Goal: Task Accomplishment & Management: Manage account settings

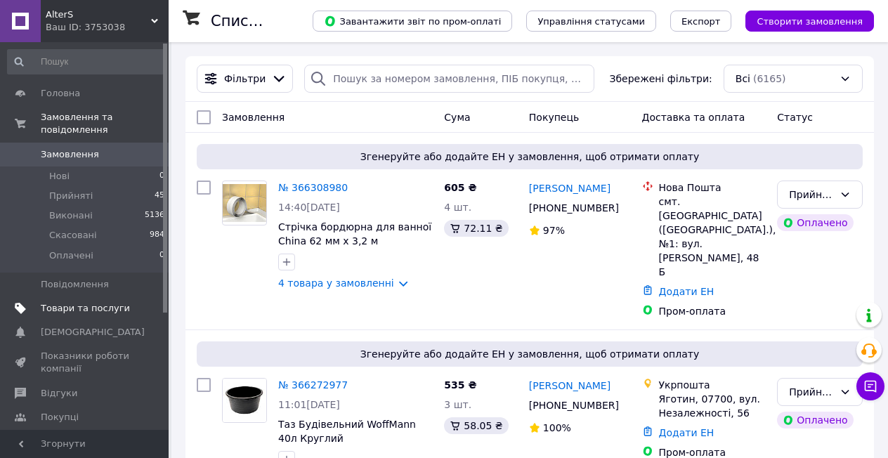
click at [74, 302] on span "Товари та послуги" at bounding box center [85, 308] width 89 height 13
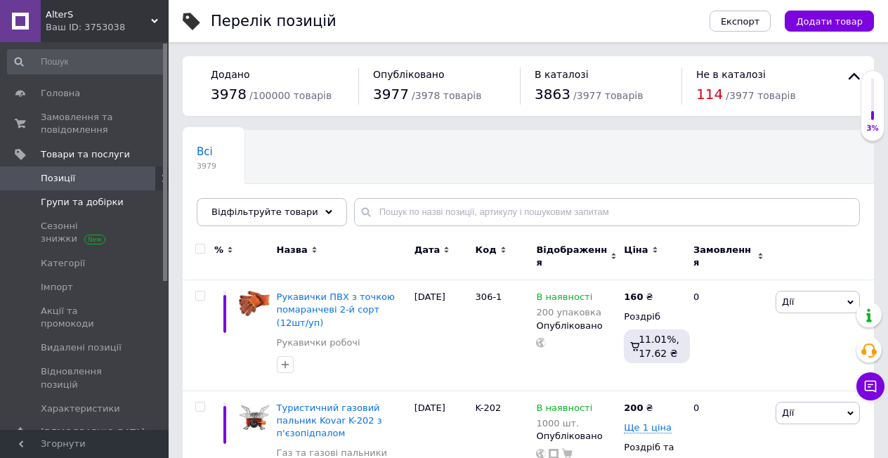
click at [93, 210] on link "Групи та добірки" at bounding box center [86, 202] width 173 height 24
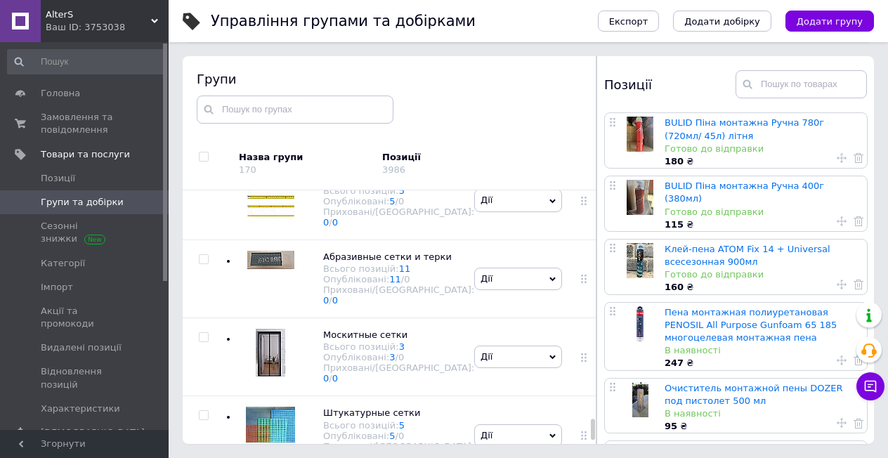
scroll to position [4040, 0]
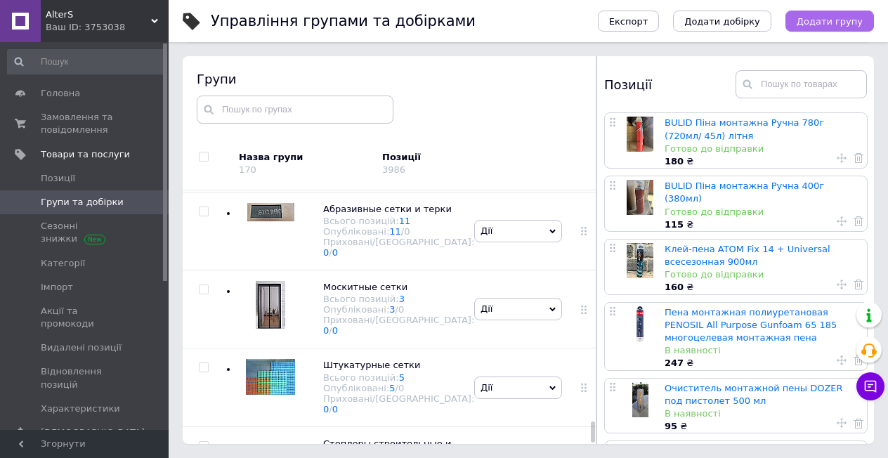
click at [833, 18] on span "Додати групу" at bounding box center [830, 21] width 66 height 11
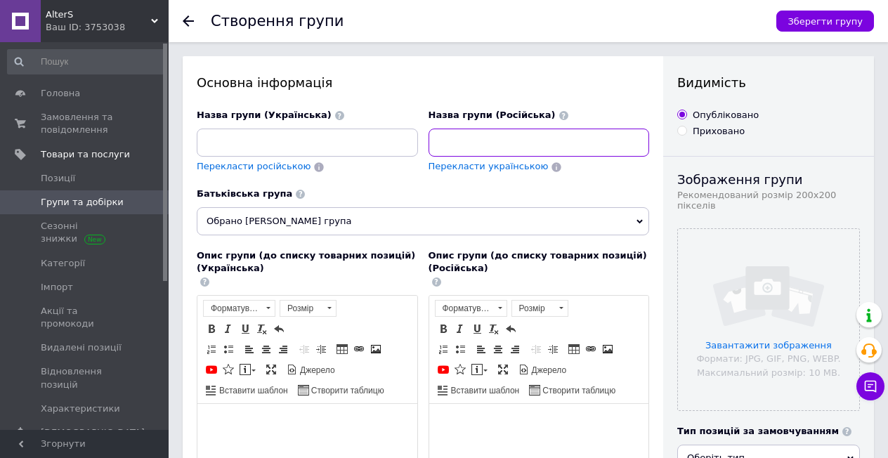
click at [498, 140] on input at bounding box center [539, 143] width 221 height 28
type input "R"
type input "Канцелярские ножи"
click at [487, 163] on span "Перекласти українською" at bounding box center [489, 166] width 120 height 11
type input "Канцелярські ножі"
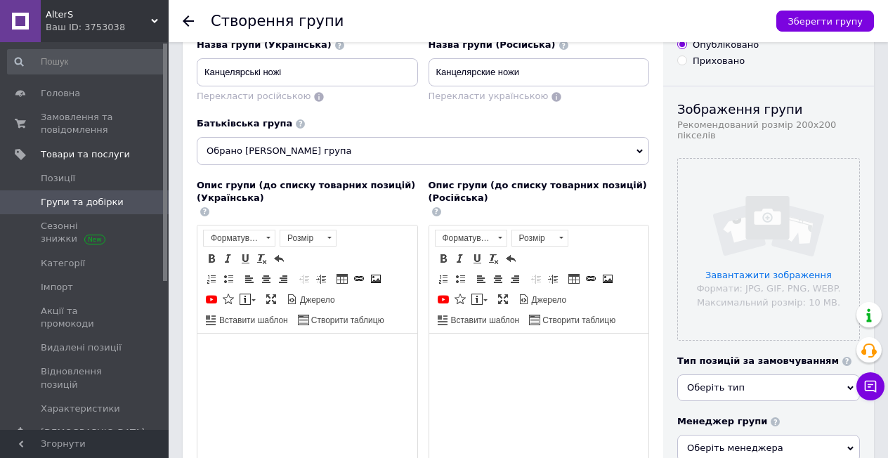
scroll to position [141, 0]
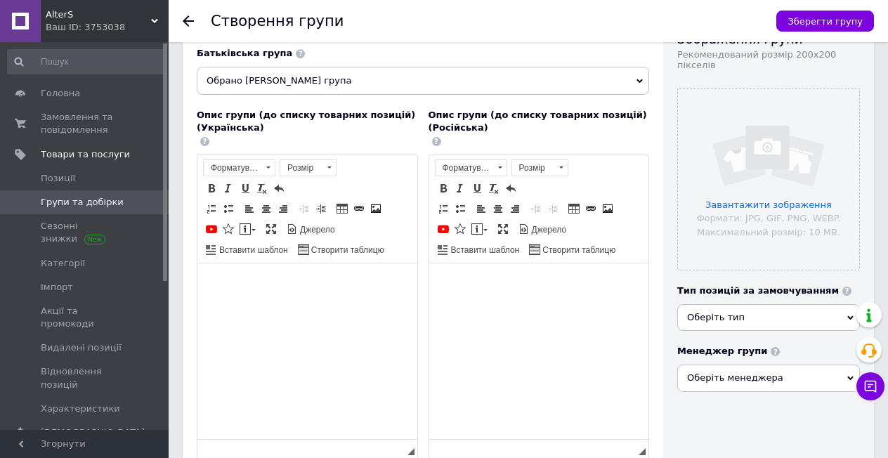
click at [492, 306] on html at bounding box center [539, 284] width 220 height 43
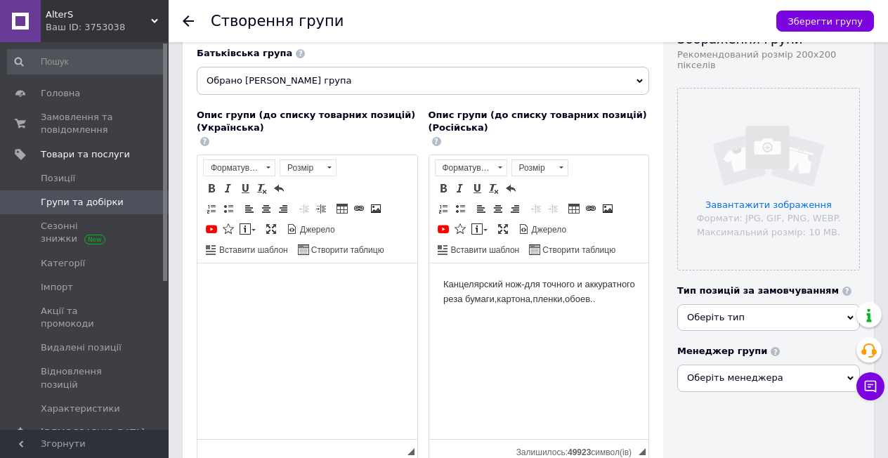
scroll to position [211, 0]
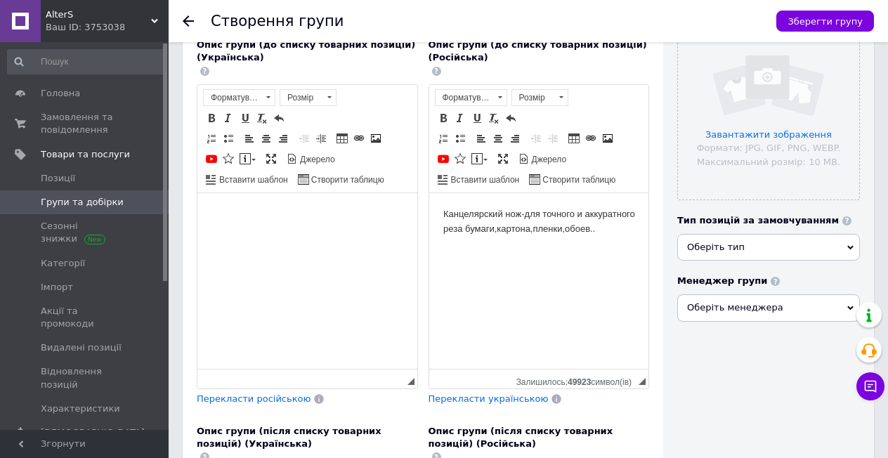
click at [464, 396] on span "Перекласти українською" at bounding box center [489, 399] width 120 height 11
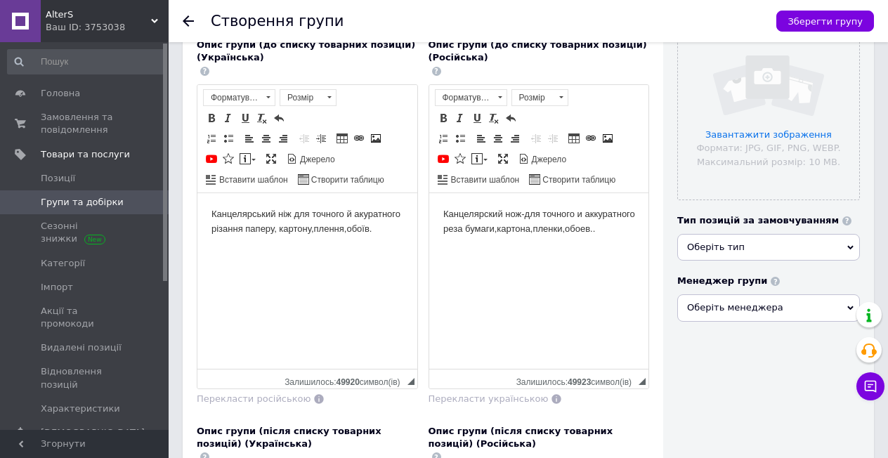
click at [746, 238] on span "Оберіть тип" at bounding box center [768, 247] width 183 height 27
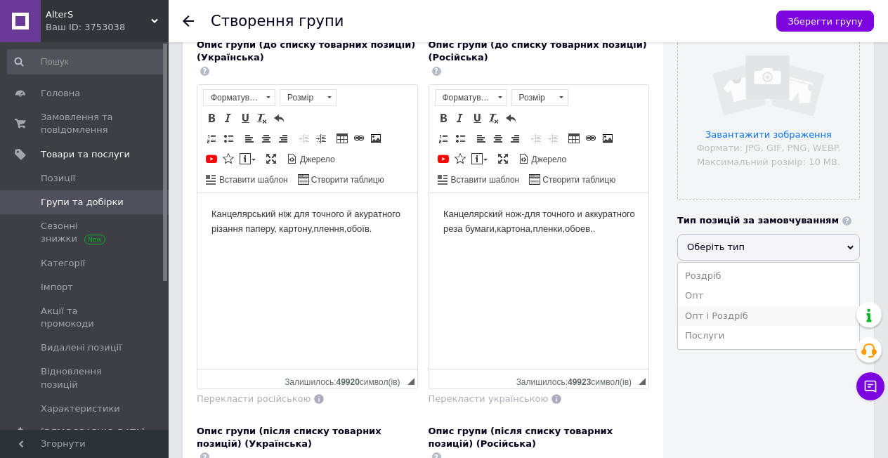
click at [716, 307] on li "Опт і Роздріб" at bounding box center [768, 316] width 181 height 20
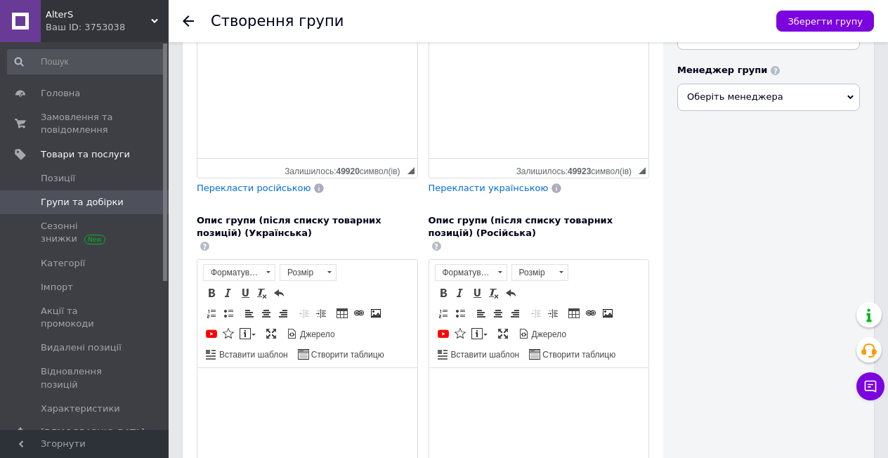
scroll to position [281, 0]
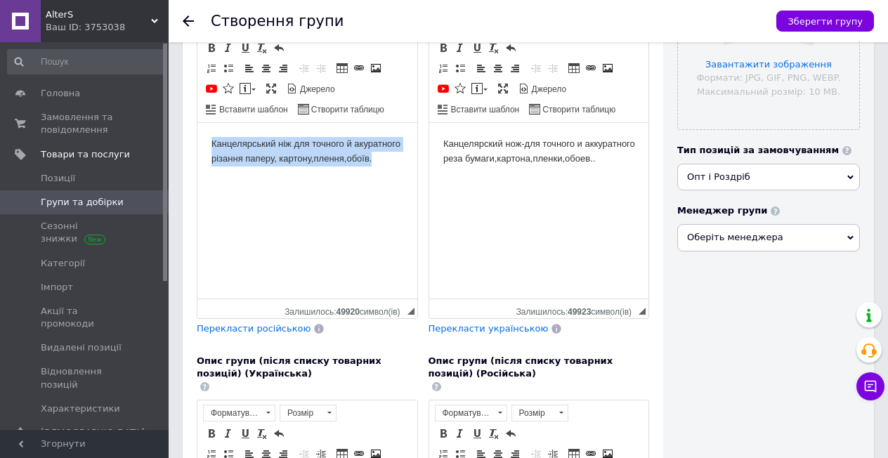
drag, startPoint x: 385, startPoint y: 161, endPoint x: 209, endPoint y: 146, distance: 176.3
click at [209, 146] on html "Канцелярський ніж для точного й акуратного різання паперу, картону,плення,обоїв." at bounding box center [307, 151] width 220 height 58
copy body "Канцелярський ніж для точного й акуратного різання паперу, картону,плення,обоїв."
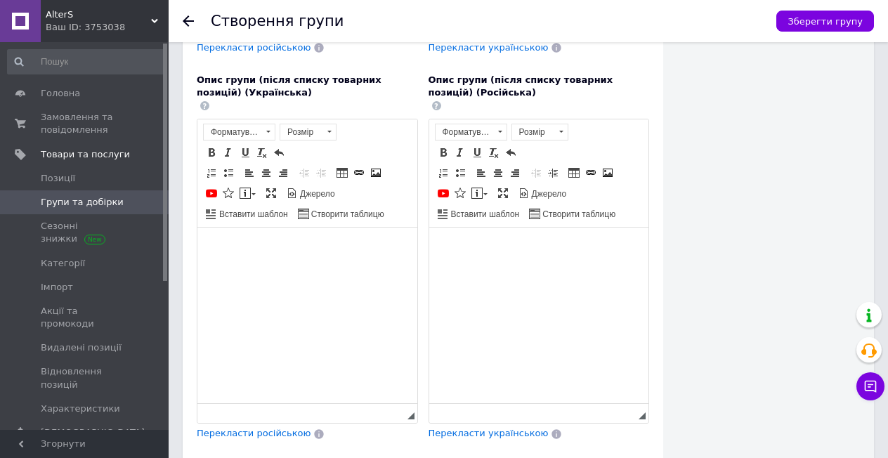
drag, startPoint x: 311, startPoint y: 294, endPoint x: 257, endPoint y: 294, distance: 54.8
click at [257, 271] on html at bounding box center [307, 249] width 220 height 43
drag, startPoint x: 257, startPoint y: 294, endPoint x: 248, endPoint y: 291, distance: 9.1
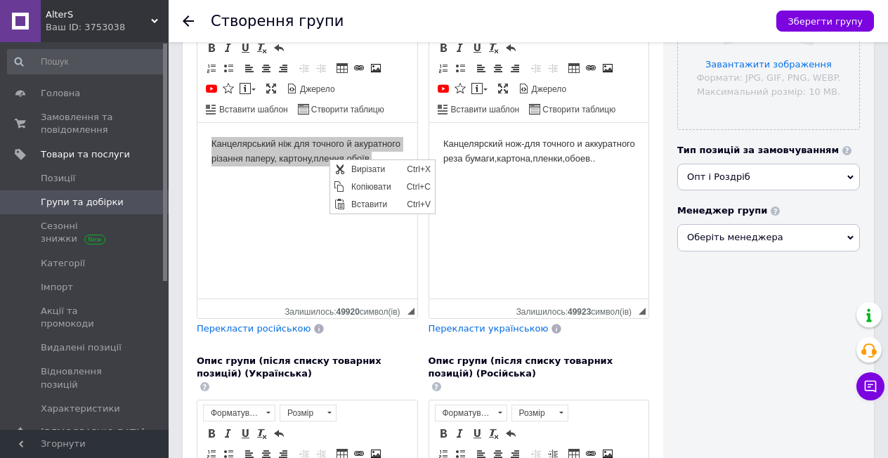
scroll to position [0, 0]
click at [359, 188] on span "Копіювати" at bounding box center [376, 186] width 56 height 17
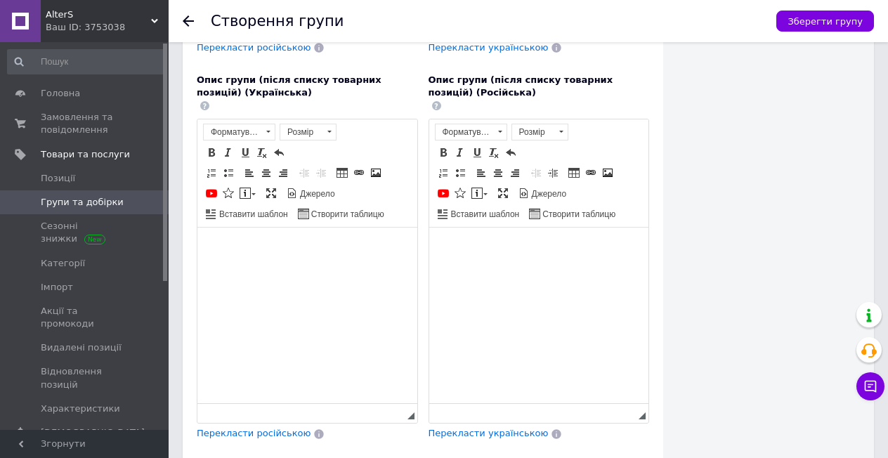
scroll to position [632, 0]
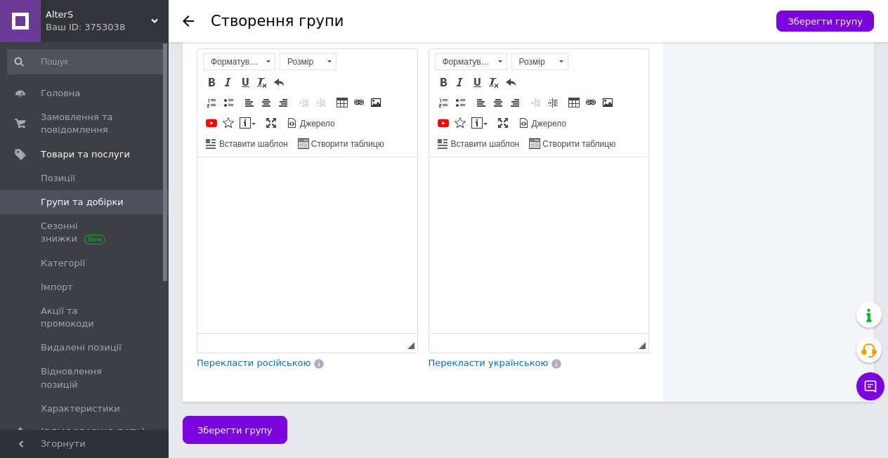
drag, startPoint x: 280, startPoint y: 218, endPoint x: 241, endPoint y: 210, distance: 39.4
click at [241, 200] on html at bounding box center [307, 178] width 220 height 43
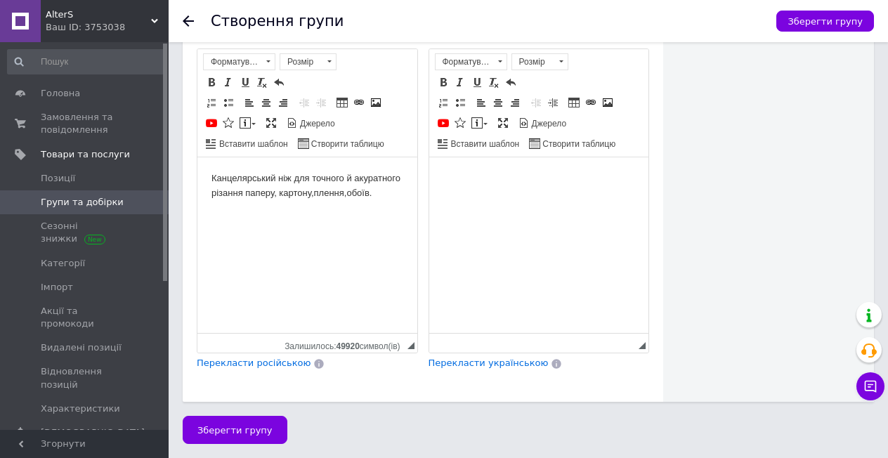
click at [264, 368] on span "Перекласти російською" at bounding box center [254, 363] width 114 height 11
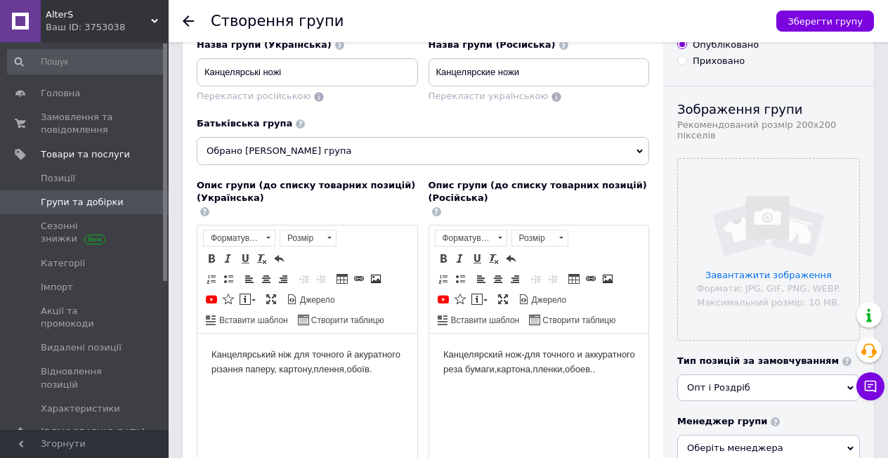
scroll to position [0, 0]
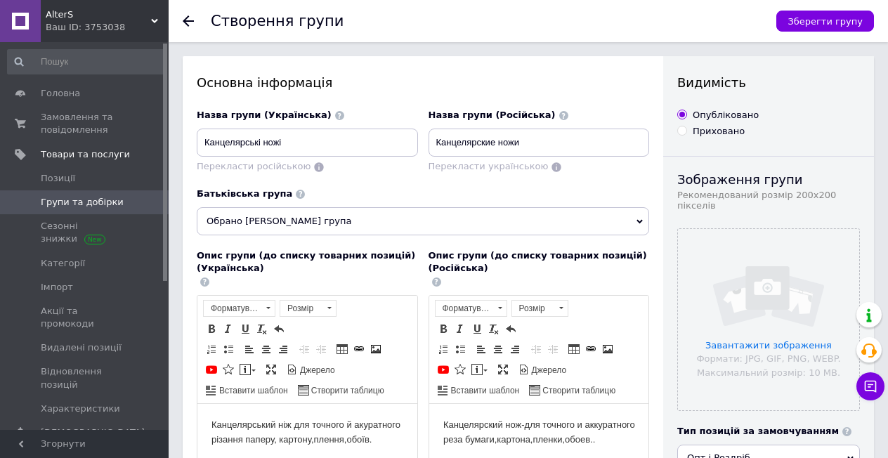
click at [358, 221] on span "Обрано [PERSON_NAME] група" at bounding box center [423, 221] width 453 height 28
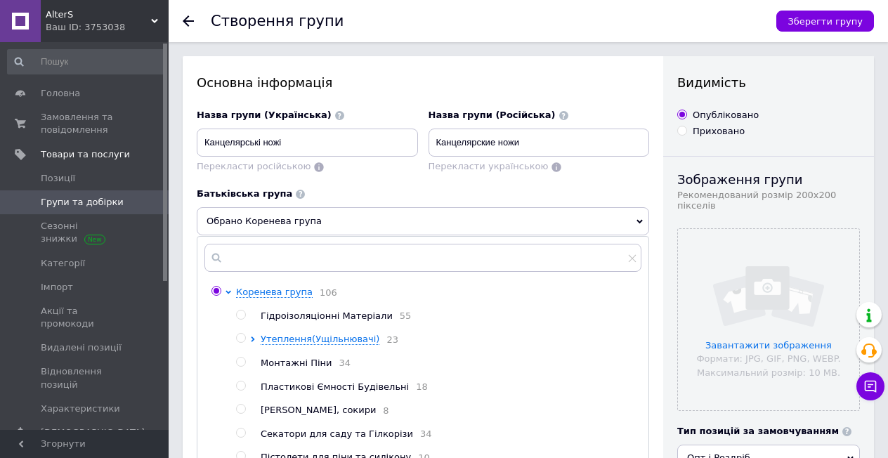
click at [358, 221] on span "Обрано Коренева група" at bounding box center [423, 221] width 453 height 28
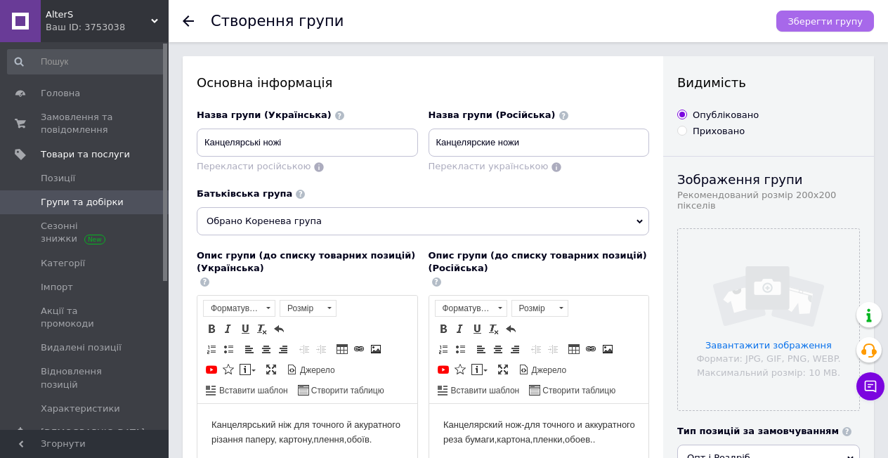
click at [817, 19] on span "Зберегти групу" at bounding box center [825, 21] width 75 height 11
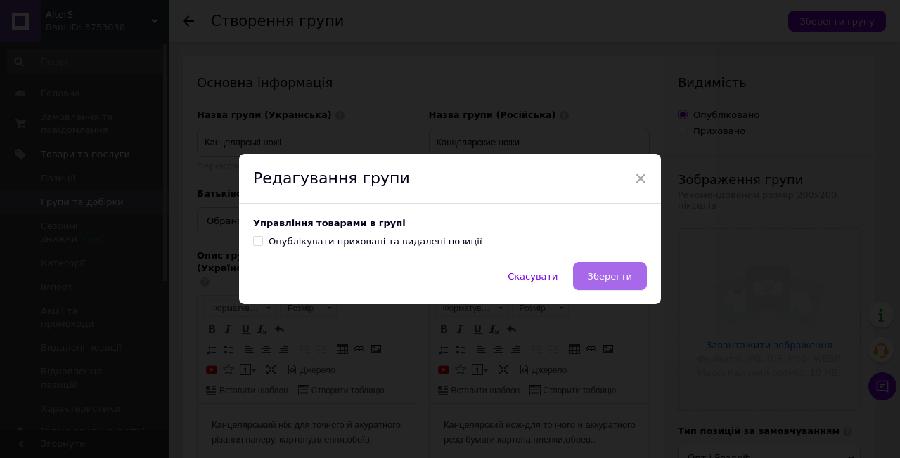
click at [611, 275] on span "Зберегти" at bounding box center [610, 276] width 44 height 11
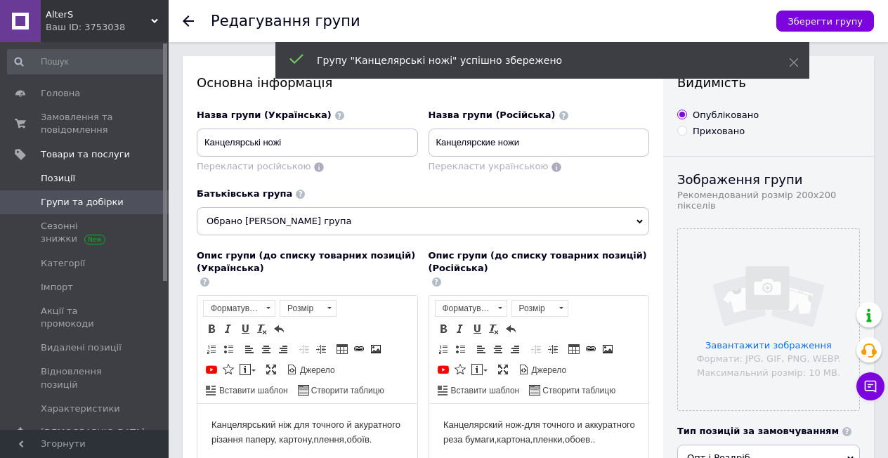
click at [70, 173] on span "Позиції" at bounding box center [85, 178] width 89 height 13
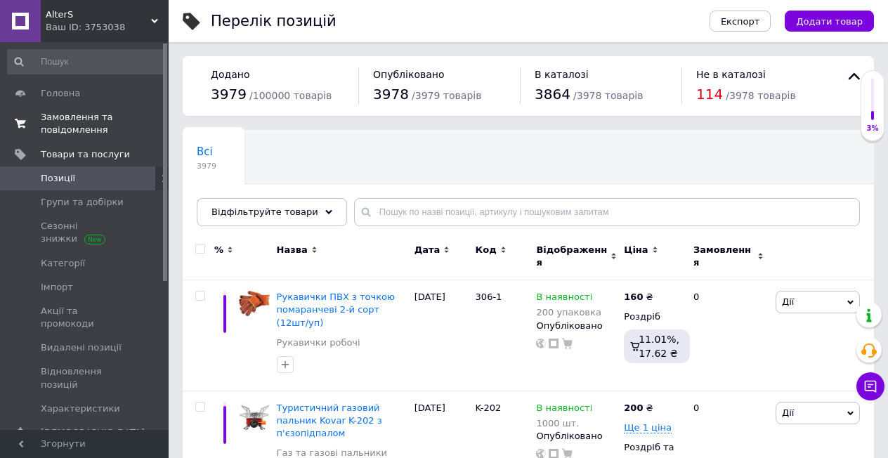
click at [69, 109] on link "Замовлення та повідомлення 0 0" at bounding box center [86, 123] width 173 height 37
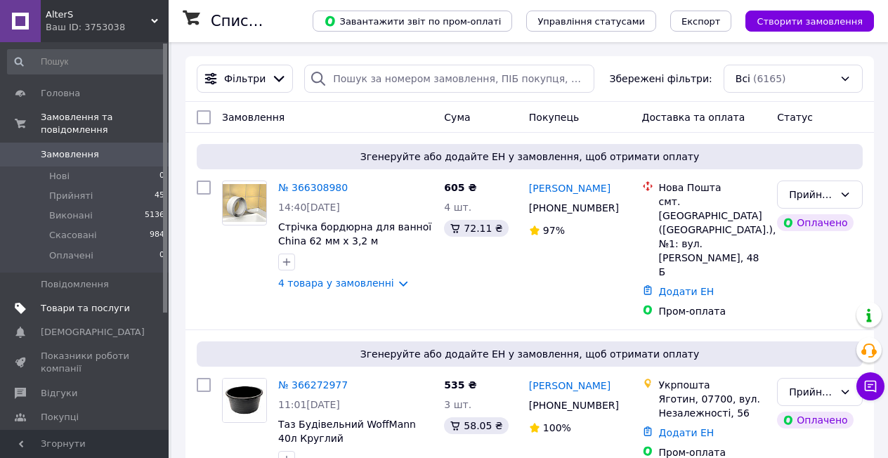
click at [86, 302] on span "Товари та послуги" at bounding box center [85, 308] width 89 height 13
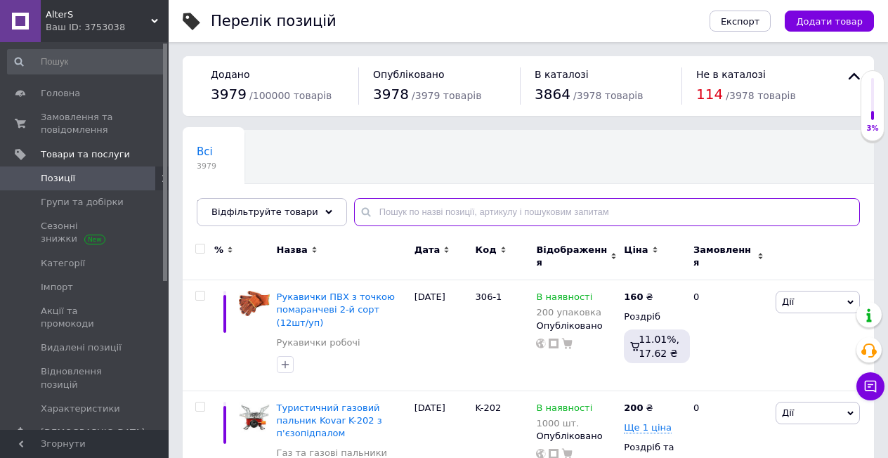
click at [389, 201] on input "text" at bounding box center [607, 212] width 506 height 28
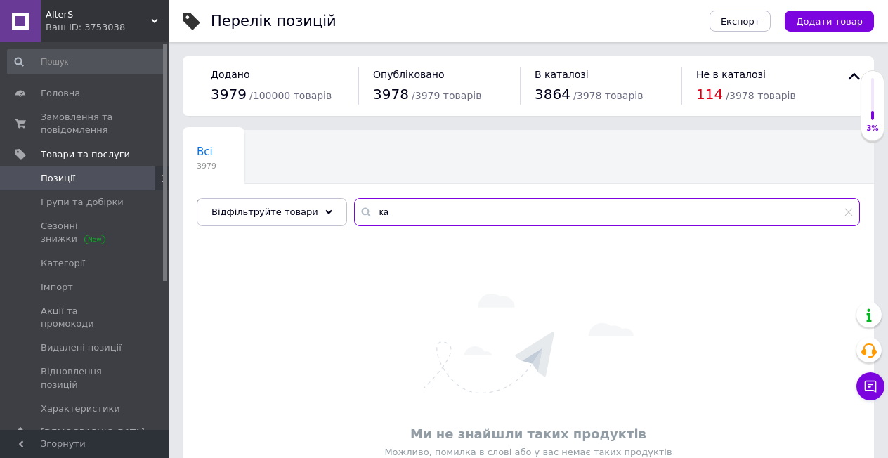
type input "к"
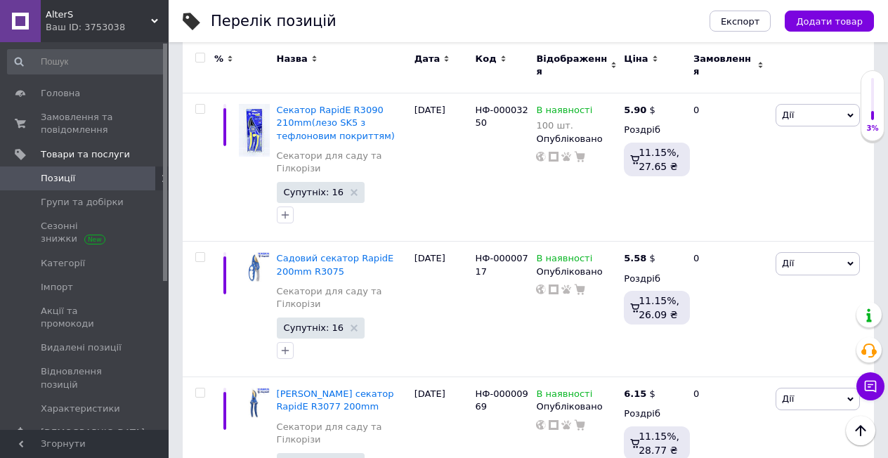
scroll to position [2472, 0]
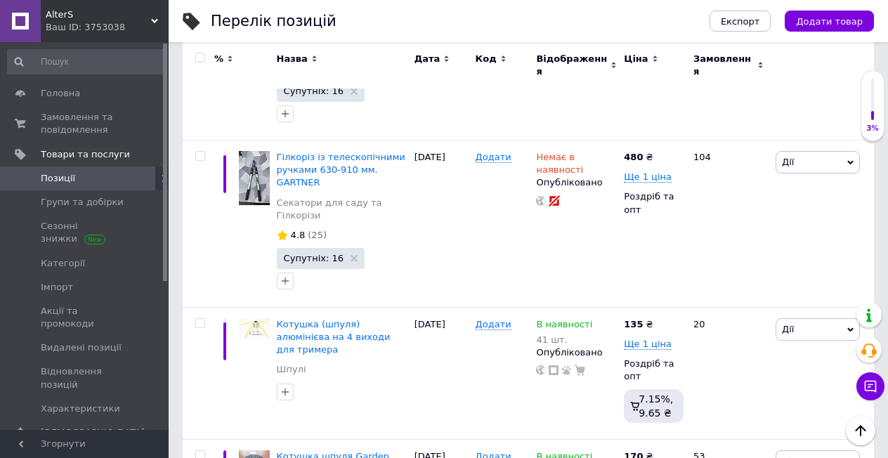
scroll to position [2640, 0]
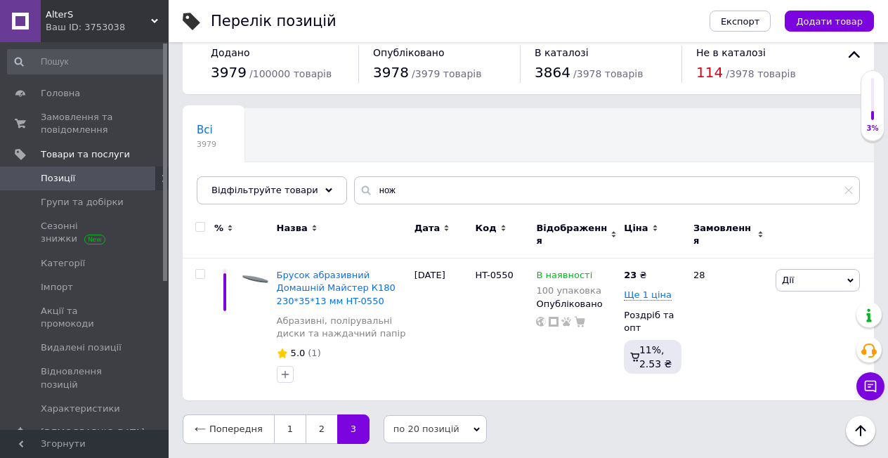
scroll to position [13, 0]
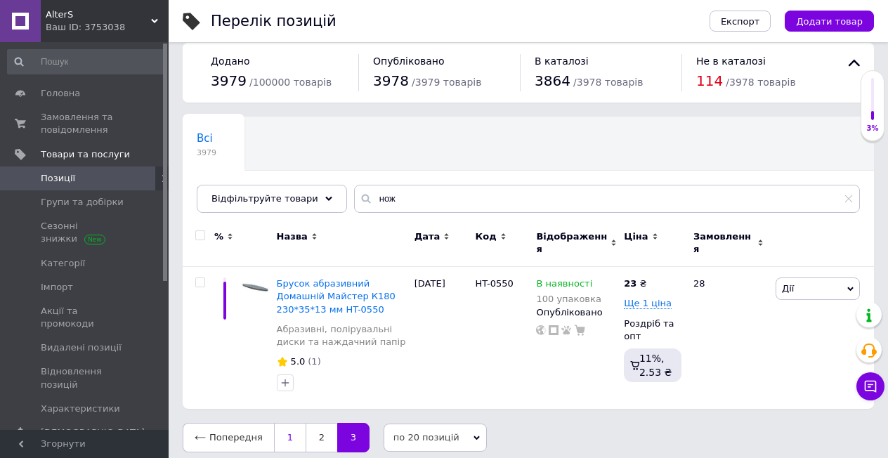
click at [278, 424] on link "1" at bounding box center [290, 438] width 32 height 30
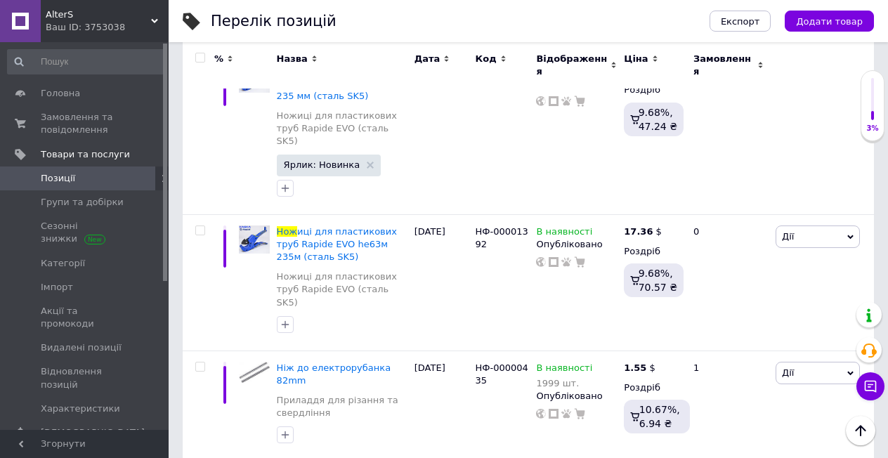
scroll to position [82, 0]
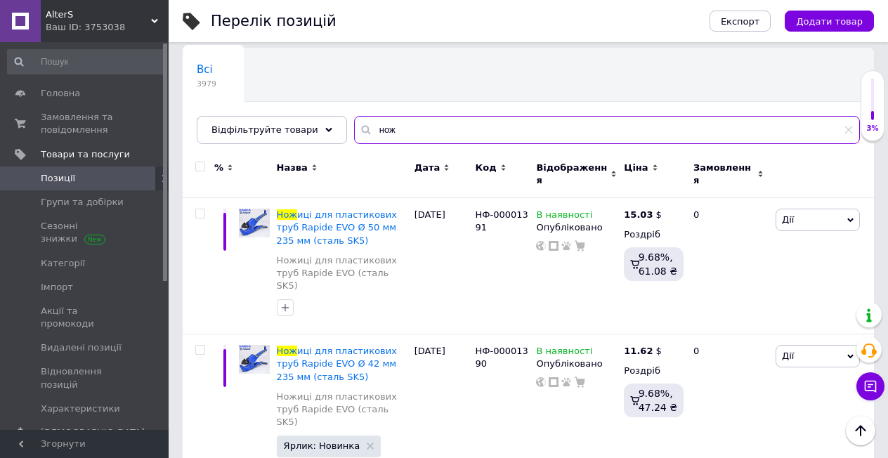
click at [425, 131] on input "нож" at bounding box center [607, 130] width 506 height 28
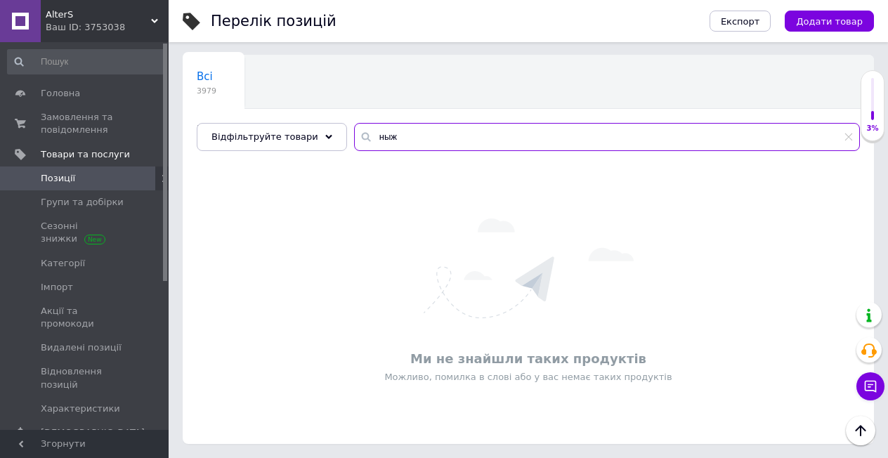
scroll to position [75, 0]
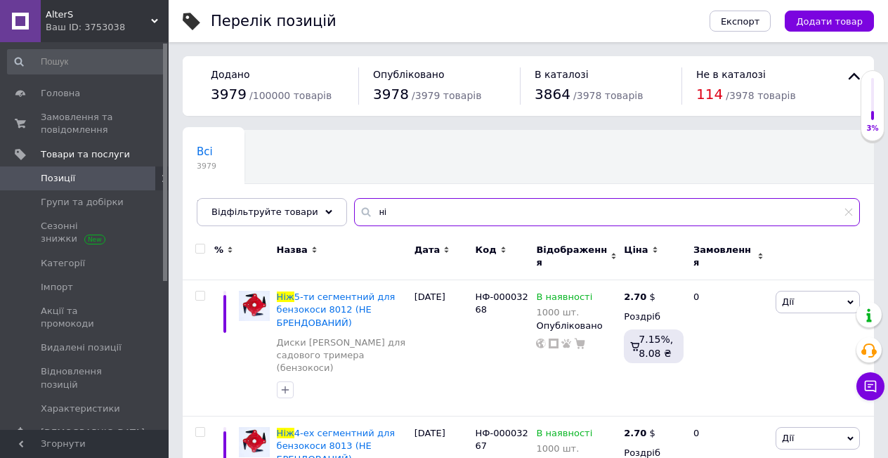
type input "н"
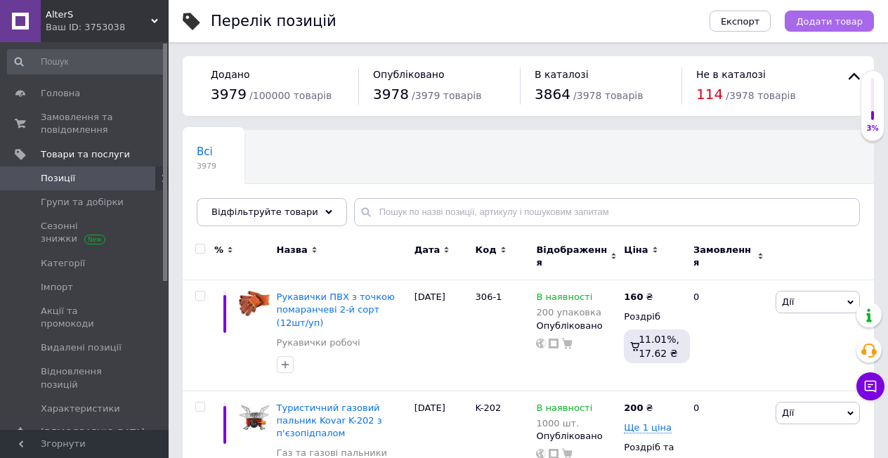
click at [832, 22] on span "Додати товар" at bounding box center [829, 21] width 67 height 11
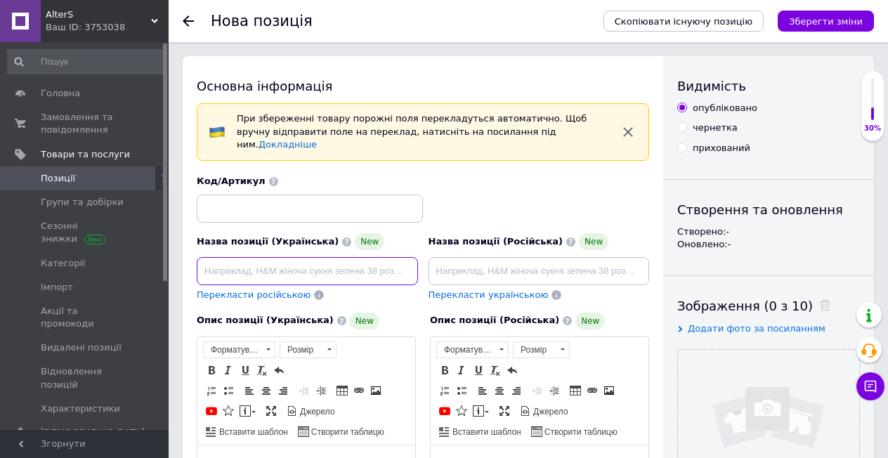
click at [349, 257] on input at bounding box center [307, 271] width 221 height 28
paste input "Ніж з висувним трапецієподібним лезом 60*19 мм INTERTOOL HT-0505"
drag, startPoint x: 408, startPoint y: 261, endPoint x: 375, endPoint y: 261, distance: 32.3
click at [375, 261] on input "Ніж з висувним трапецієподібним лезом 60*19 мм INTERTOOL HT-0505" at bounding box center [307, 271] width 221 height 28
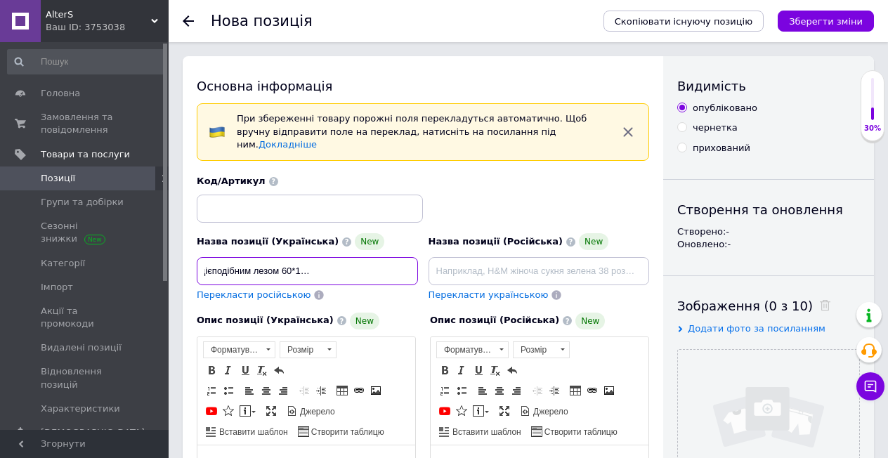
type input "Ніж з висувним трапецієподібним лезом 60*19 мм INTERTOOL HT-0505"
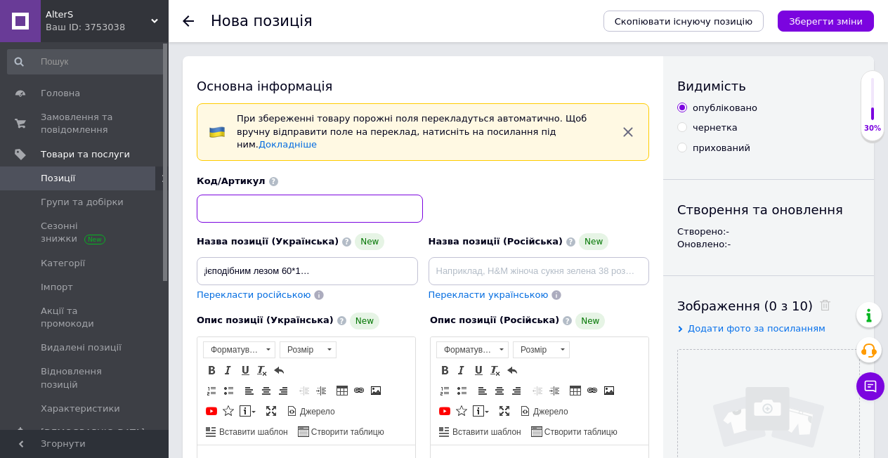
click at [266, 195] on input at bounding box center [310, 209] width 226 height 28
paste input "HT-0505"
type input "HT-0505"
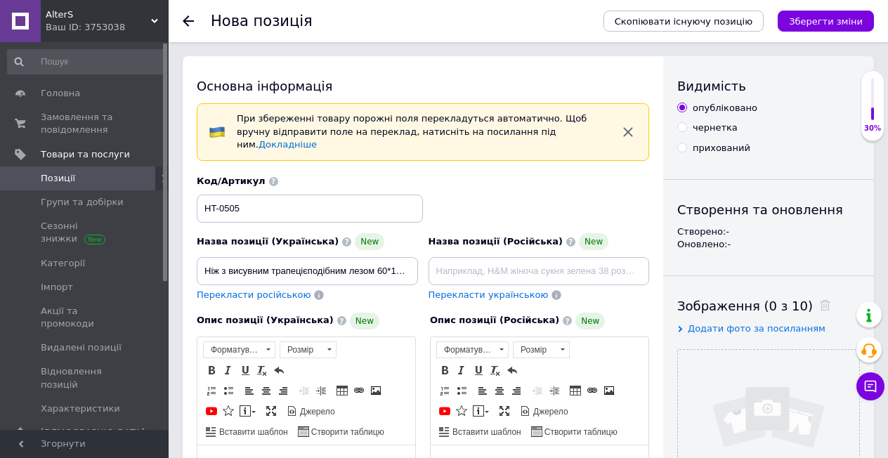
click at [467, 169] on div "Код/Артикул HT-0505" at bounding box center [423, 198] width 463 height 58
click at [249, 290] on span "Перекласти російською" at bounding box center [254, 295] width 114 height 11
type input "Нож с выдвижным трапециевидным лезвием 60*19 мм INTERTOOL HT-0505"
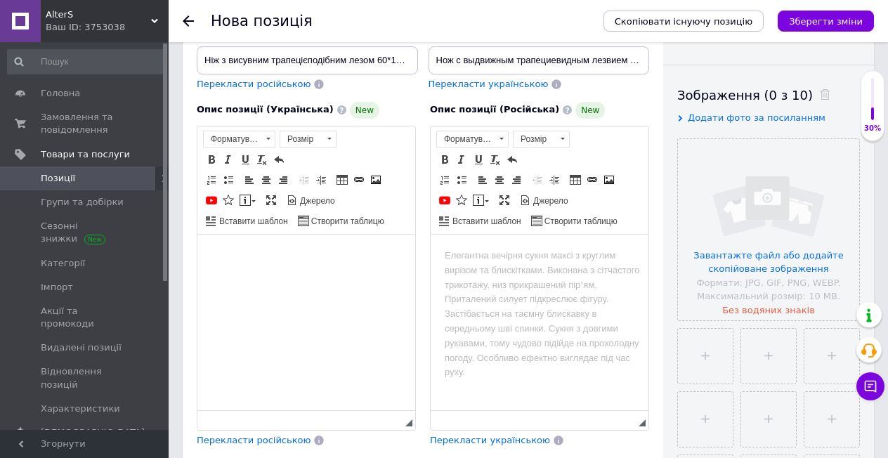
click at [316, 259] on body "Редактор, 68544E25-FDD8-4661-9B59-2243F7972F48" at bounding box center [307, 255] width 190 height 15
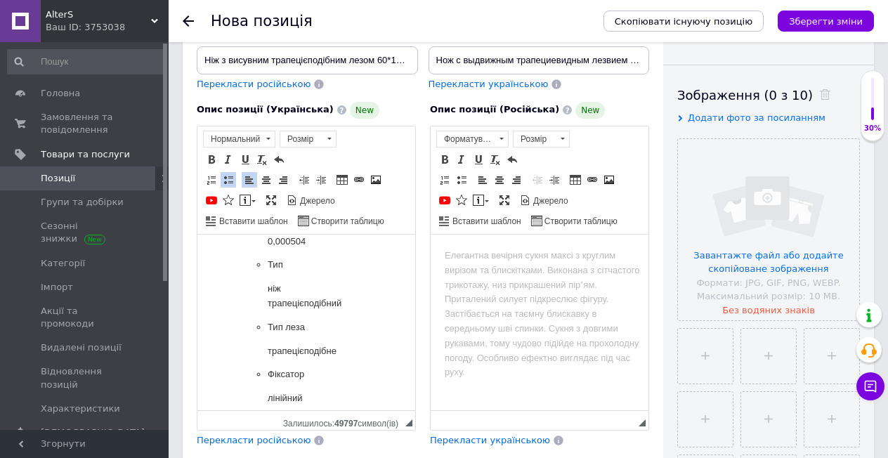
scroll to position [320, 0]
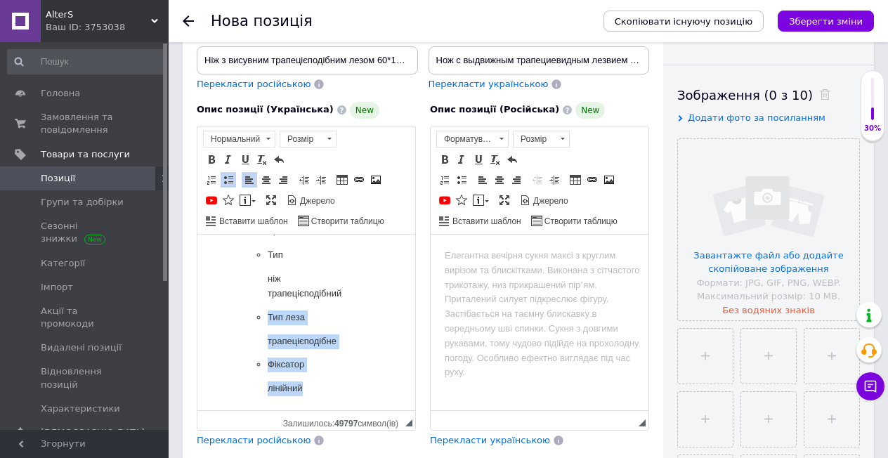
drag, startPoint x: 330, startPoint y: 392, endPoint x: 223, endPoint y: 269, distance: 163.4
click at [223, 273] on ul "Виробник Intertool Ширина леза 19 мм Користувальницькі характеристики Вага 0,09…" at bounding box center [307, 176] width 190 height 439
click at [223, 259] on ul "Виробник Intertool Ширина леза 19 мм Користувальницькі характеристики Вага 0,09…" at bounding box center [307, 176] width 190 height 439
drag, startPoint x: 223, startPoint y: 252, endPoint x: 424, endPoint y: 450, distance: 282.3
click at [226, 228] on html "Виробник Intertool Ширина леза 19 мм Користувальницькі характеристики Вага 0,09…" at bounding box center [306, 176] width 218 height 467
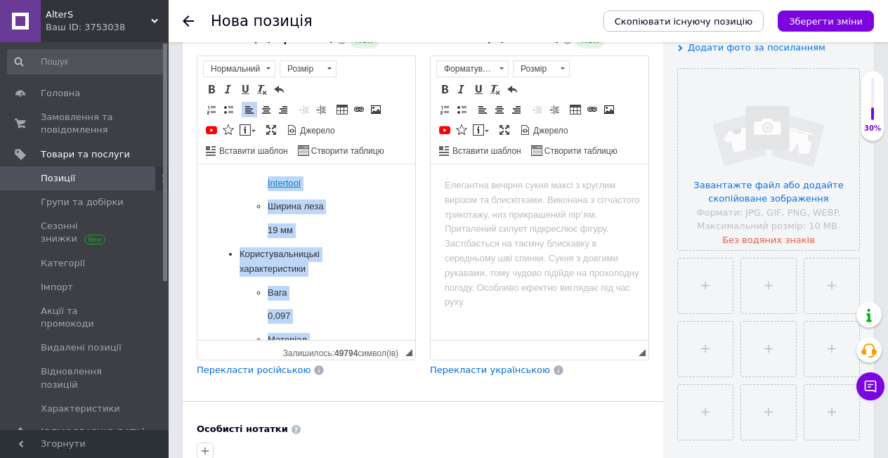
scroll to position [0, 0]
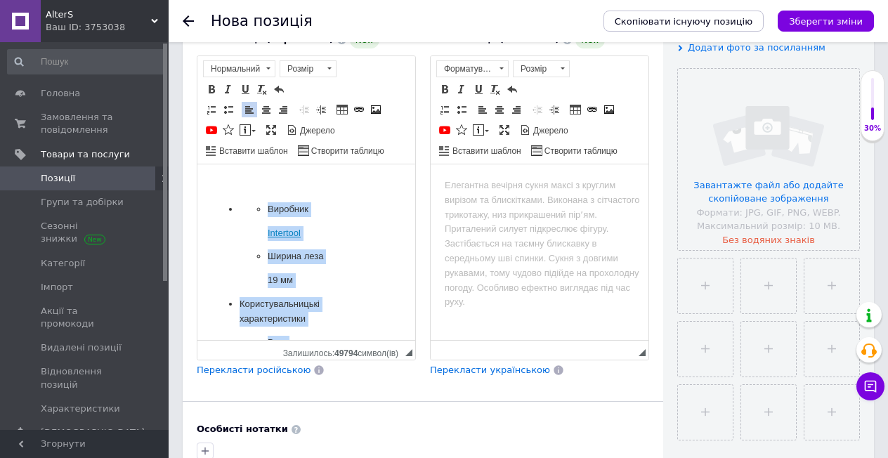
drag, startPoint x: 333, startPoint y: 320, endPoint x: 235, endPoint y: 169, distance: 179.9
click at [235, 169] on html "Виробник Intertool Ширина леза 19 мм Користувальницькі характеристики Вага 0,09…" at bounding box center [306, 409] width 218 height 491
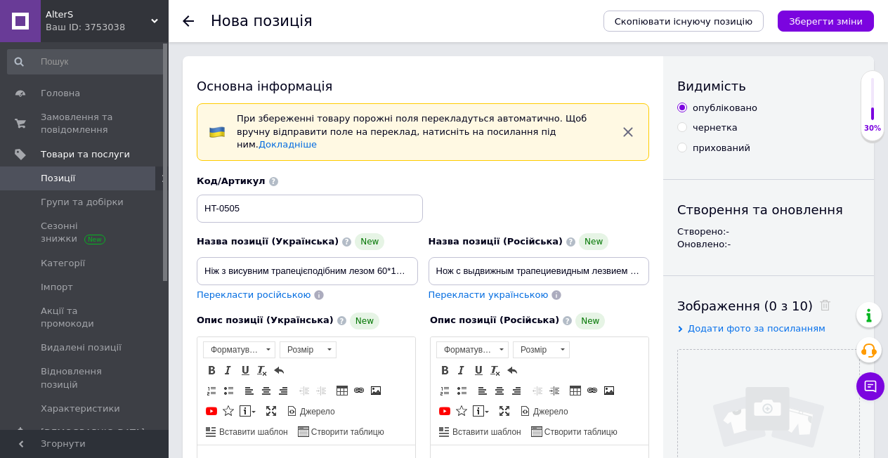
scroll to position [141, 0]
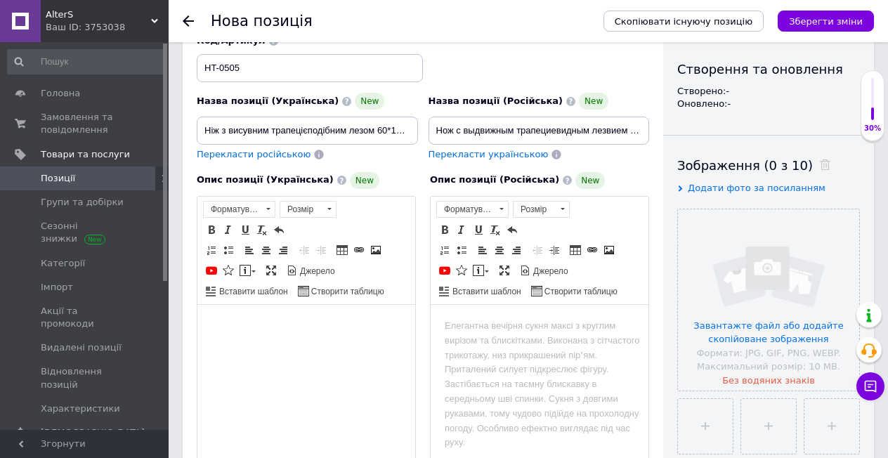
click at [221, 330] on p "Редактор, 68544E25-FDD8-4661-9B59-2243F7972F48" at bounding box center [307, 325] width 190 height 15
click at [240, 347] on html at bounding box center [306, 325] width 218 height 43
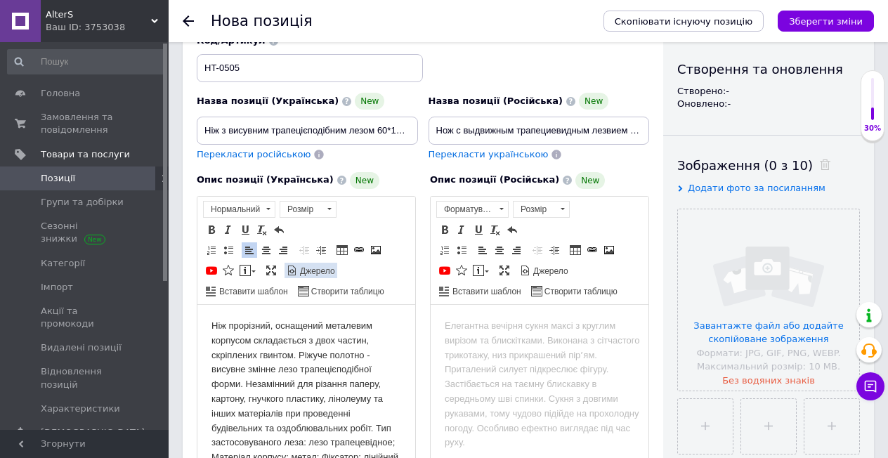
scroll to position [351, 0]
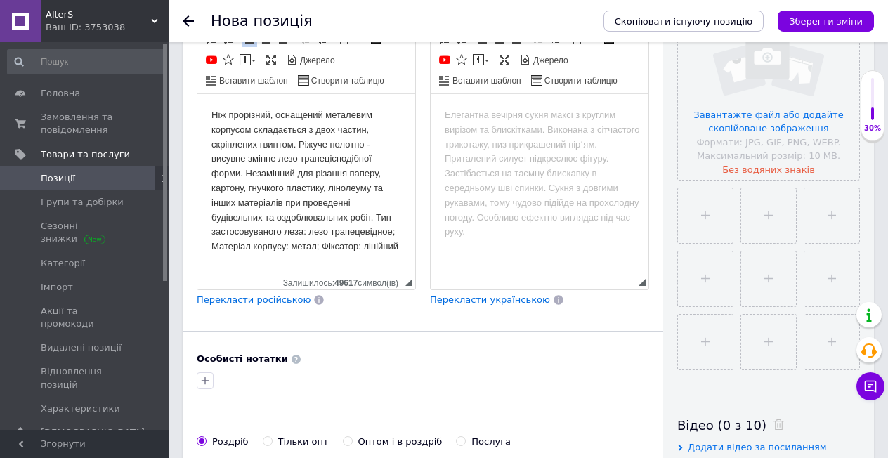
click at [250, 294] on span "Перекласти російською" at bounding box center [254, 299] width 114 height 11
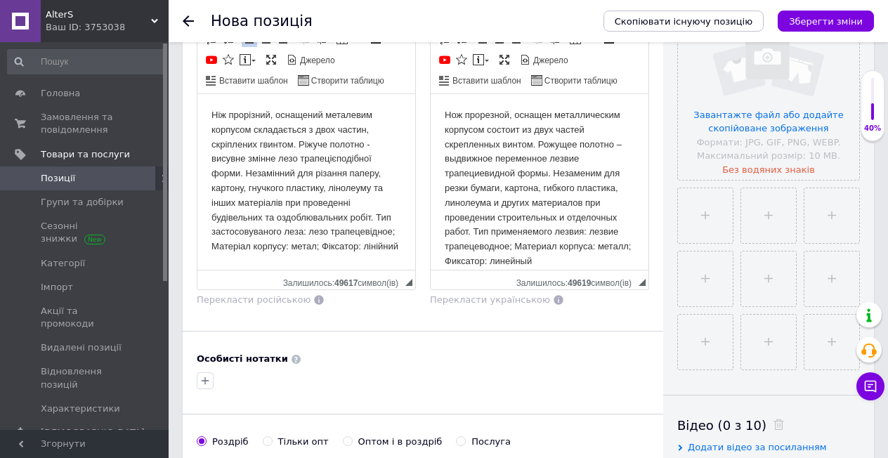
scroll to position [562, 0]
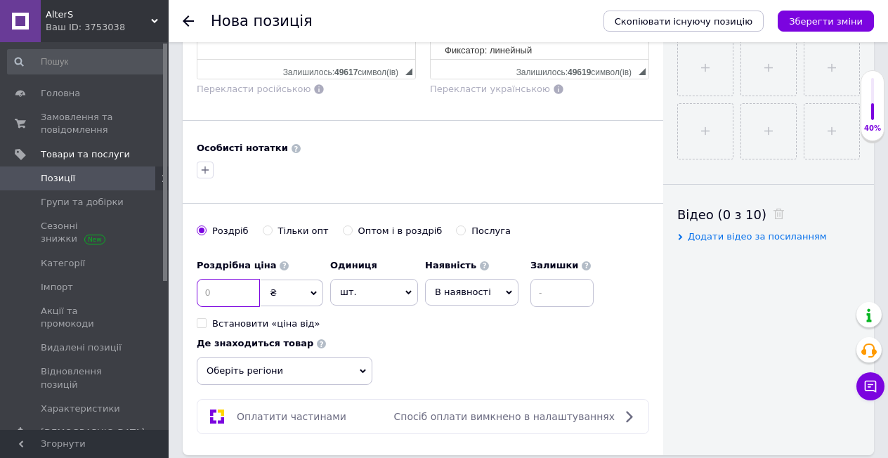
click at [229, 279] on input at bounding box center [228, 293] width 63 height 28
click at [231, 283] on input at bounding box center [228, 293] width 63 height 28
type input "74"
click at [343, 226] on input "Оптом і в роздріб" at bounding box center [347, 230] width 9 height 9
radio input "true"
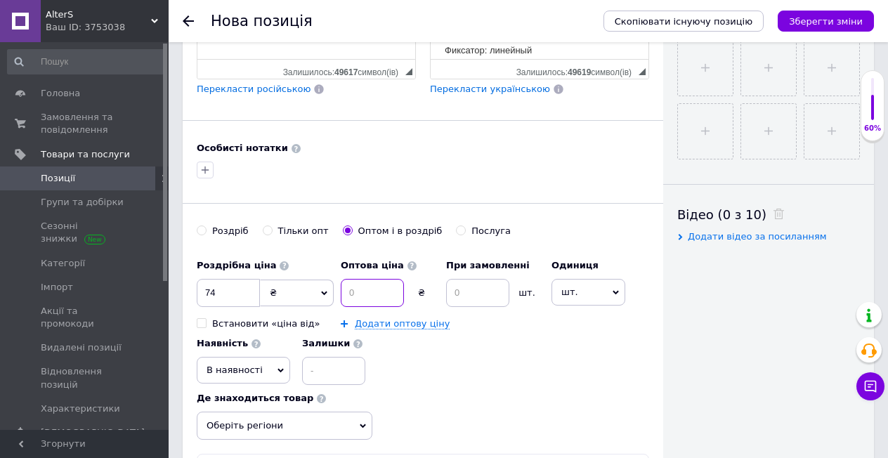
click at [363, 286] on input at bounding box center [372, 293] width 63 height 28
type input "70"
click at [462, 288] on input at bounding box center [477, 293] width 63 height 28
type input "12"
click at [330, 361] on input at bounding box center [333, 371] width 63 height 28
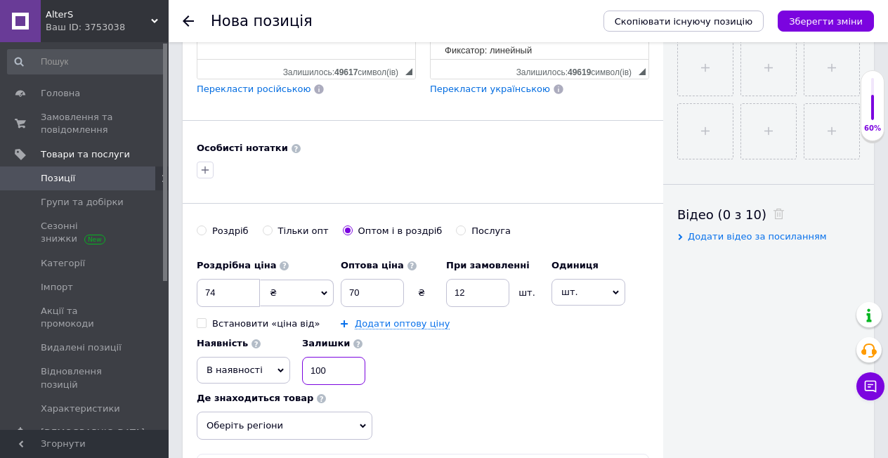
type input "100"
click at [318, 417] on span "Оберіть регіони" at bounding box center [285, 426] width 176 height 28
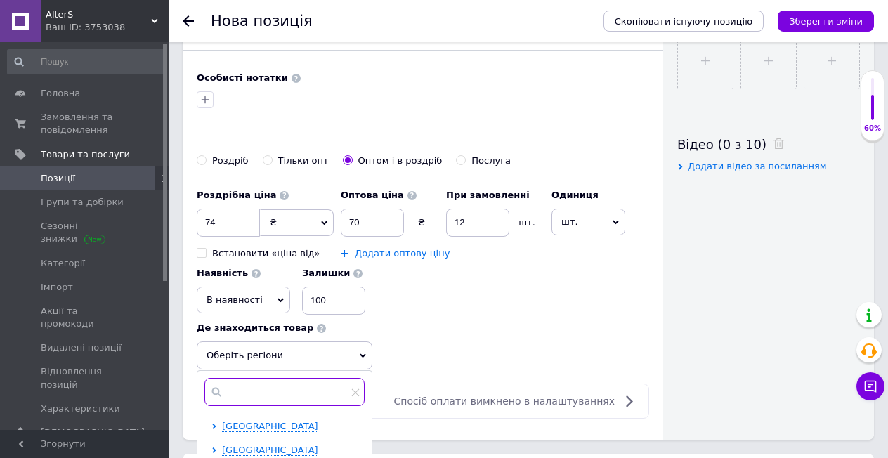
click at [283, 378] on input "text" at bounding box center [285, 392] width 160 height 28
type input "харк"
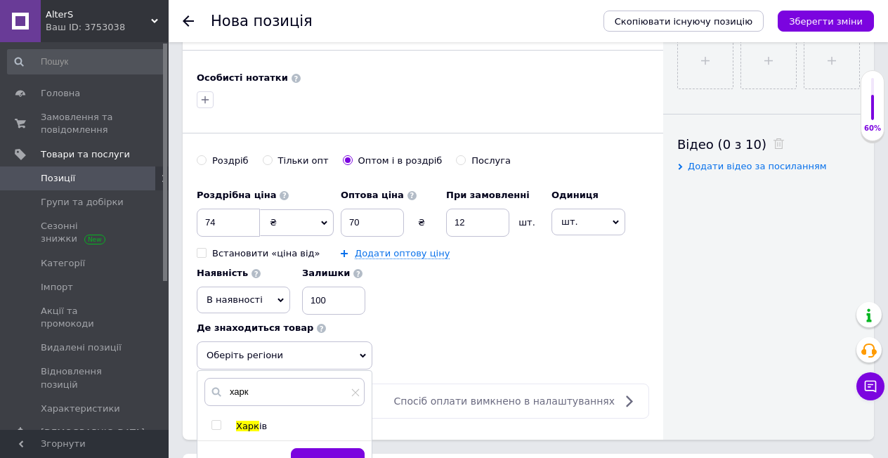
click at [219, 421] on input "checkbox" at bounding box center [216, 425] width 9 height 9
checkbox input "true"
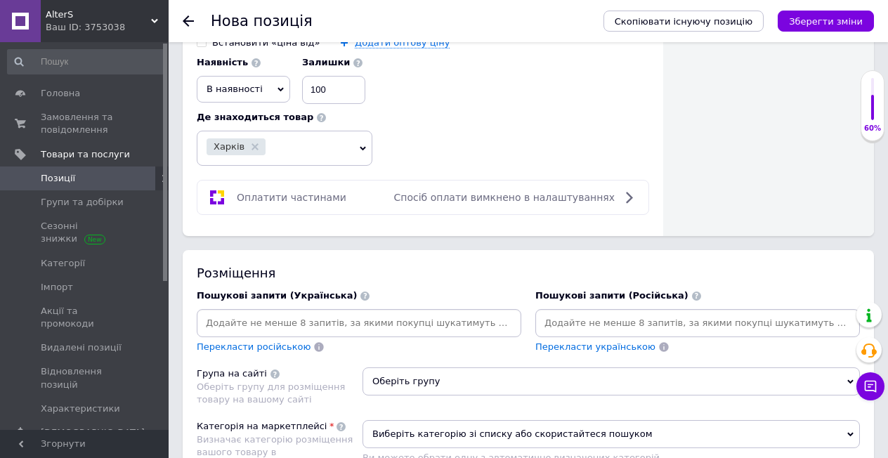
click at [407, 375] on span "Оберіть групу" at bounding box center [612, 382] width 498 height 28
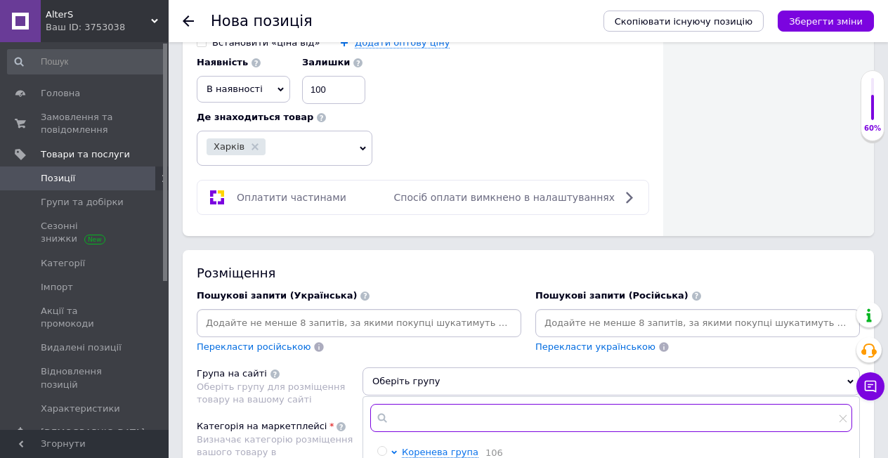
click at [411, 404] on input "text" at bounding box center [611, 418] width 482 height 28
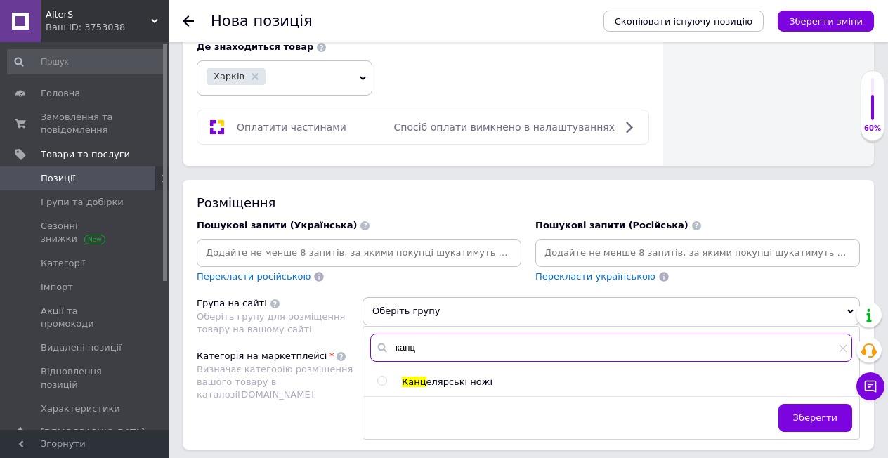
type input "канц"
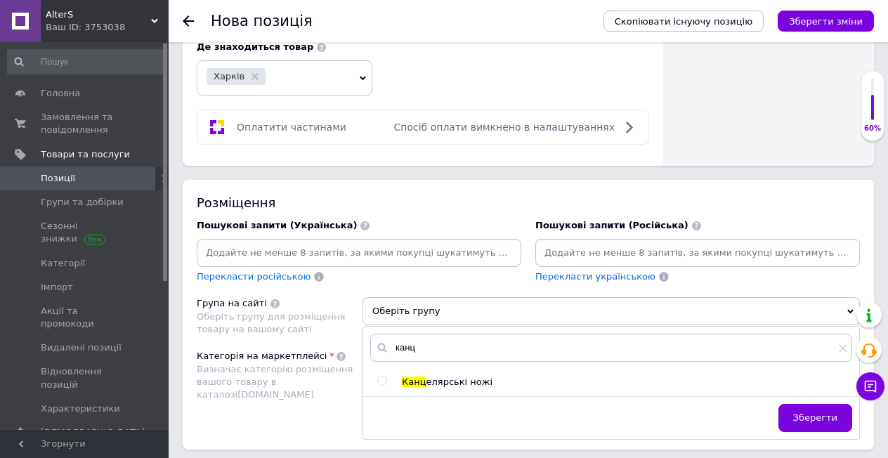
click at [379, 377] on input "radio" at bounding box center [381, 381] width 9 height 9
radio input "true"
click at [811, 413] on span "Зберегти" at bounding box center [815, 418] width 44 height 11
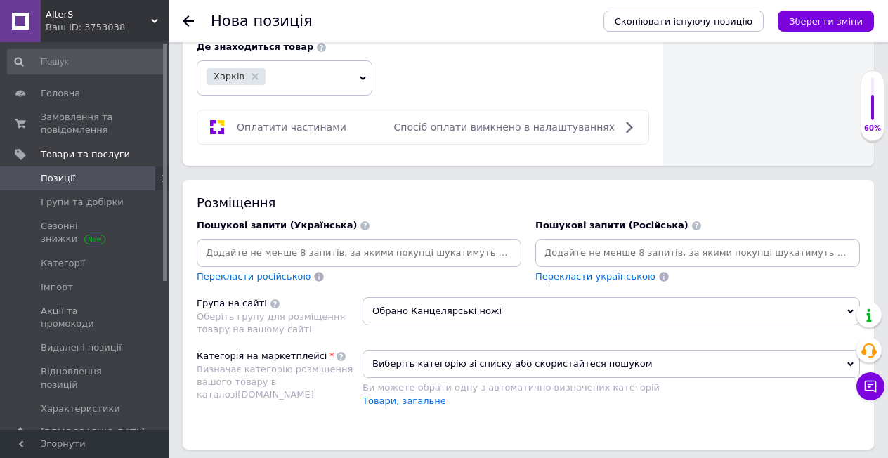
click at [528, 354] on span "Виберіть категорію зі списку або скористайтеся пошуком" at bounding box center [612, 364] width 498 height 28
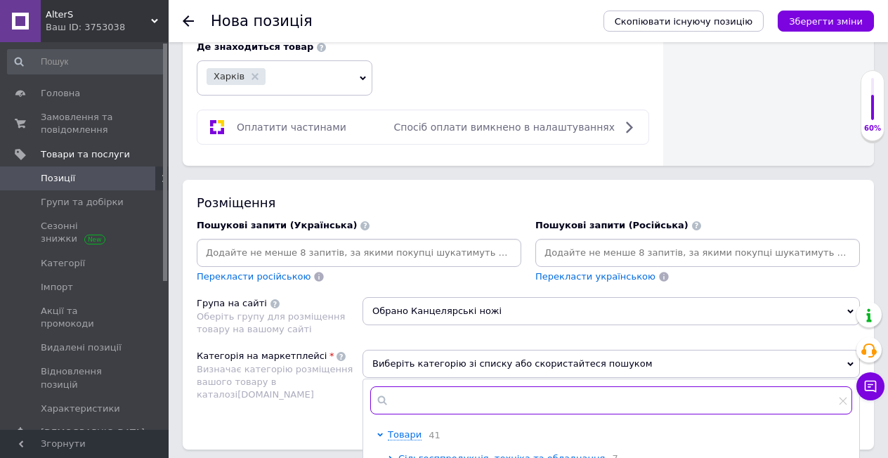
click at [500, 391] on input "text" at bounding box center [611, 401] width 482 height 28
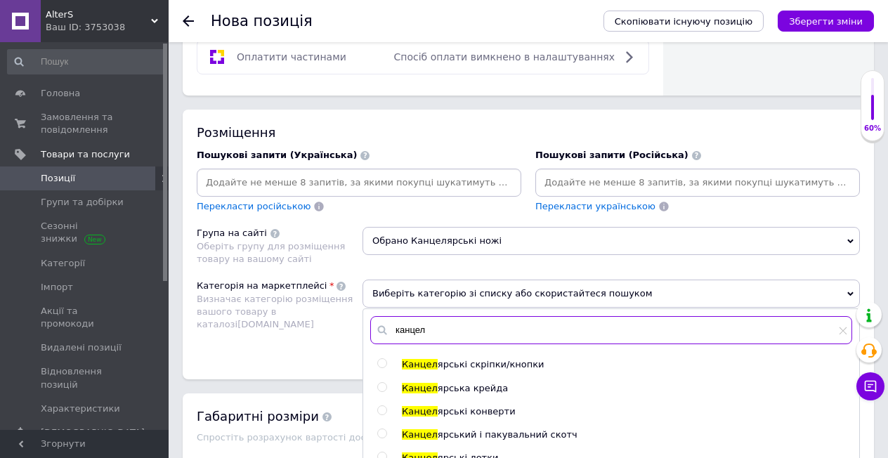
scroll to position [32, 0]
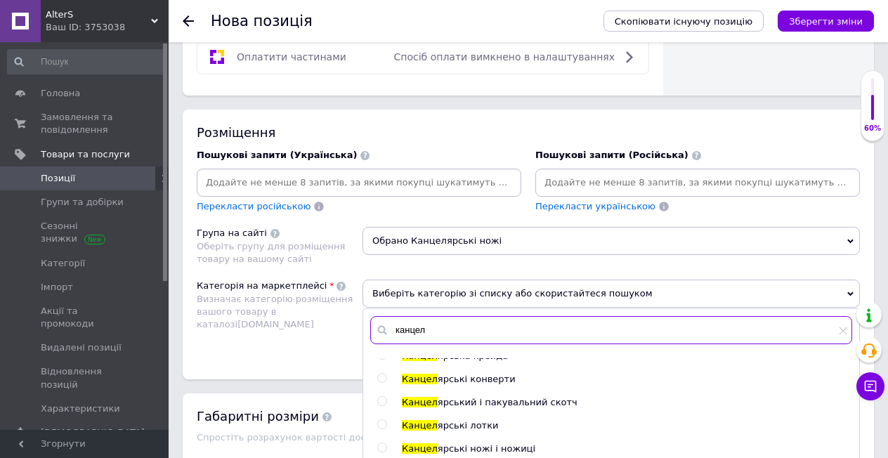
type input "канцел"
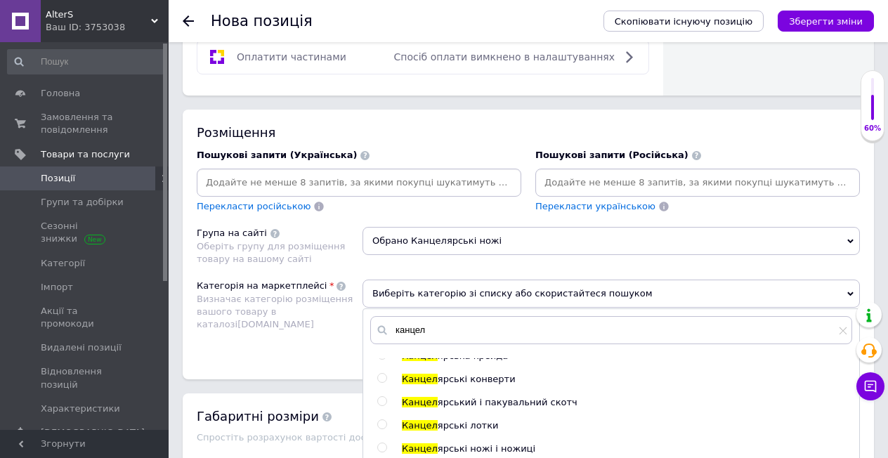
click at [379, 443] on input "radio" at bounding box center [381, 447] width 9 height 9
radio input "true"
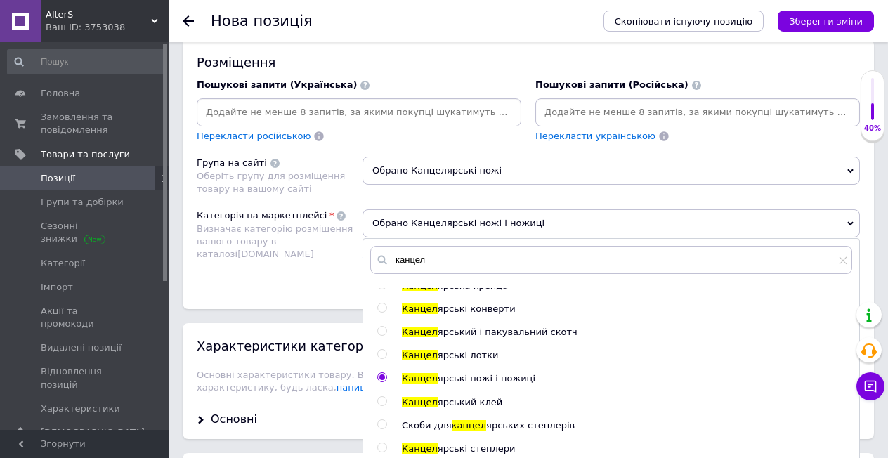
scroll to position [1195, 0]
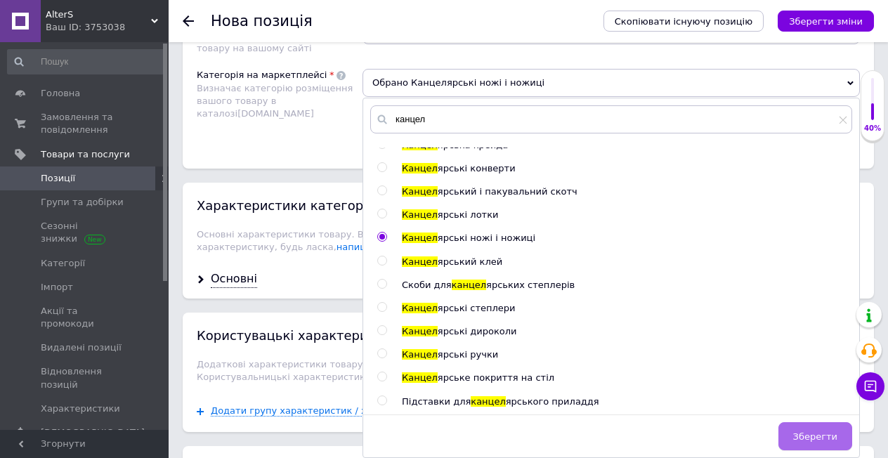
click at [829, 432] on span "Зберегти" at bounding box center [815, 437] width 44 height 11
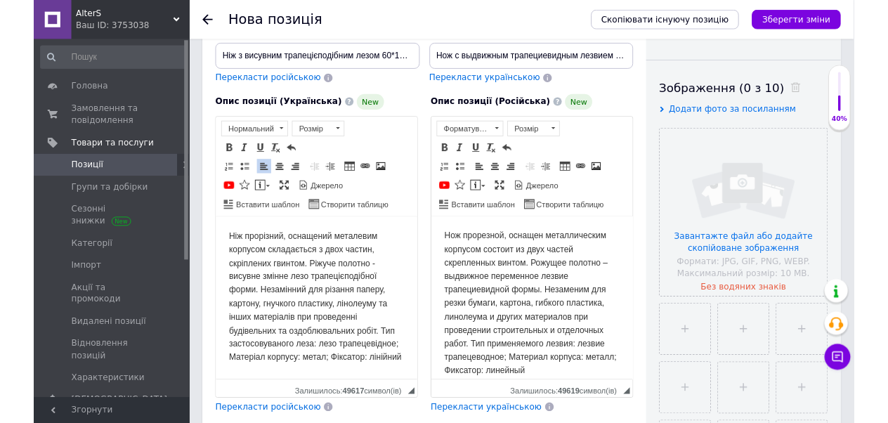
scroll to position [141, 0]
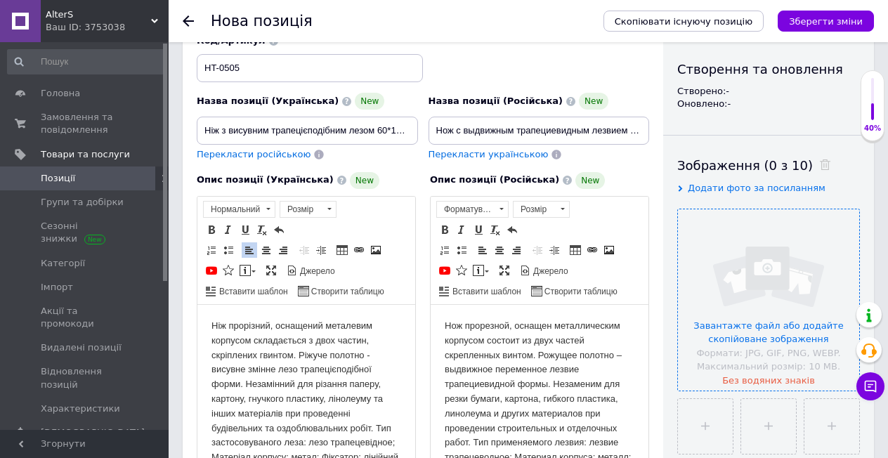
drag, startPoint x: 747, startPoint y: 264, endPoint x: 741, endPoint y: 297, distance: 32.9
click at [744, 296] on input "file" at bounding box center [768, 299] width 181 height 181
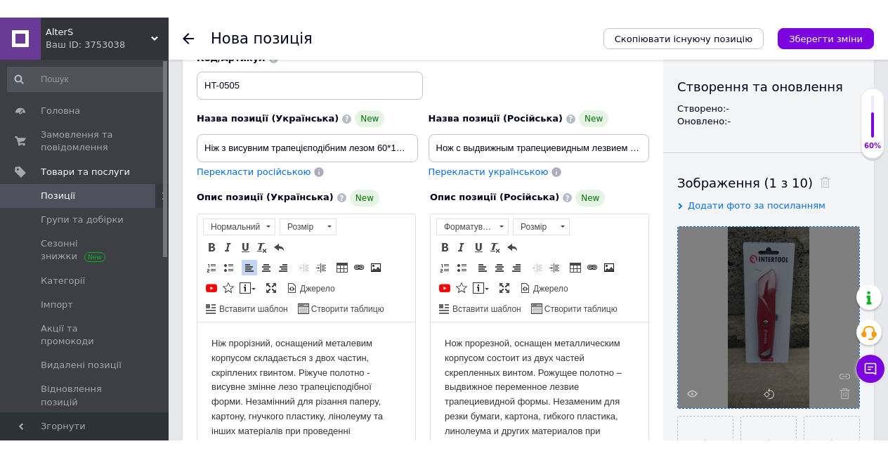
scroll to position [281, 0]
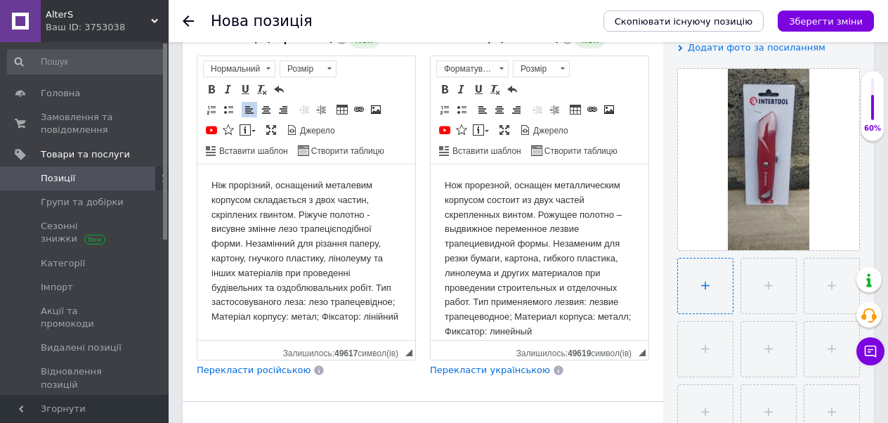
click at [707, 279] on input "file" at bounding box center [705, 286] width 55 height 55
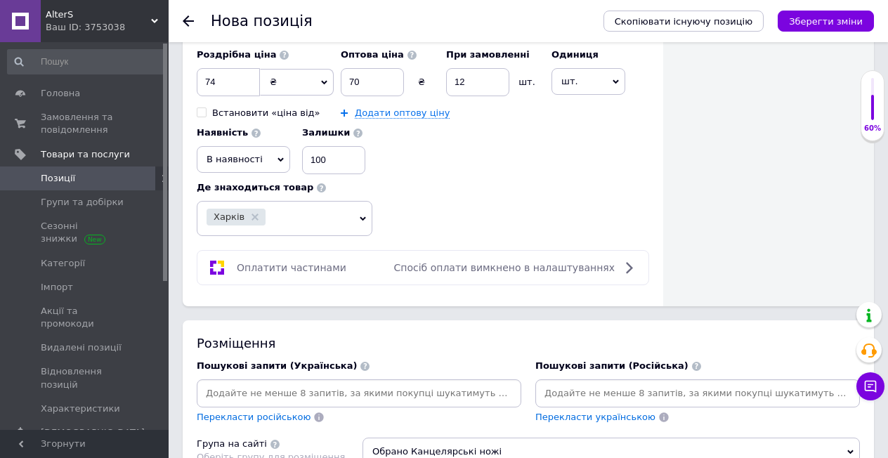
scroll to position [843, 0]
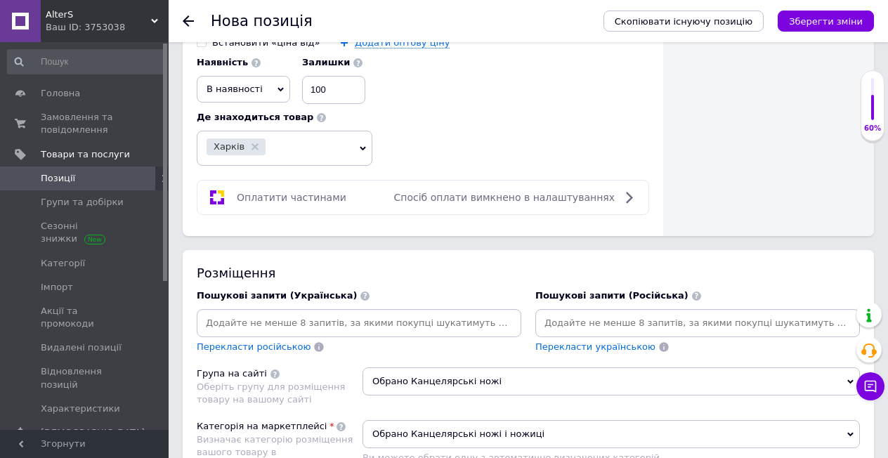
click at [625, 313] on input at bounding box center [697, 323] width 319 height 21
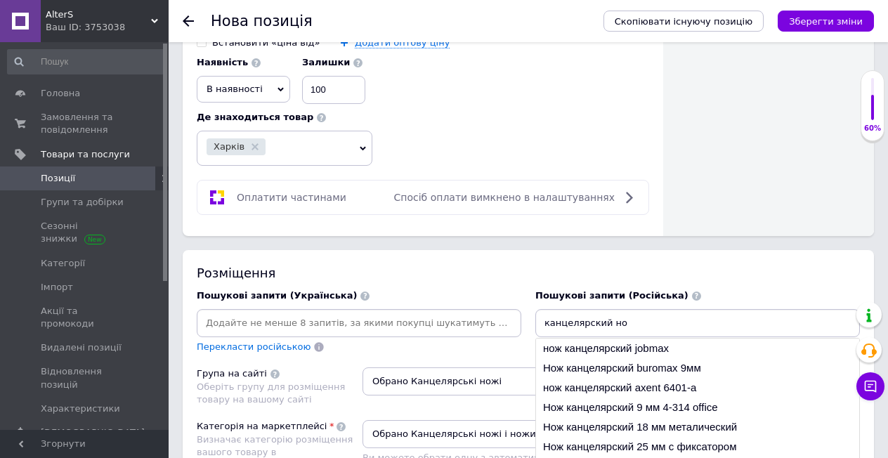
type input "канцелярский нож"
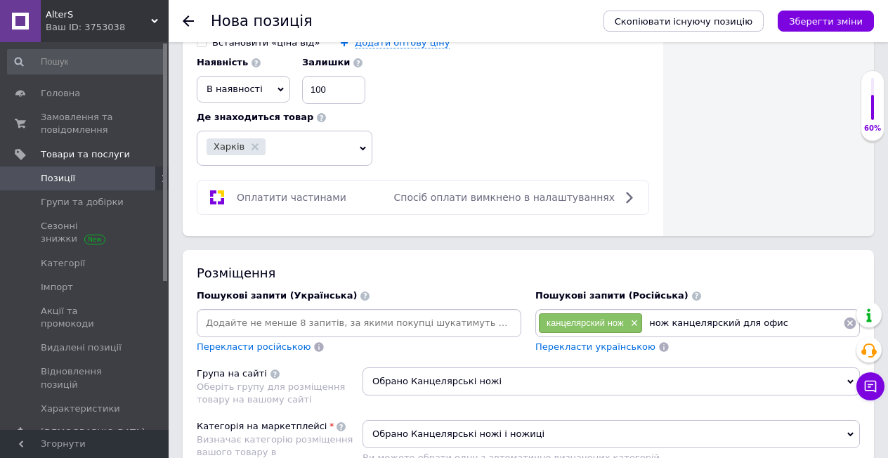
type input "нож канцелярский для офиса"
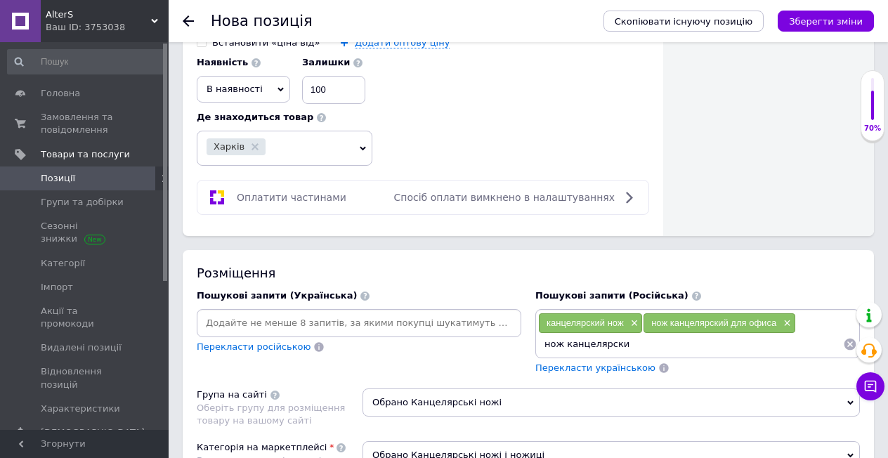
type input "нож канцелярский"
type input "вsldb;yjq yj;"
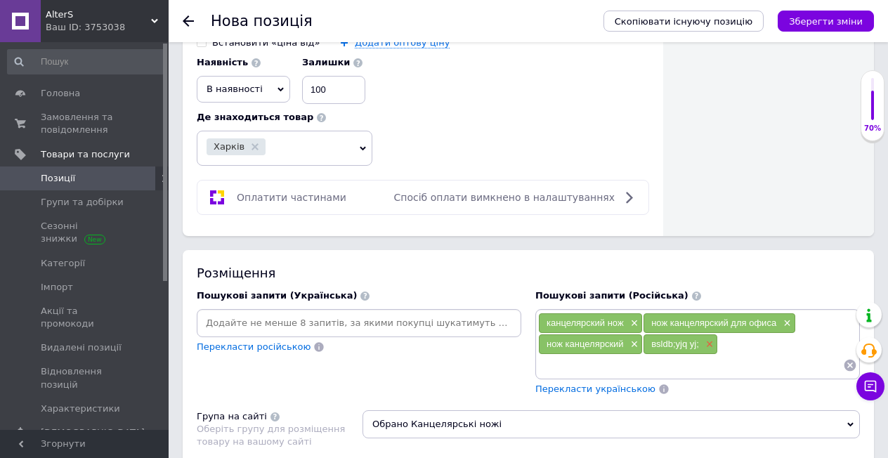
click at [711, 339] on span "×" at bounding box center [708, 345] width 11 height 12
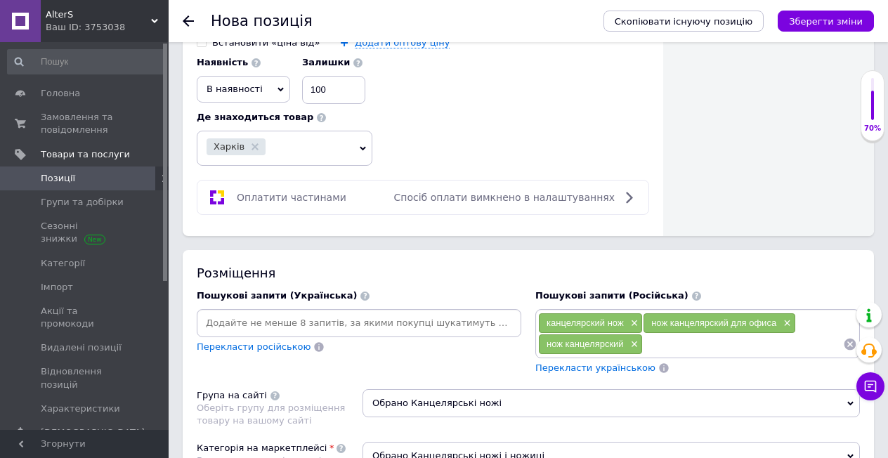
click at [682, 337] on input at bounding box center [743, 344] width 200 height 21
type input "выдвижной нож"
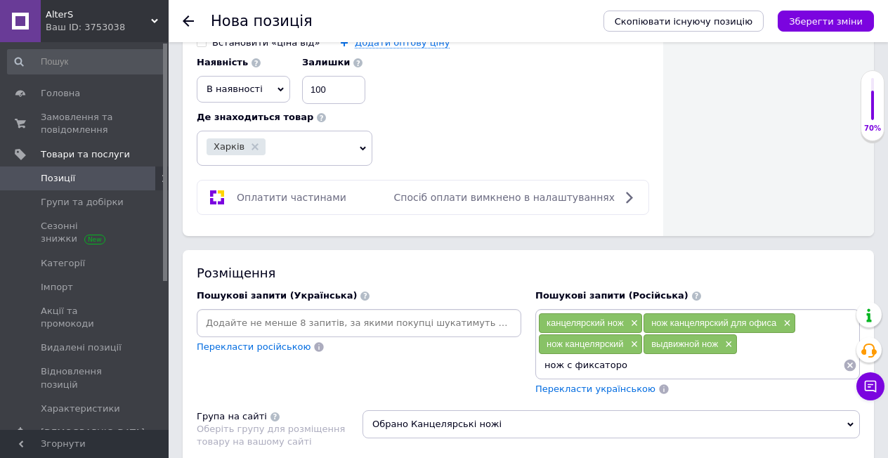
type input "нож с фиксатором"
type input "нож для рукоделия"
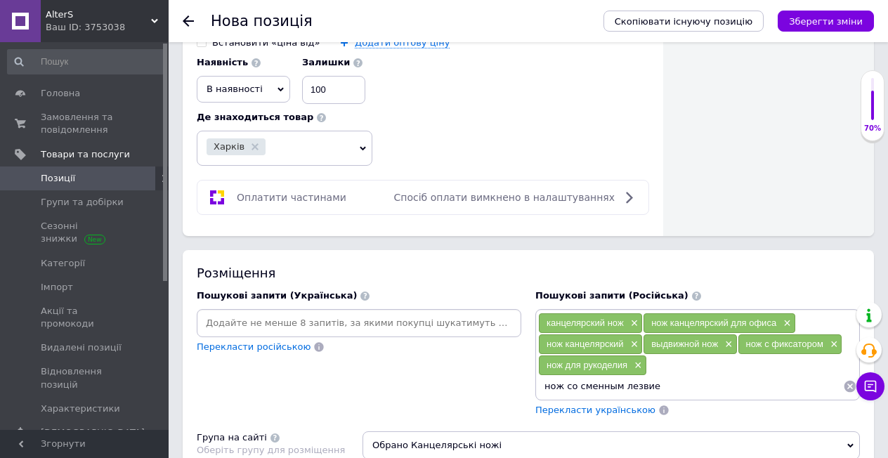
type input "нож со сменным лезвием"
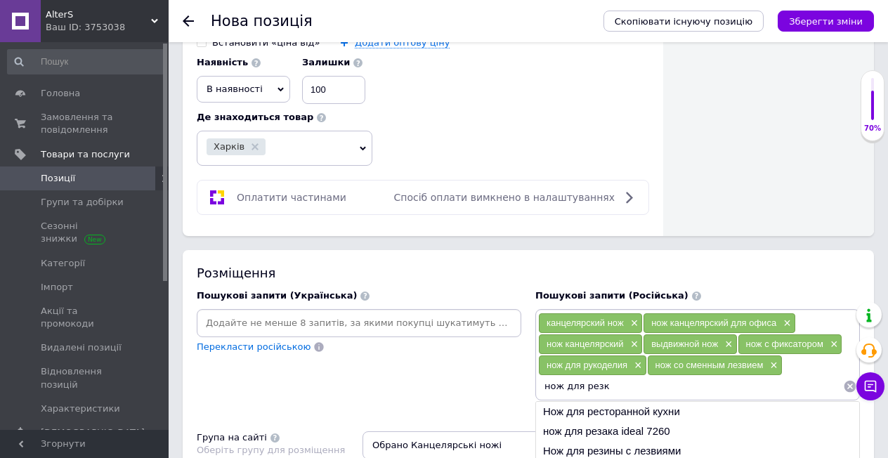
type input "нож для резки"
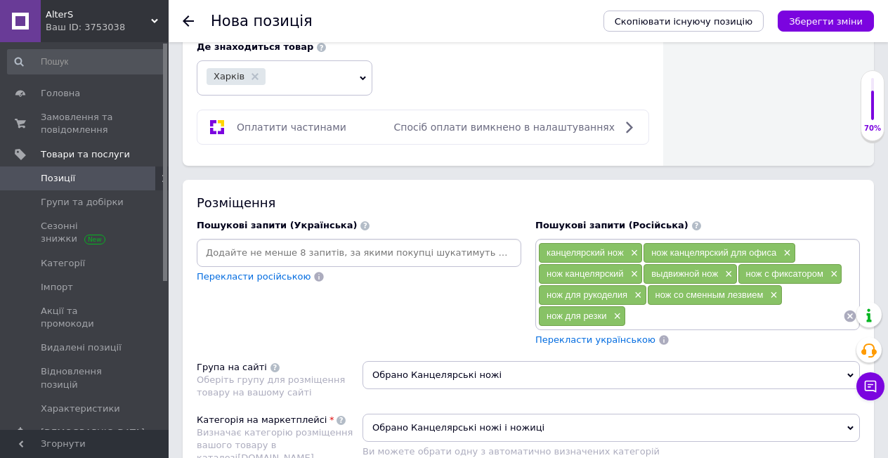
click at [576, 335] on span "Перекласти українською" at bounding box center [596, 340] width 120 height 11
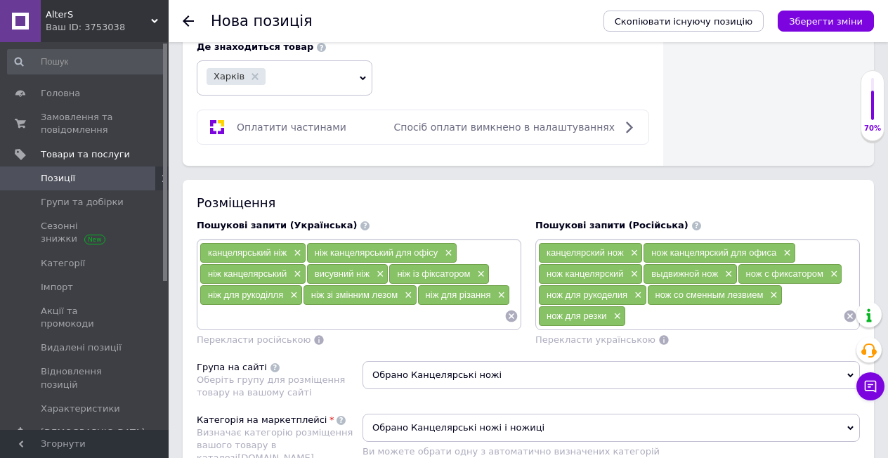
paste input "Ніж Intertool трапецієподібний металевий (HT-0505)"
type input "Ніж Intertool трапецієподібний металевий (HT-0505)"
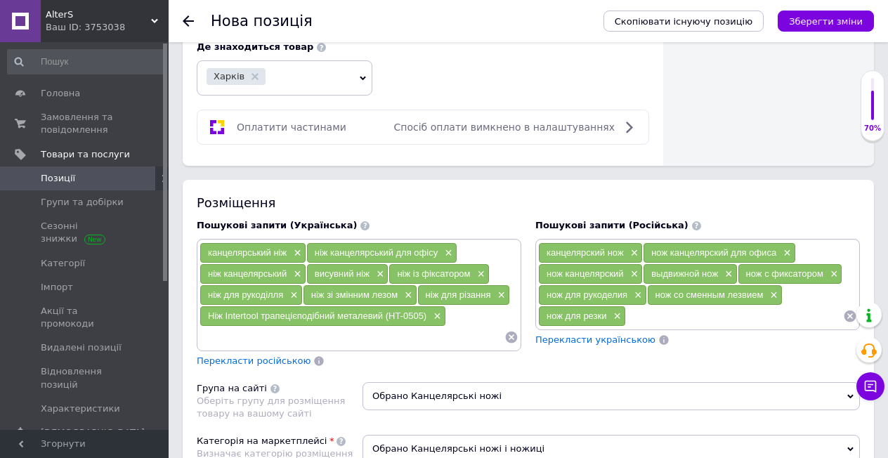
click at [259, 356] on span "Перекласти російською" at bounding box center [254, 361] width 114 height 11
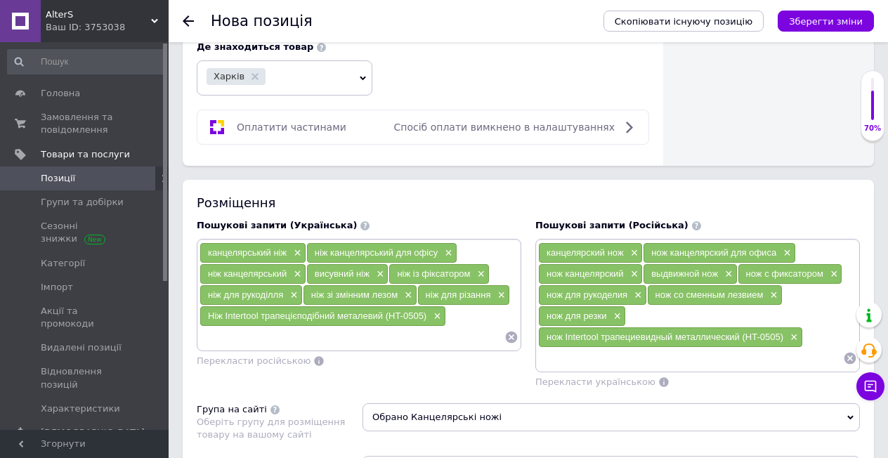
paste input "Нож трапецевидный"
type input "Нож трапецевидный"
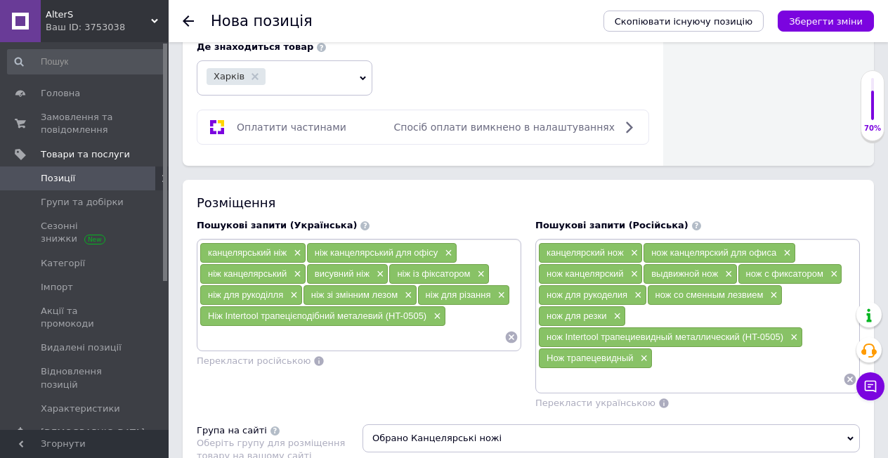
paste input "Нож"
paste input
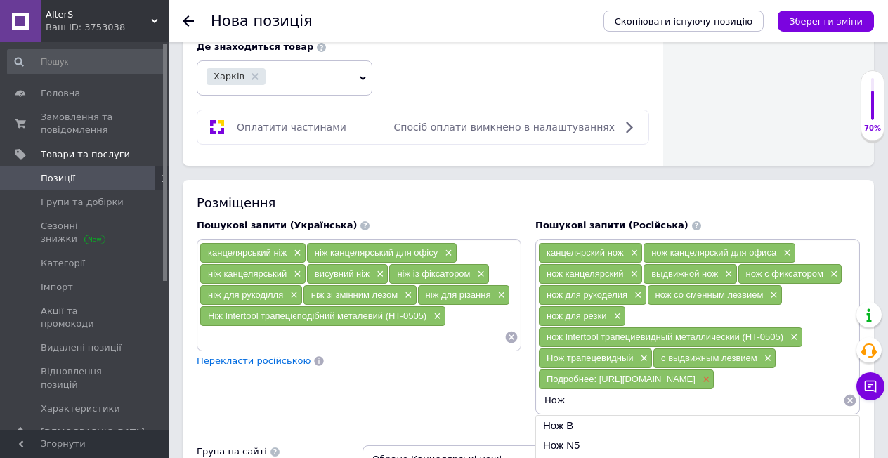
type input "Нож"
click at [711, 386] on span "×" at bounding box center [704, 380] width 11 height 12
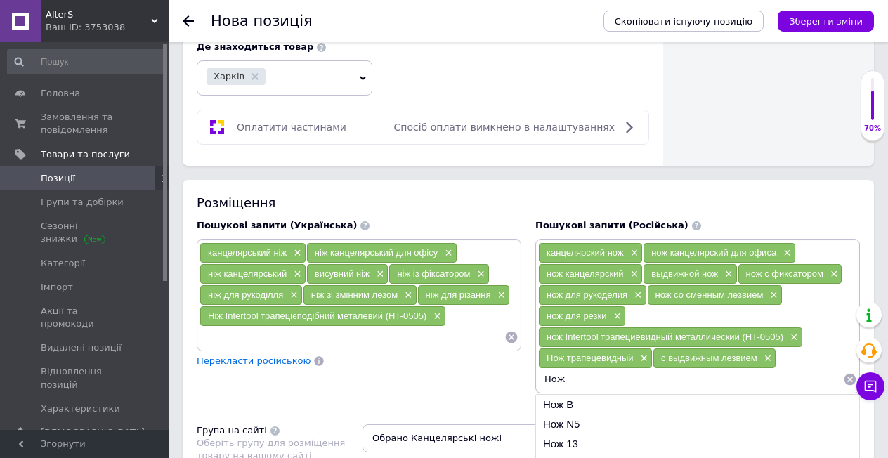
click at [569, 370] on input "Нож" at bounding box center [690, 379] width 305 height 21
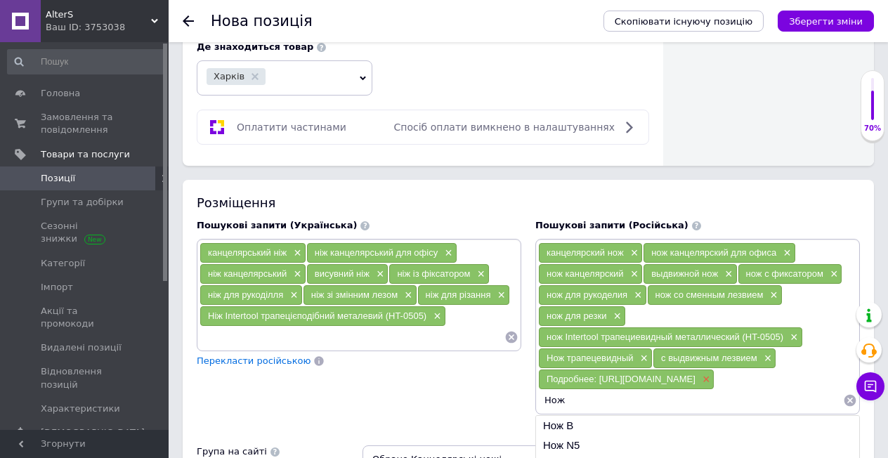
click at [711, 386] on span "×" at bounding box center [704, 380] width 11 height 12
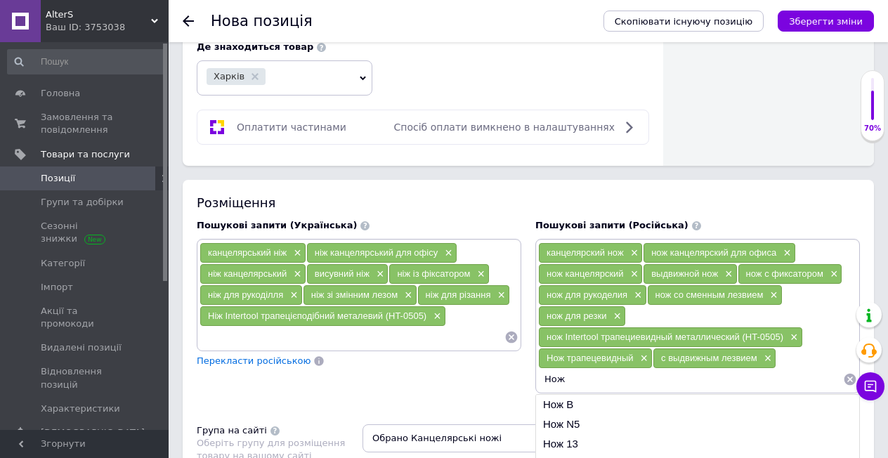
click at [603, 372] on input "Нож" at bounding box center [690, 379] width 305 height 21
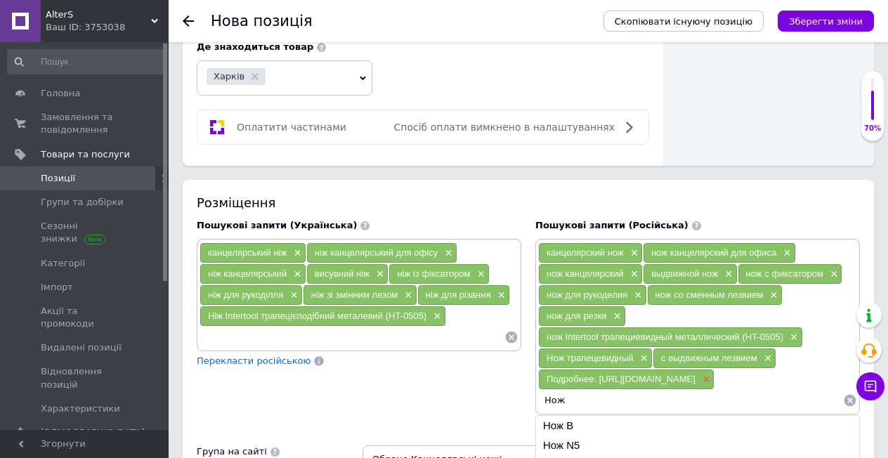
click at [711, 386] on span "×" at bounding box center [704, 380] width 11 height 12
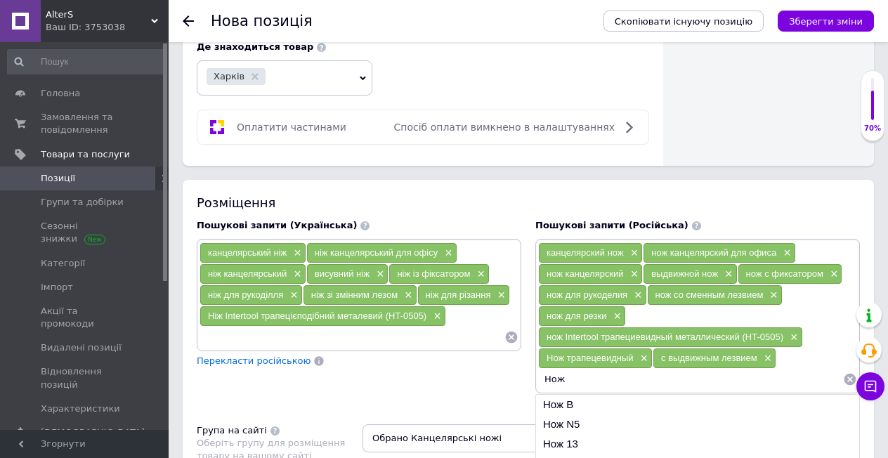
scroll to position [1054, 0]
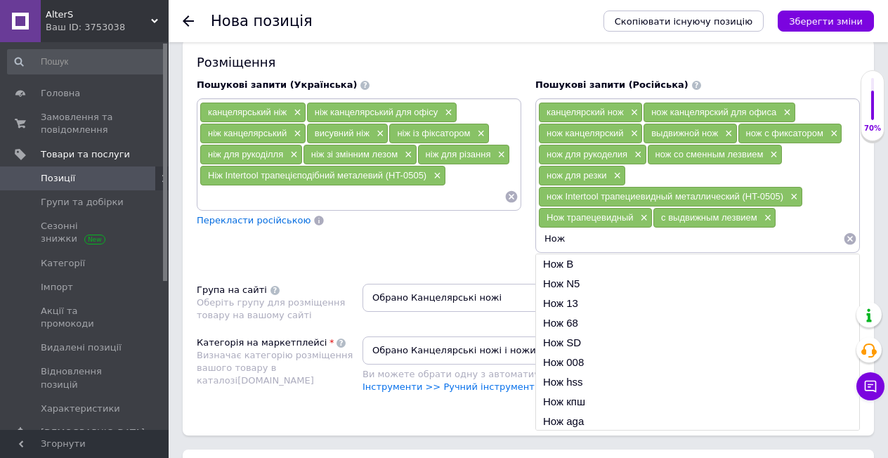
click at [601, 228] on input "Нож" at bounding box center [690, 238] width 305 height 21
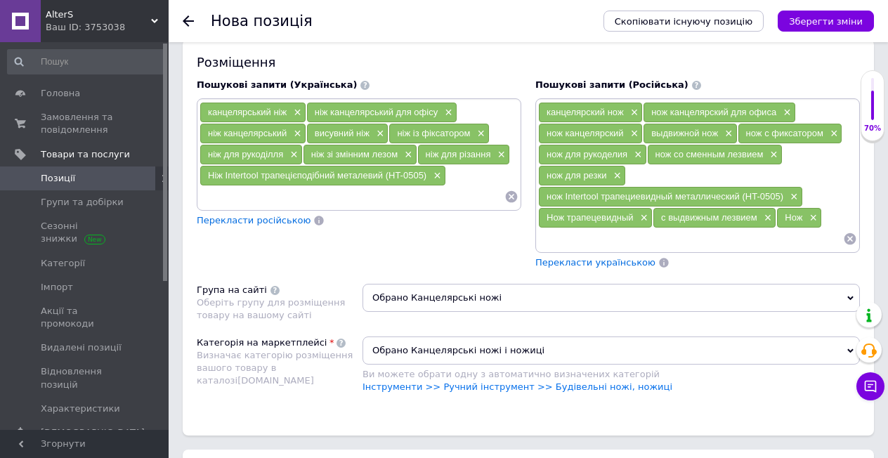
click at [595, 258] on div "Перекласти українською" at bounding box center [595, 263] width 123 height 16
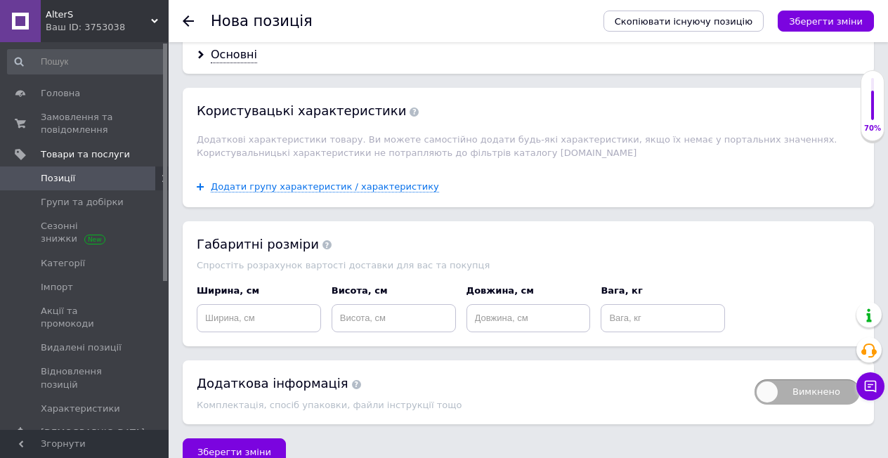
scroll to position [1557, 0]
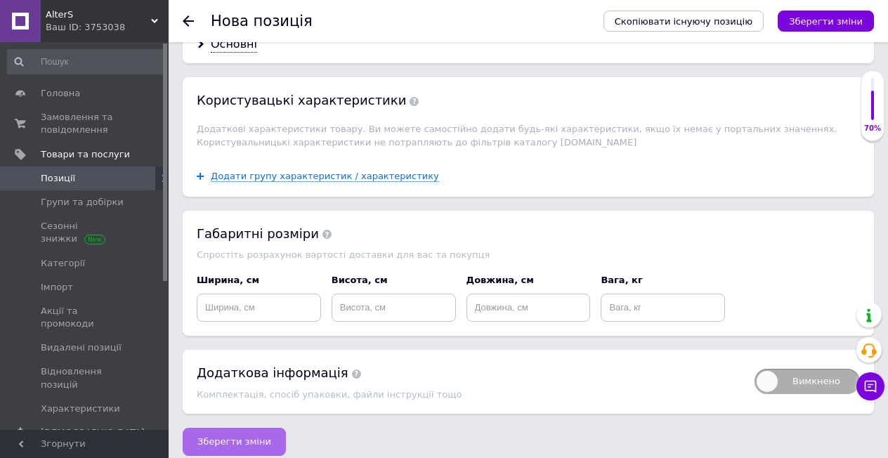
click at [247, 436] on span "Зберегти зміни" at bounding box center [234, 441] width 74 height 11
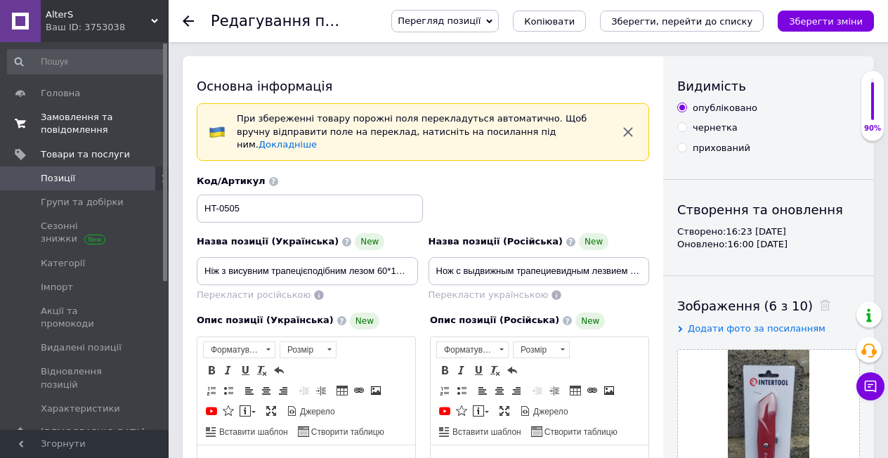
click at [65, 125] on span "Замовлення та повідомлення" at bounding box center [85, 123] width 89 height 25
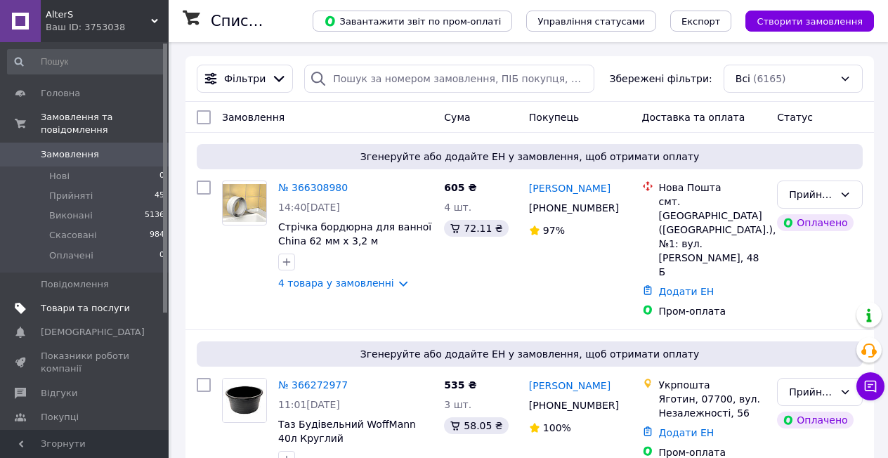
click at [121, 302] on span "Товари та послуги" at bounding box center [85, 308] width 89 height 13
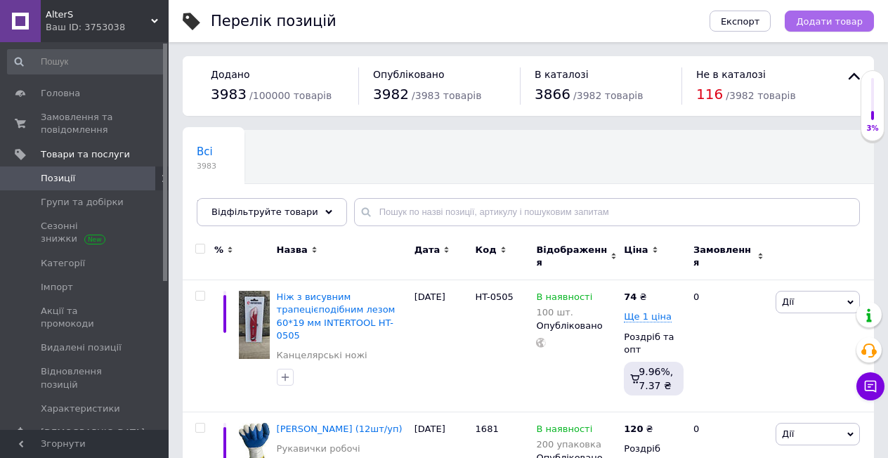
click at [830, 18] on span "Додати товар" at bounding box center [829, 21] width 67 height 11
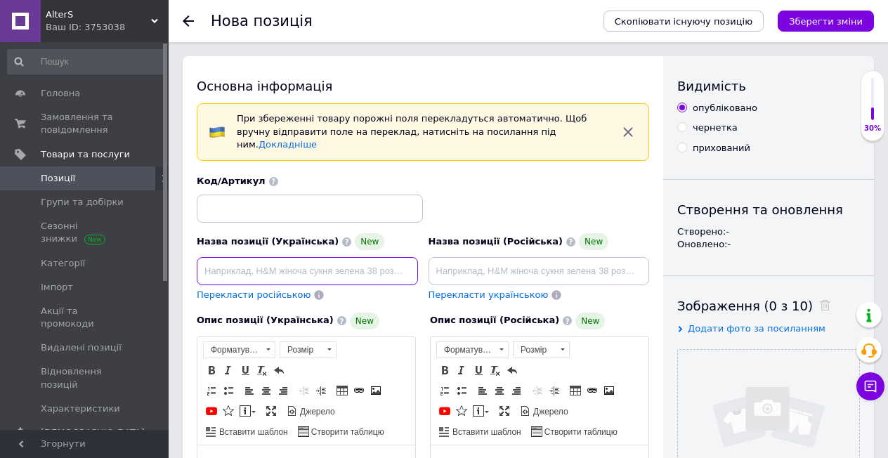
click at [332, 263] on input at bounding box center [307, 271] width 221 height 28
paste input "Нож с мет. направляющей под лезвие 18мм (резиновая рукоятка)"
type input "Нож с мет. направляющей под лезвие 18мм (резиновая рукоятка)"
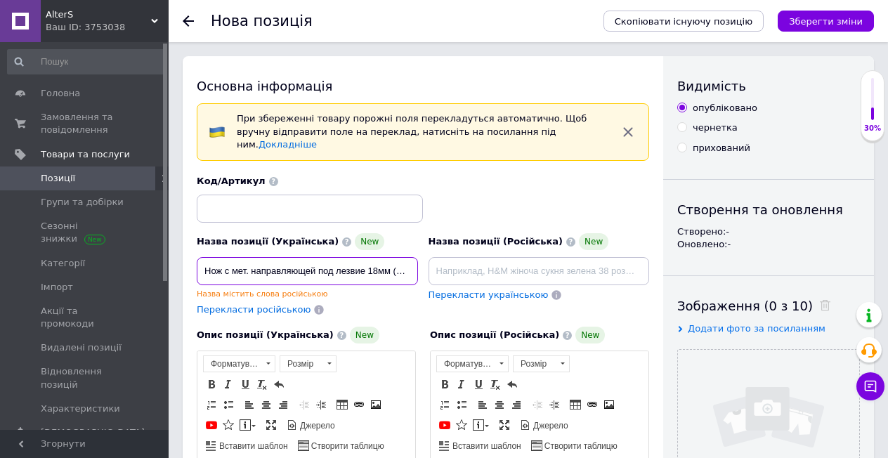
drag, startPoint x: 410, startPoint y: 256, endPoint x: 165, endPoint y: 273, distance: 245.8
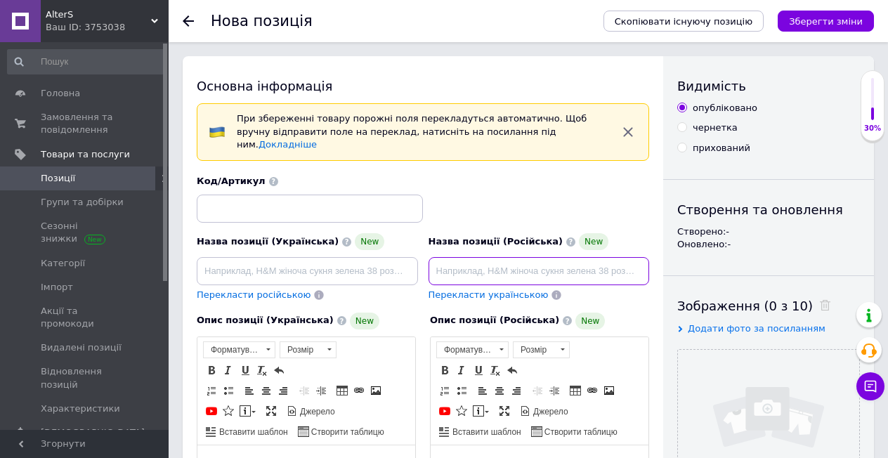
click at [502, 257] on input at bounding box center [539, 271] width 221 height 28
paste input "Нож с мет. направляющей под лезвие 18мм (резиновая рукоятка)"
type input "Нож с мет. направляющей под лезвие 18мм (резиновая рукоятка)"
click at [449, 290] on div "Перекласти українською" at bounding box center [488, 295] width 123 height 16
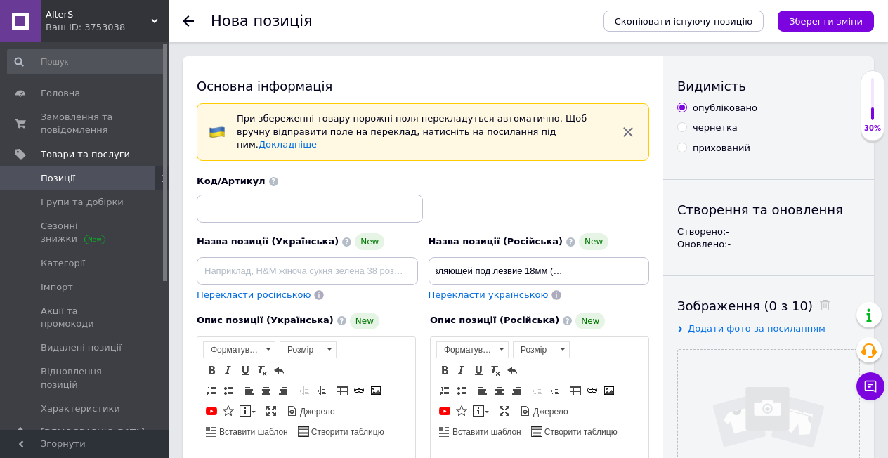
scroll to position [0, 0]
type input "Ніж із мет. напрямної під лезо 18 мм (гумова ручка)"
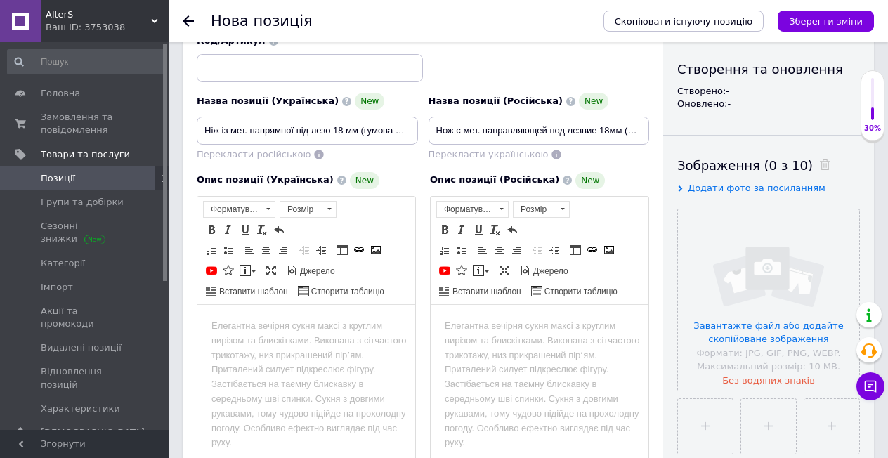
scroll to position [281, 0]
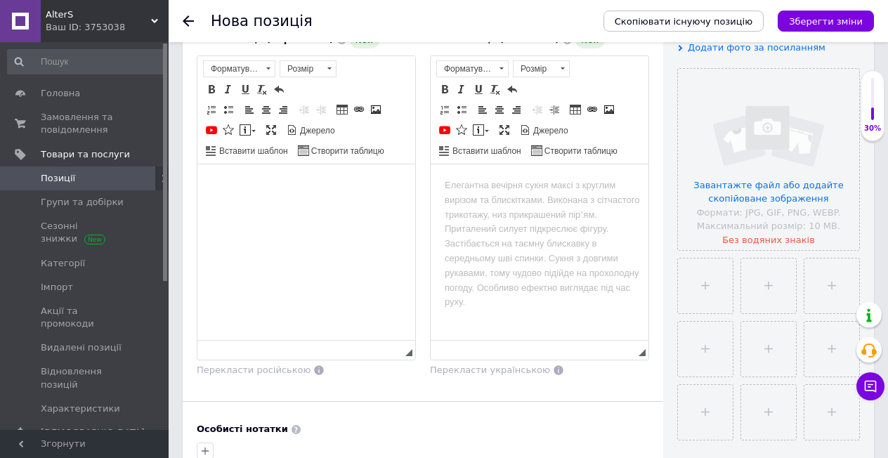
click at [297, 207] on html at bounding box center [306, 185] width 218 height 43
drag, startPoint x: 297, startPoint y: 226, endPoint x: 247, endPoint y: 258, distance: 59.7
click at [247, 207] on html at bounding box center [306, 185] width 218 height 43
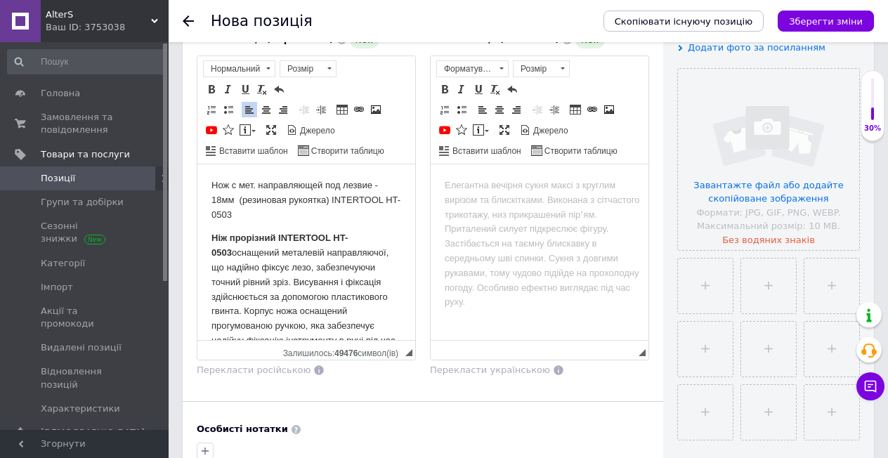
scroll to position [96, 0]
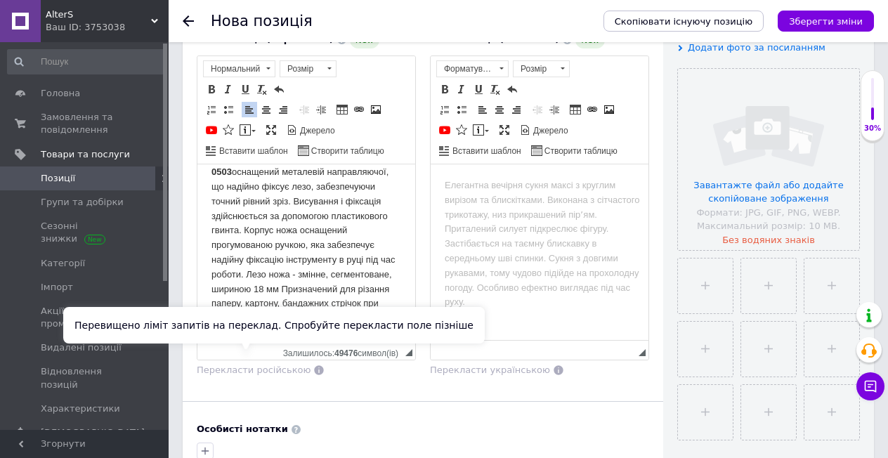
click at [259, 365] on span "Перекласти російською" at bounding box center [254, 370] width 114 height 11
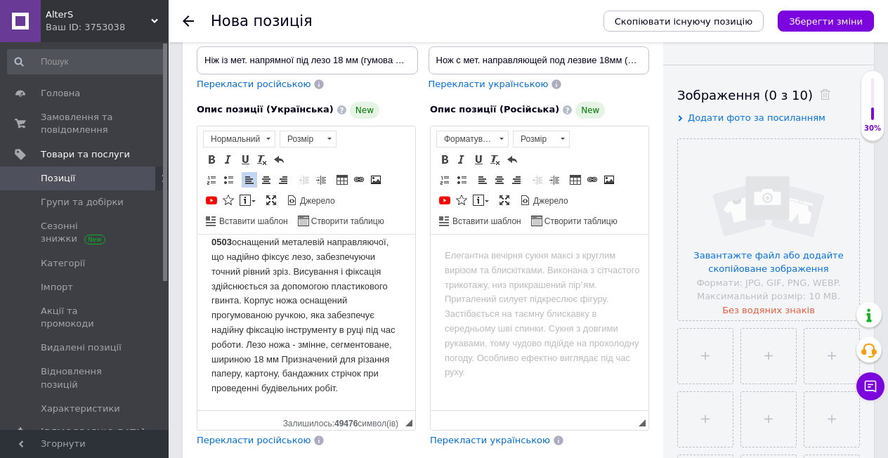
scroll to position [422, 0]
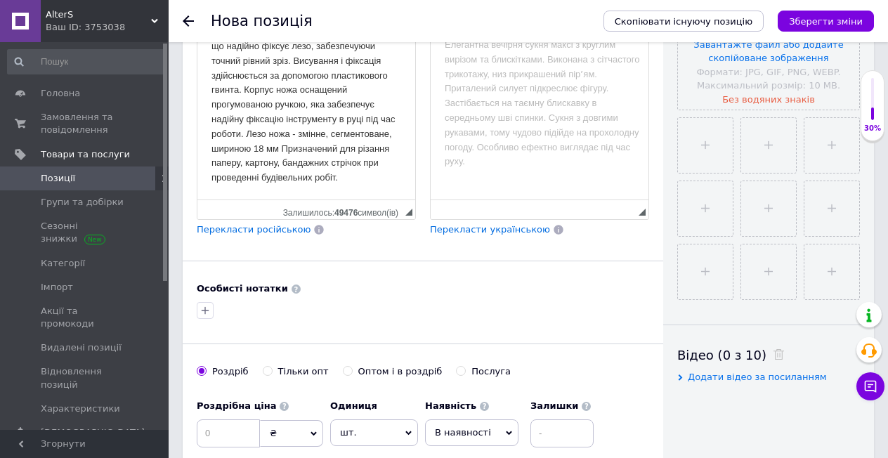
click at [252, 224] on span "Перекласти російською" at bounding box center [254, 229] width 114 height 11
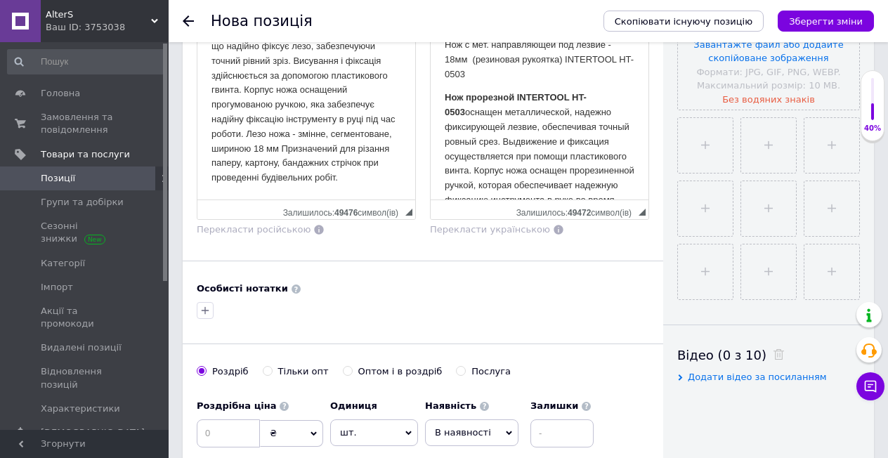
scroll to position [281, 0]
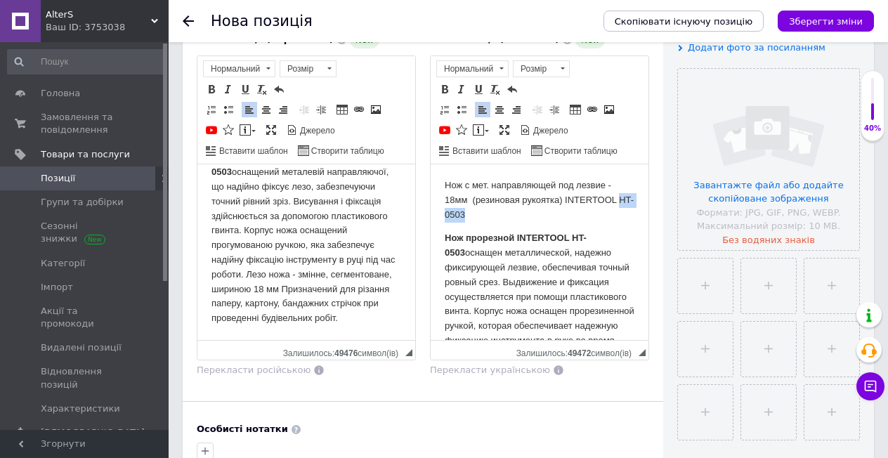
drag, startPoint x: 488, startPoint y: 213, endPoint x: 446, endPoint y: 212, distance: 42.2
click at [446, 212] on p "Нож с мет. направляющей под лезвие - 18мм (резиновая рукоятка) INTERTOOL HT-0503" at bounding box center [540, 200] width 190 height 44
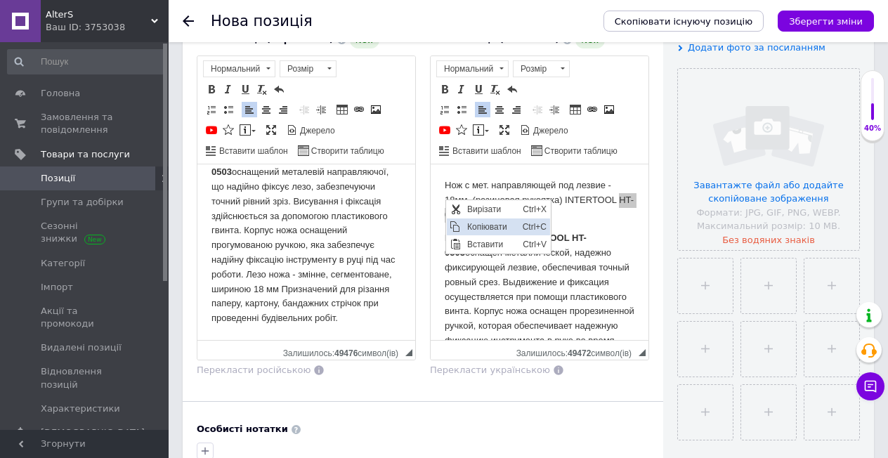
drag, startPoint x: 455, startPoint y: 219, endPoint x: 447, endPoint y: 263, distance: 44.3
click at [455, 219] on span "Копіювати" at bounding box center [455, 227] width 17 height 17
copy p "HT-0503"
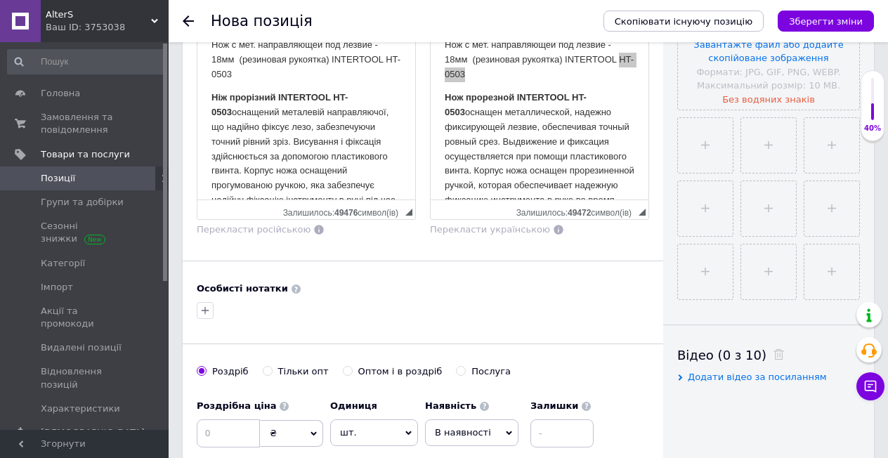
scroll to position [562, 0]
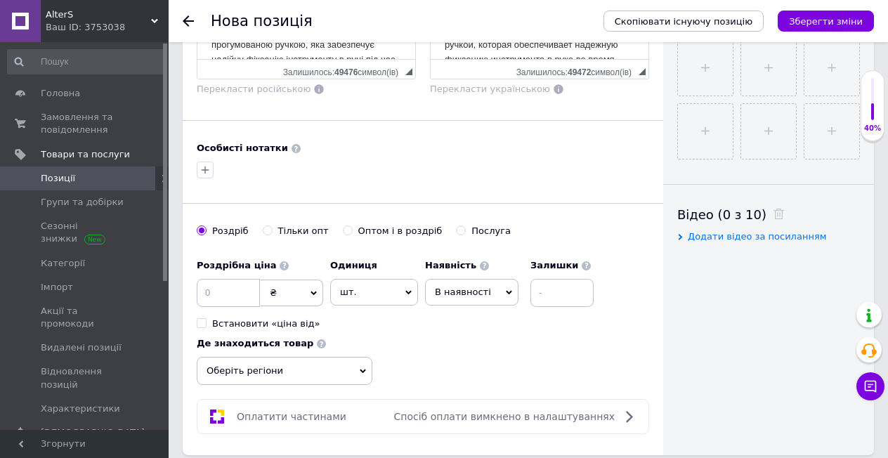
type input "HT-0503"
click at [225, 285] on input at bounding box center [228, 293] width 63 height 28
type input "34"
click at [343, 226] on input "Оптом і в роздріб" at bounding box center [347, 230] width 9 height 9
radio input "true"
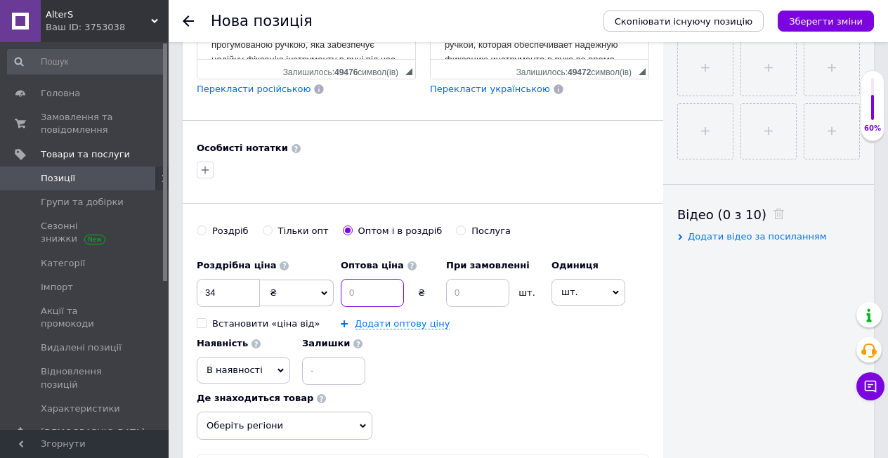
click at [365, 279] on input at bounding box center [372, 293] width 63 height 28
type input "32"
click at [451, 281] on input at bounding box center [477, 293] width 63 height 28
type input "12"
click at [345, 362] on input at bounding box center [333, 371] width 63 height 28
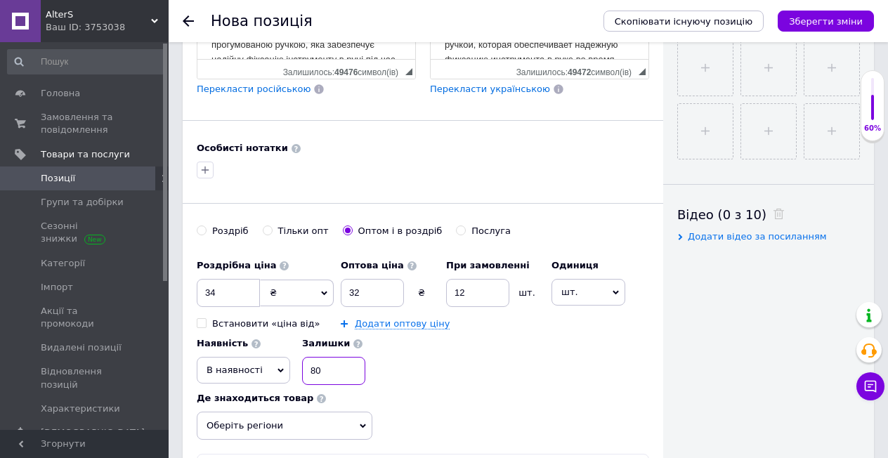
scroll to position [632, 0]
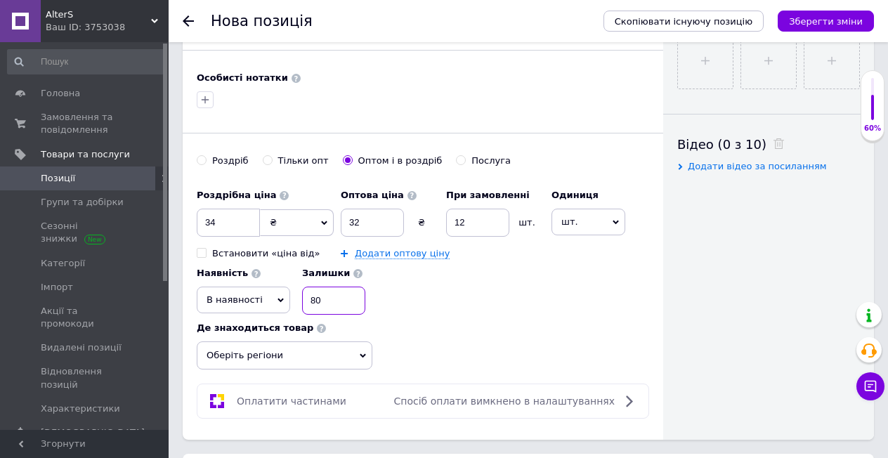
type input "80"
click at [328, 351] on span "Оберіть регіони" at bounding box center [285, 356] width 176 height 28
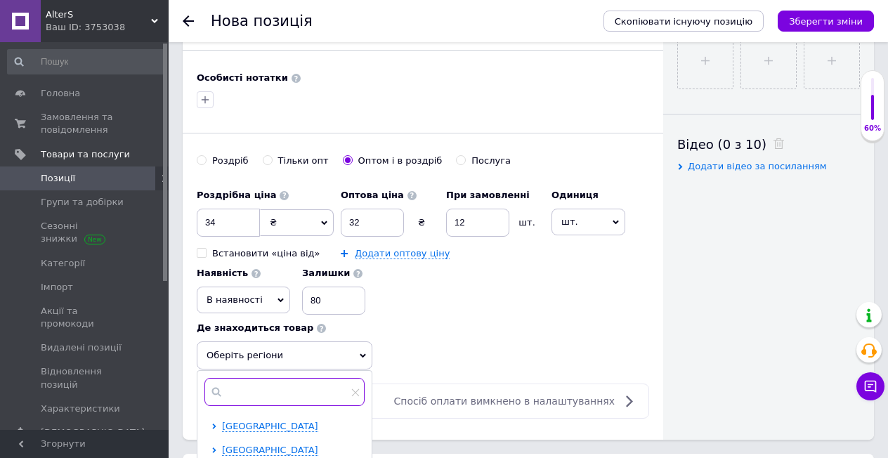
click at [327, 384] on input "text" at bounding box center [285, 392] width 160 height 28
type input "хар"
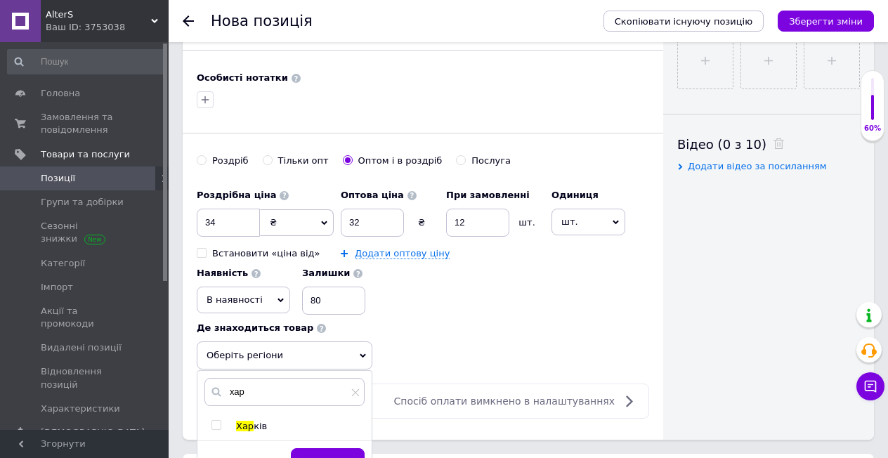
click at [219, 421] on input "checkbox" at bounding box center [216, 425] width 9 height 9
checkbox input "true"
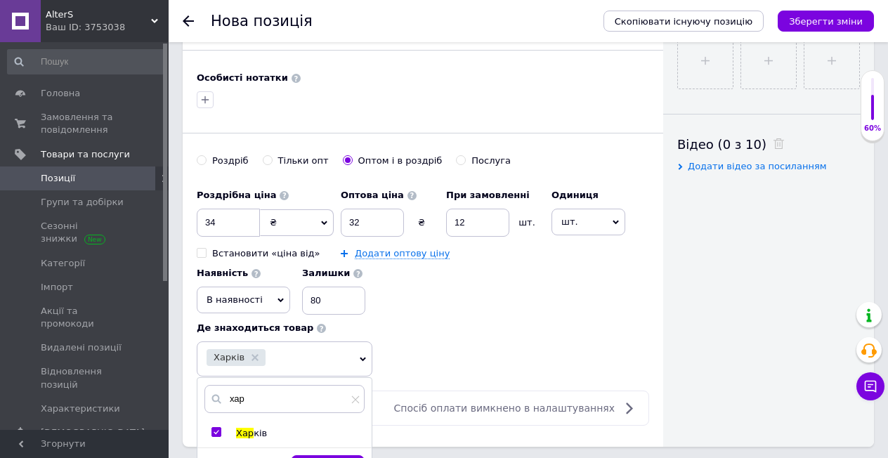
scroll to position [703, 0]
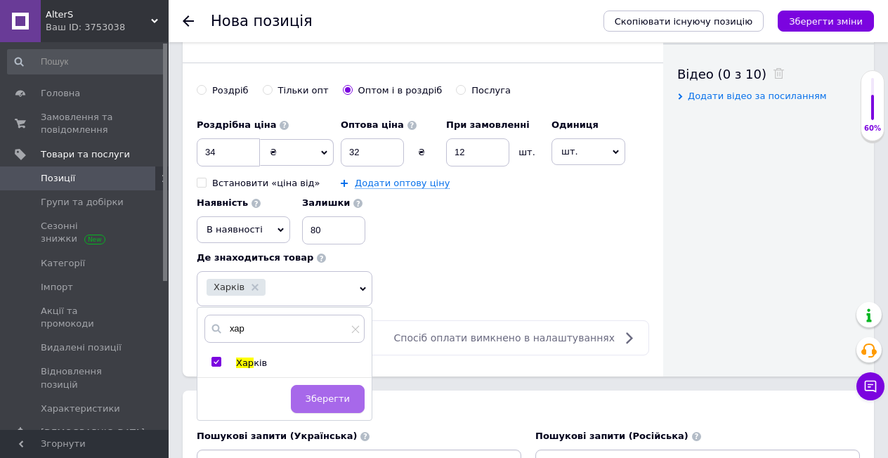
click at [327, 394] on span "Зберегти" at bounding box center [328, 399] width 44 height 11
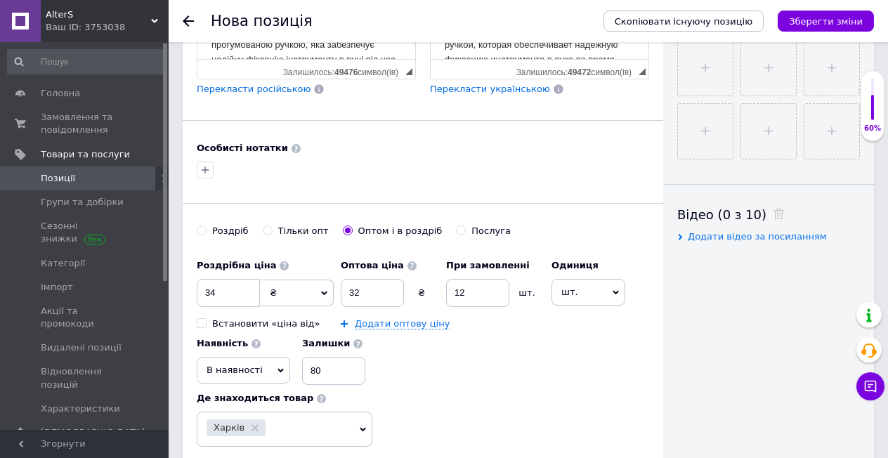
scroll to position [843, 0]
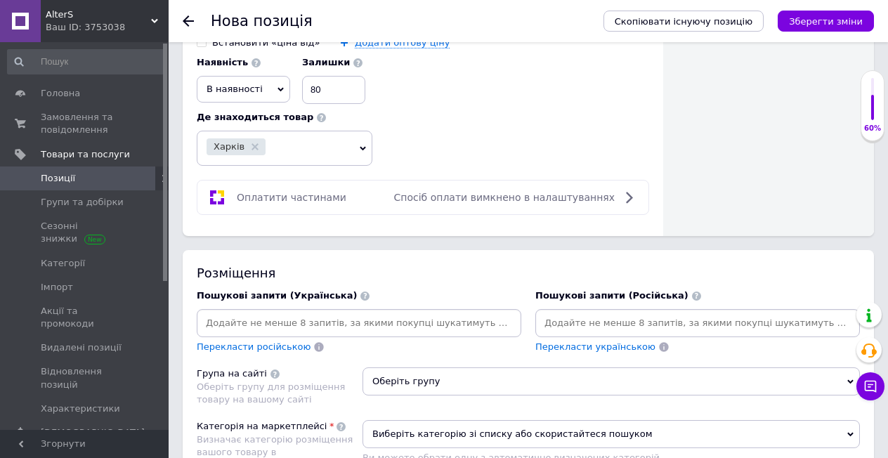
click at [401, 368] on span "Оберіть групу" at bounding box center [612, 382] width 498 height 28
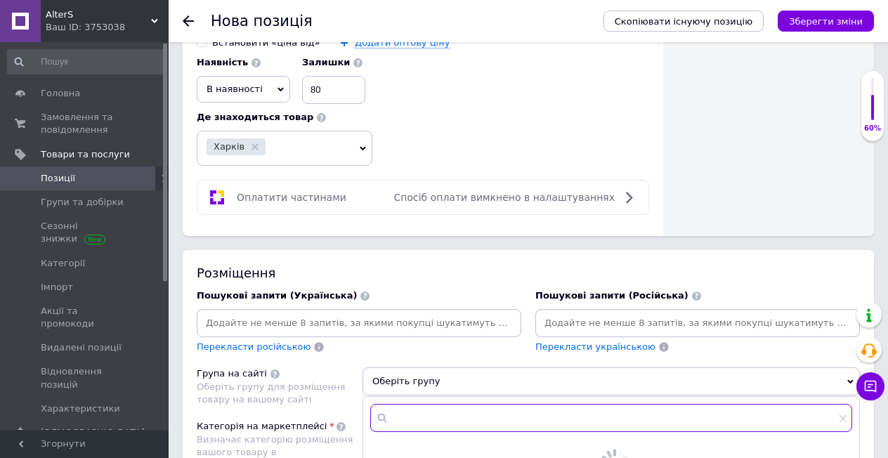
click at [415, 406] on input "text" at bounding box center [611, 418] width 482 height 28
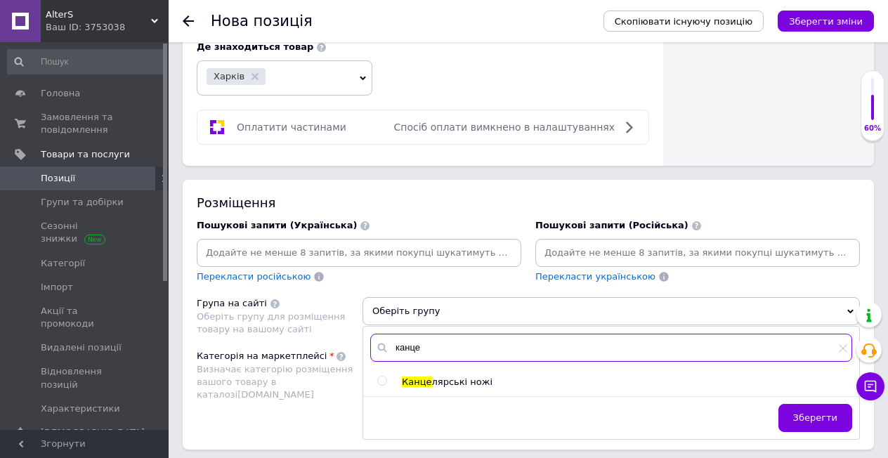
type input "канце"
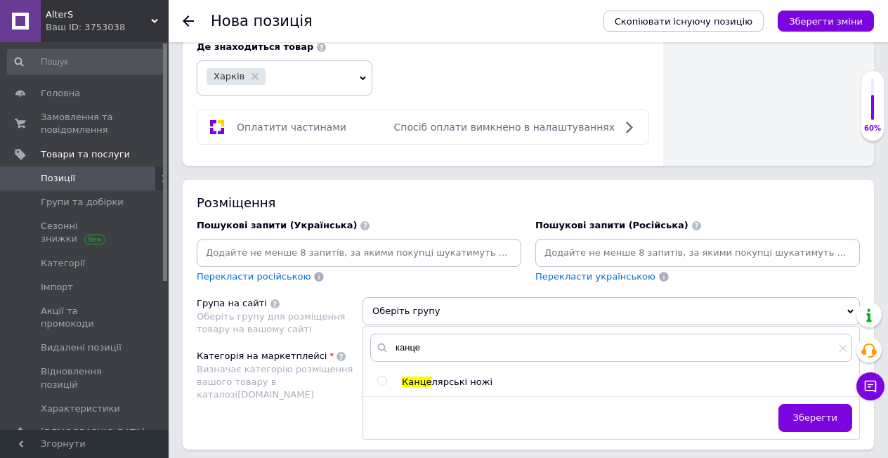
click at [382, 377] on input "radio" at bounding box center [381, 381] width 9 height 9
radio input "true"
click at [803, 413] on span "Зберегти" at bounding box center [815, 418] width 44 height 11
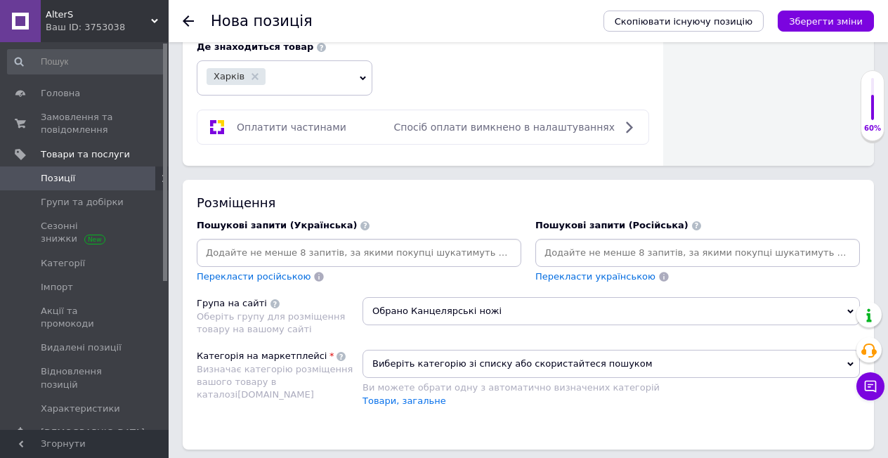
click at [571, 353] on span "Виберіть категорію зі списку або скористайтеся пошуком" at bounding box center [612, 364] width 498 height 28
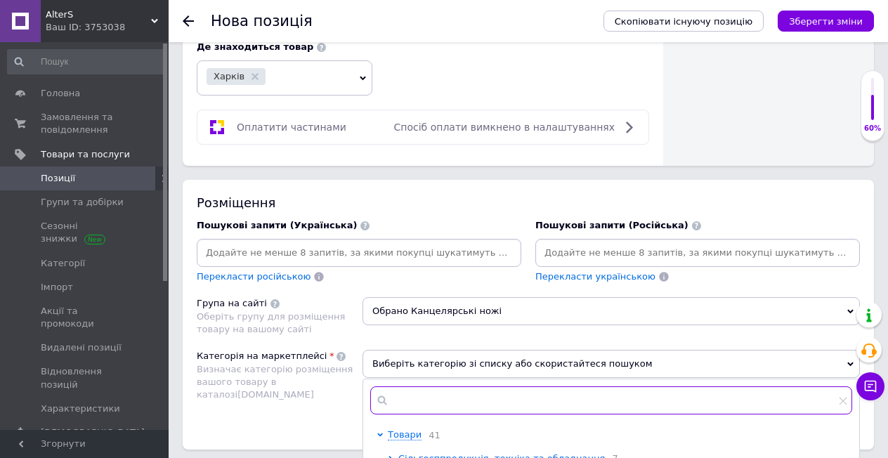
click at [559, 387] on input "text" at bounding box center [611, 401] width 482 height 28
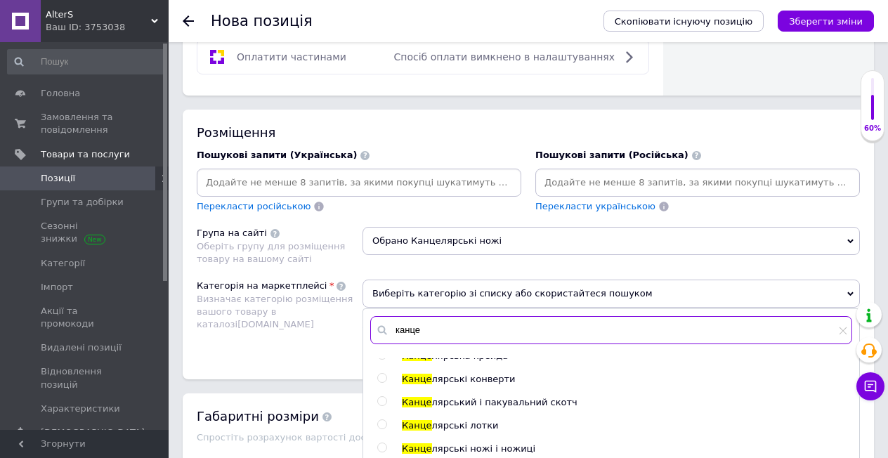
scroll to position [1054, 0]
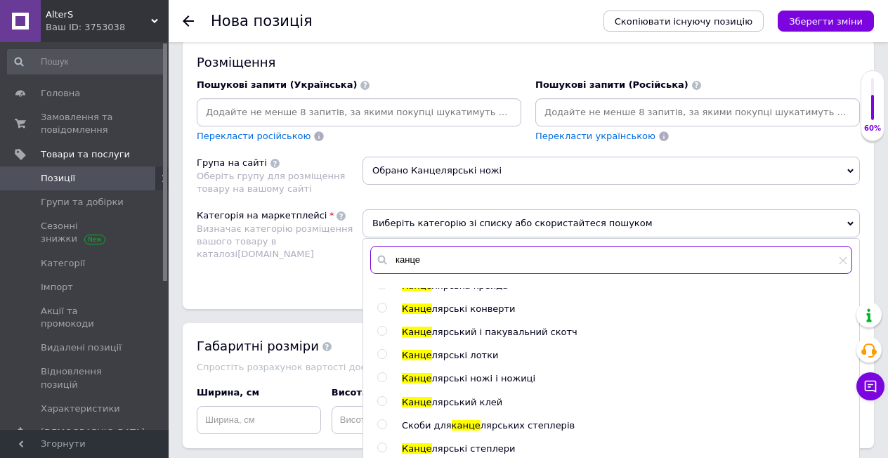
type input "канце"
click at [382, 373] on input "radio" at bounding box center [381, 377] width 9 height 9
radio input "true"
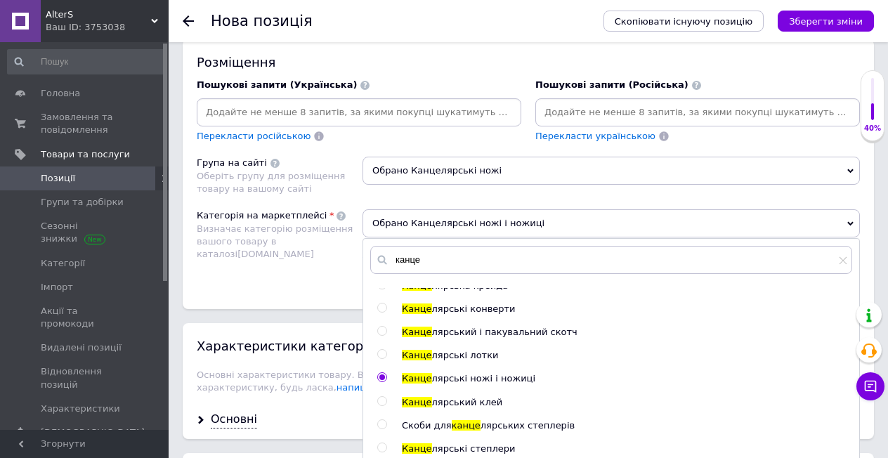
scroll to position [1195, 0]
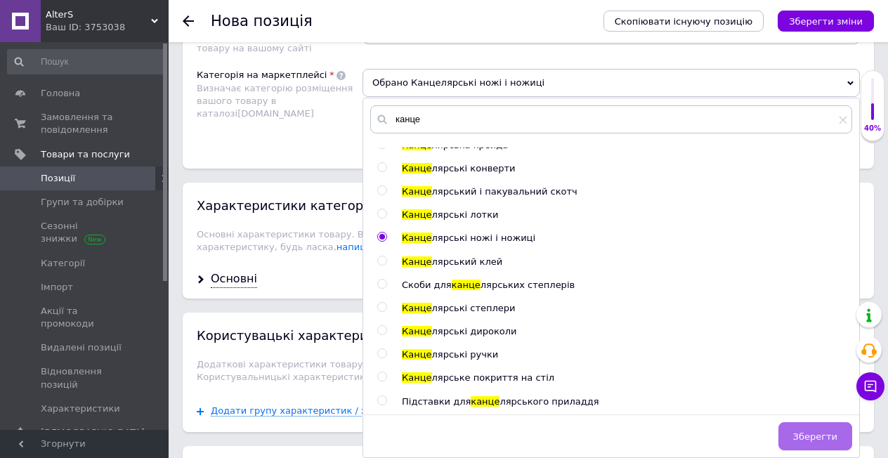
click at [809, 432] on span "Зберегти" at bounding box center [815, 437] width 44 height 11
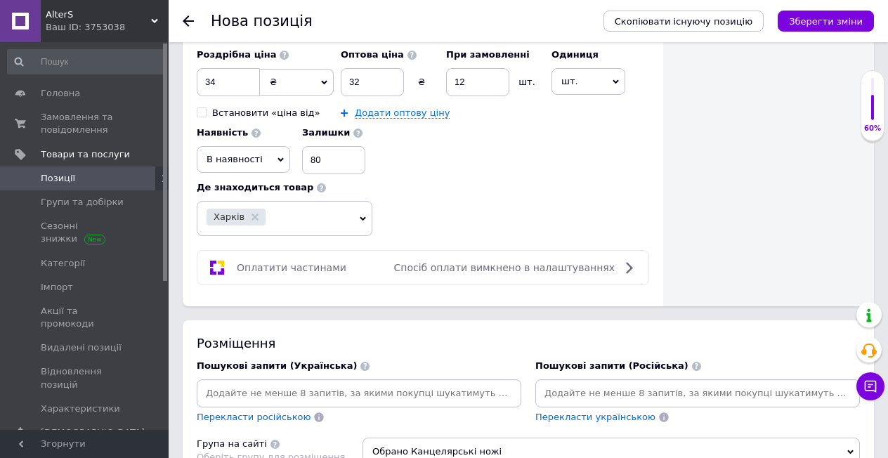
scroll to position [984, 0]
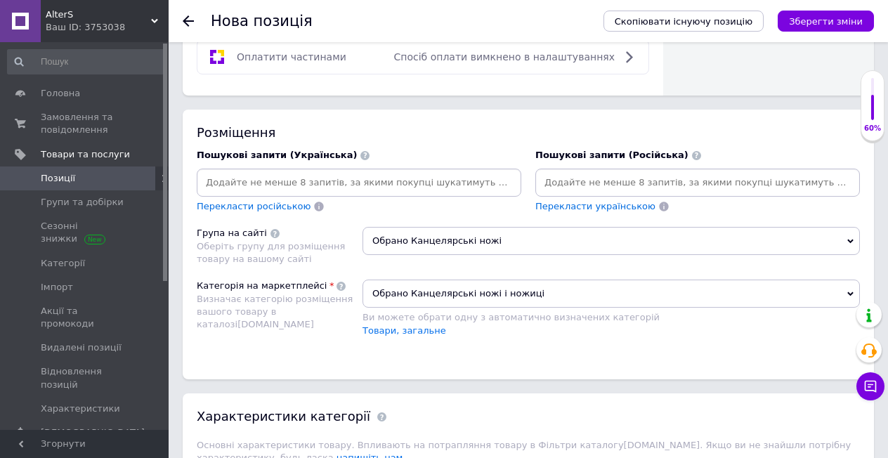
click at [610, 172] on input at bounding box center [697, 182] width 319 height 21
paste input "INTERTOOL HT-0503"
type input "INTERTOOL HT-0503"
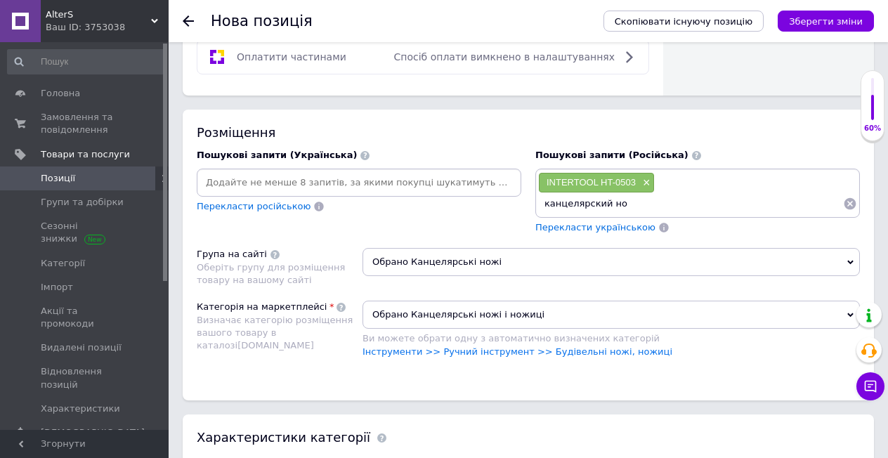
type input "канцелярский нож"
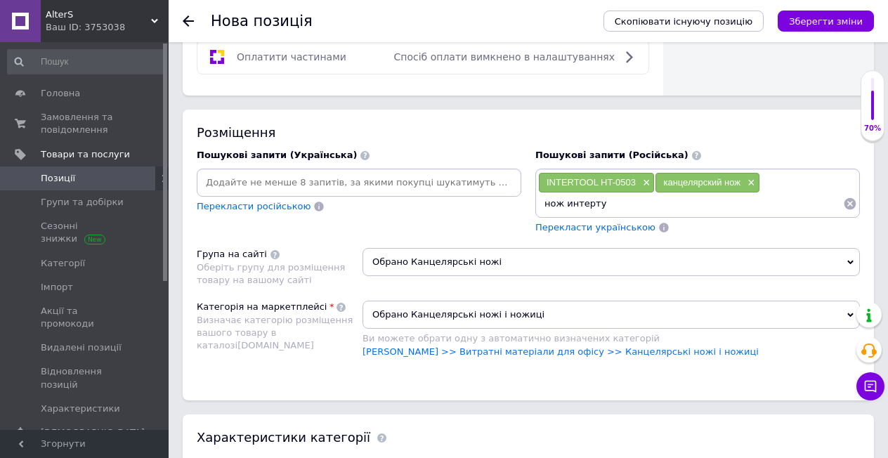
type input "нож интертул"
type input "нож направляющий"
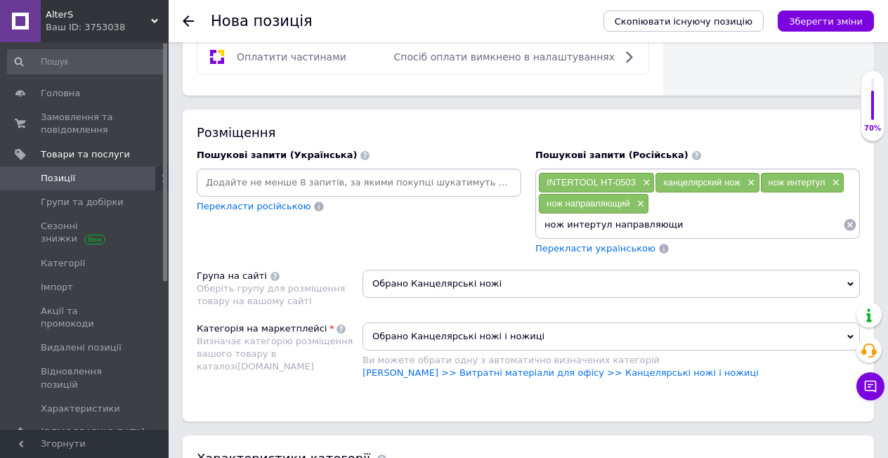
type input "нож интертул направляющий"
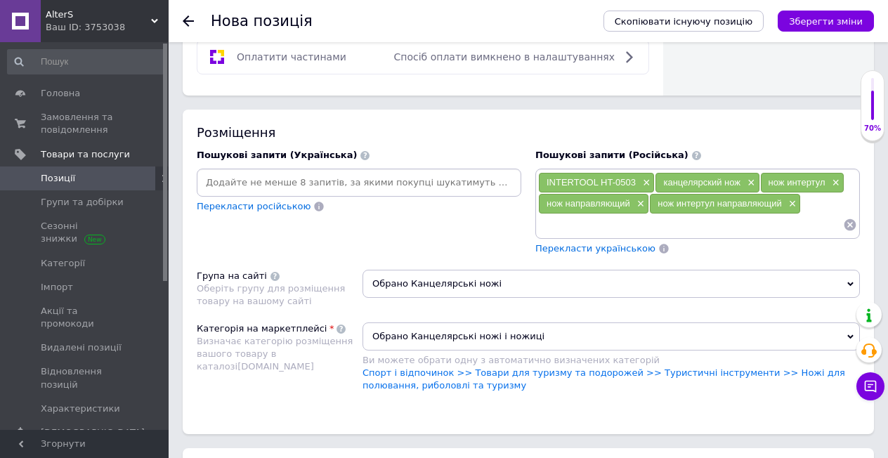
click at [586, 243] on span "Перекласти українською" at bounding box center [596, 248] width 120 height 11
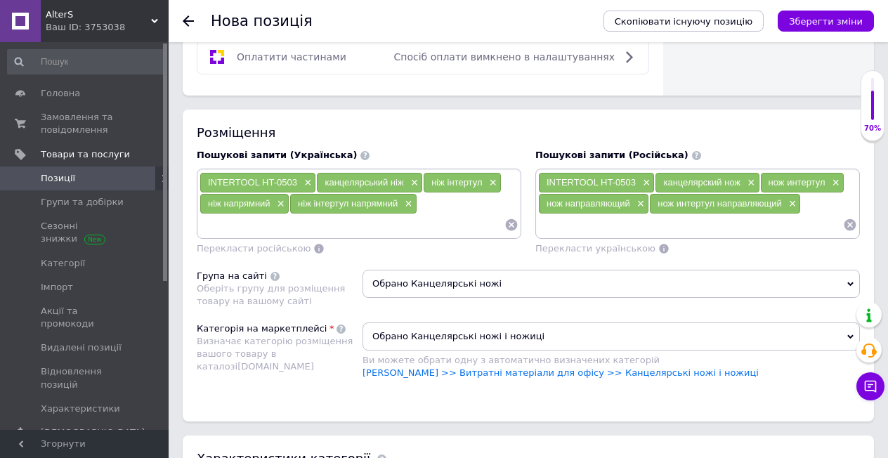
paste input "Нож с мет. направляющей под лезвие 18мм (резиновая рукоятка) INTERTOOL HT-0503"
type input "Нож с мет. направляющей под лезвие 18мм (резиновая рукоятка) INTERTOOL HT-0503"
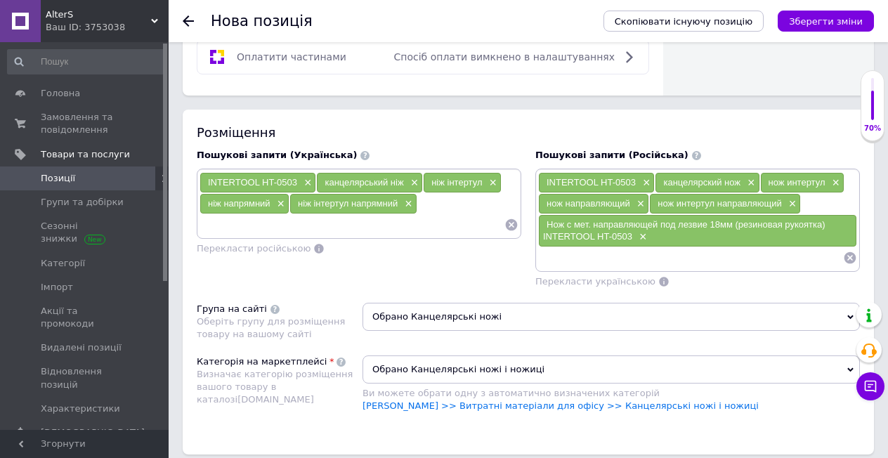
scroll to position [0, 0]
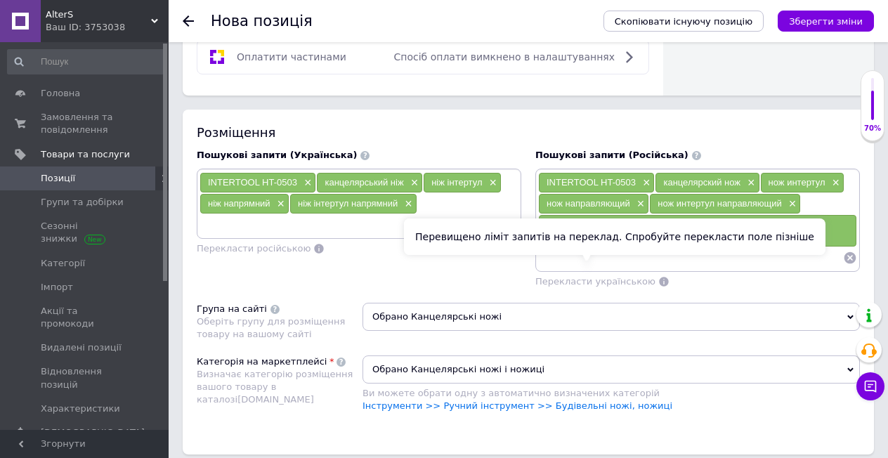
click at [599, 276] on span "Перекласти українською" at bounding box center [596, 281] width 120 height 11
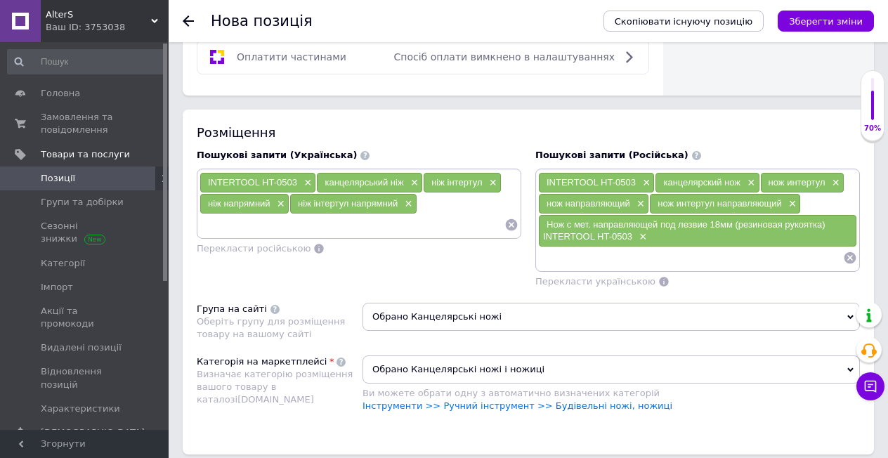
click at [572, 247] on input at bounding box center [690, 257] width 305 height 21
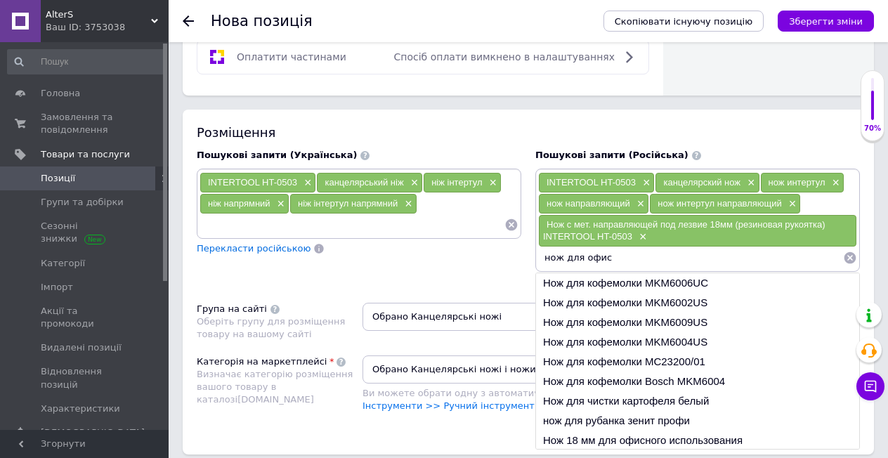
type input "нож для офиса"
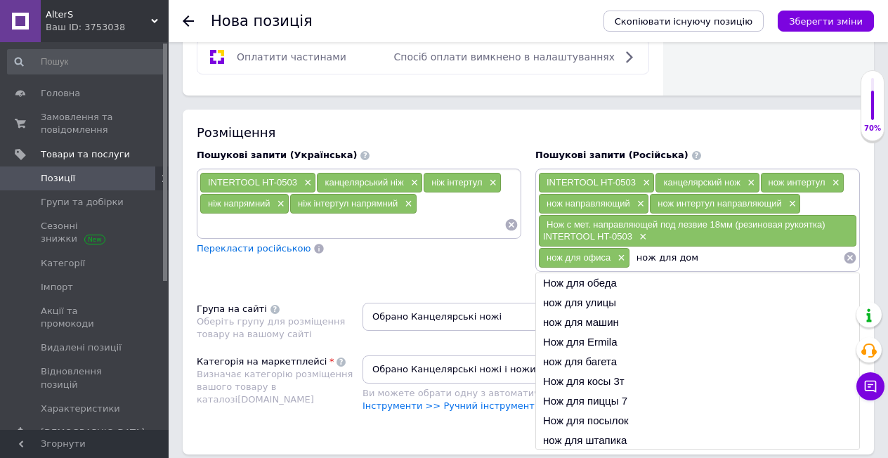
type input "нож для дома"
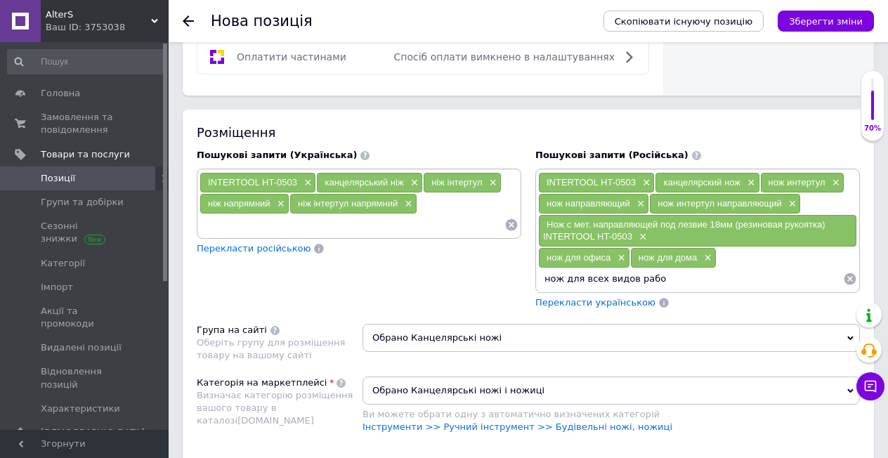
type input "нож для всех видов работ"
type input "нож канцелярский"
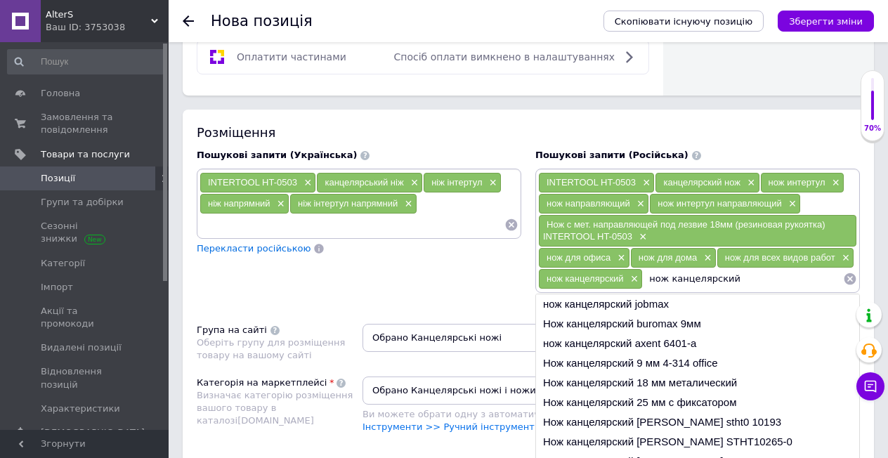
paste input "INTERTOOL"
type input "нож канцелярский INTERTOOL"
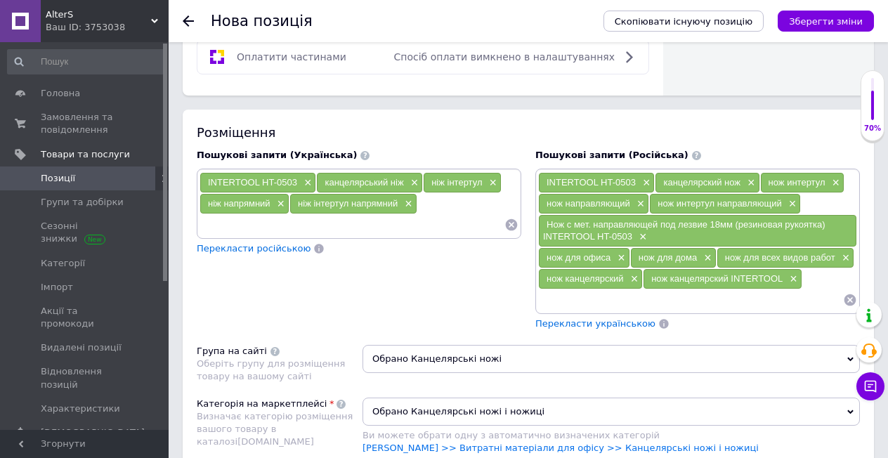
click at [590, 318] on span "Перекласти українською" at bounding box center [596, 323] width 120 height 11
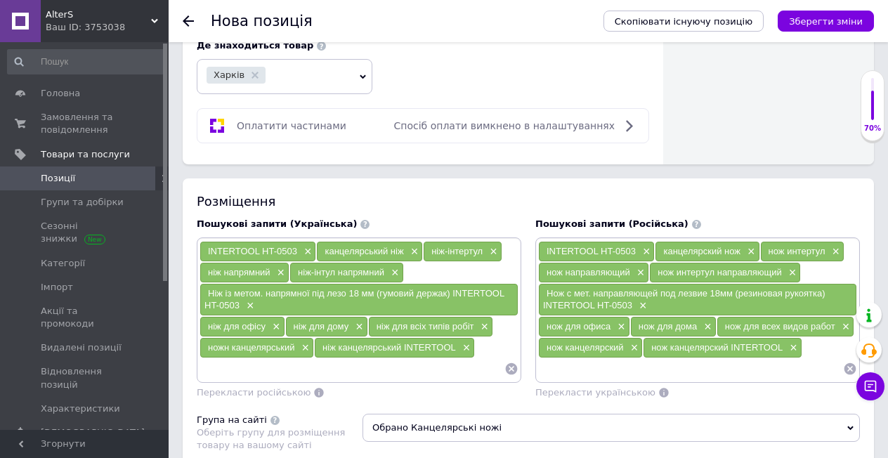
scroll to position [634, 0]
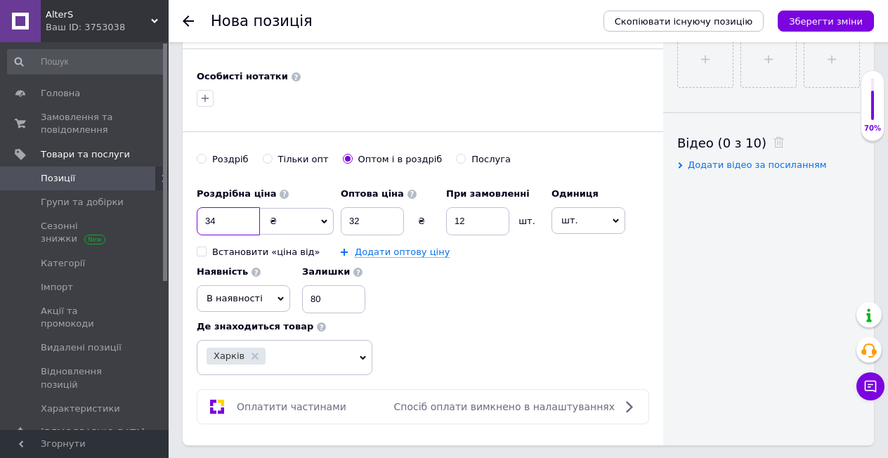
click at [226, 207] on input "34" at bounding box center [228, 221] width 63 height 28
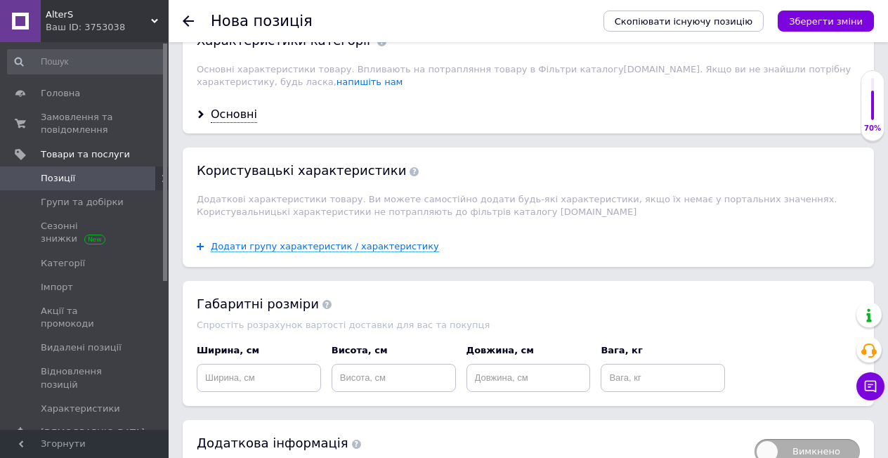
scroll to position [1548, 0]
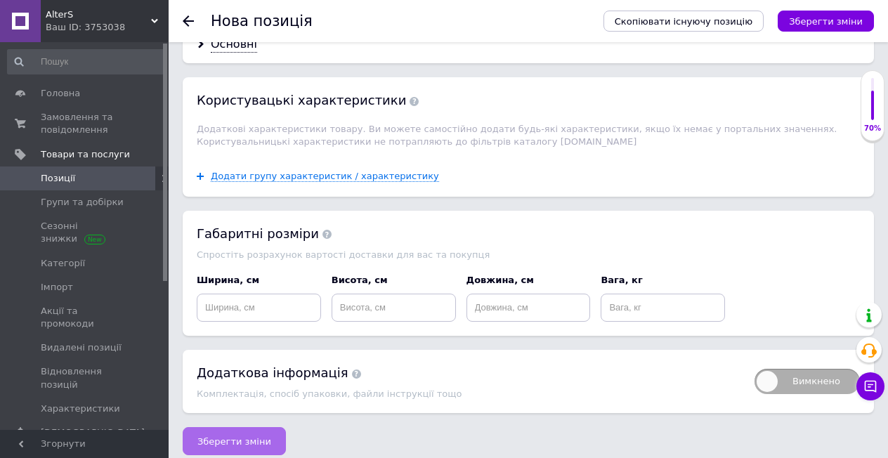
type input "35"
click at [240, 436] on span "Зберегти зміни" at bounding box center [234, 441] width 74 height 11
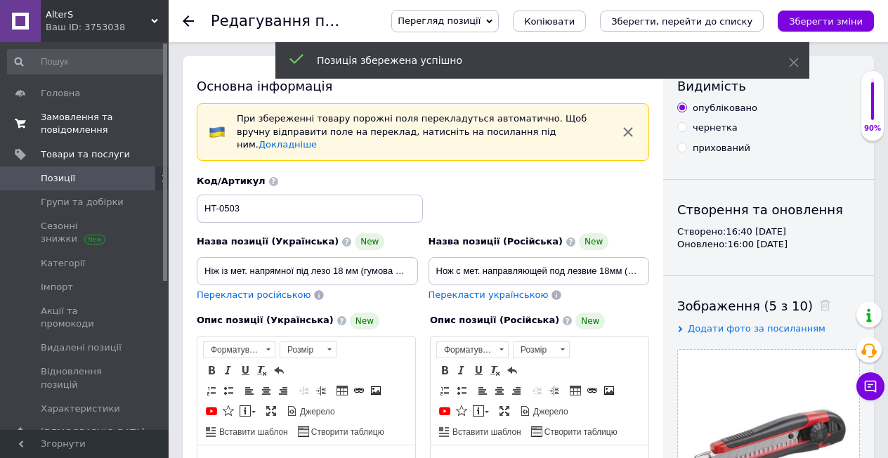
click at [100, 129] on span "Замовлення та повідомлення" at bounding box center [85, 123] width 89 height 25
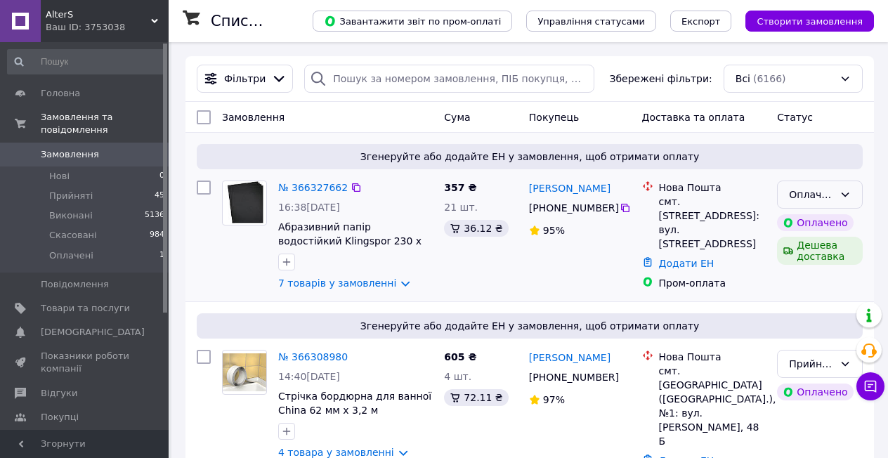
click at [822, 187] on div "Оплачено" at bounding box center [811, 194] width 45 height 15
click at [812, 223] on li "Прийнято" at bounding box center [820, 224] width 84 height 25
click at [385, 286] on link "7 товарів у замовленні" at bounding box center [337, 283] width 118 height 11
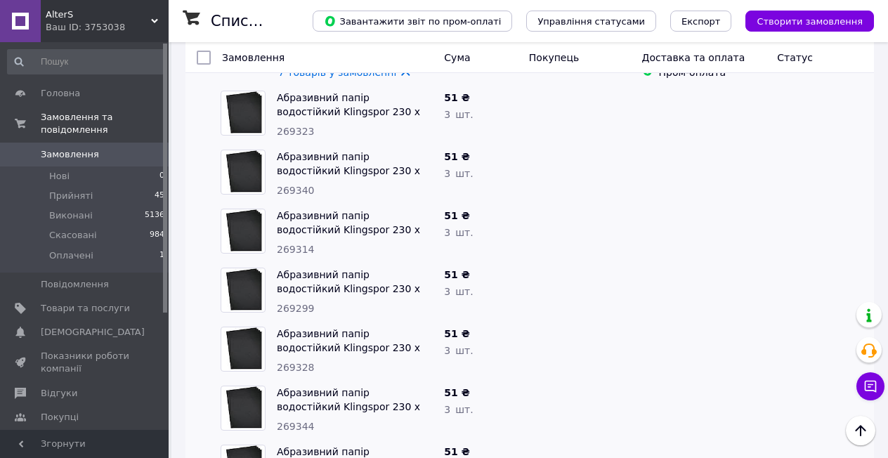
scroll to position [70, 0]
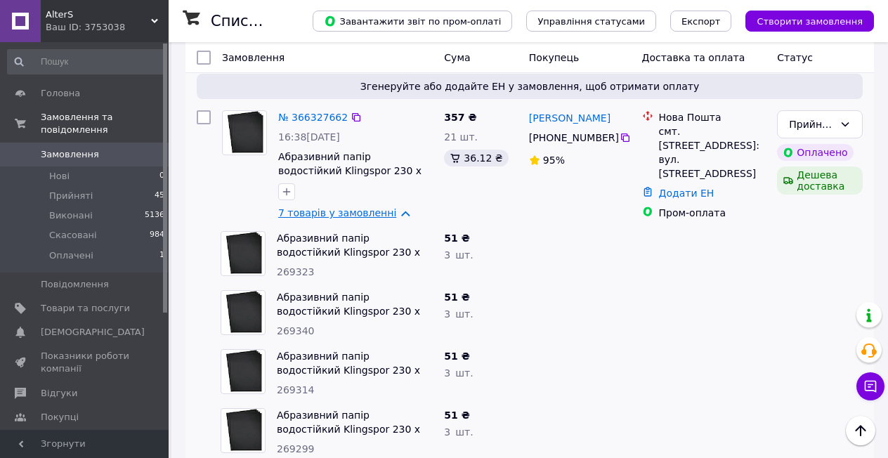
click at [390, 212] on link "7 товарів у замовленні" at bounding box center [337, 212] width 118 height 11
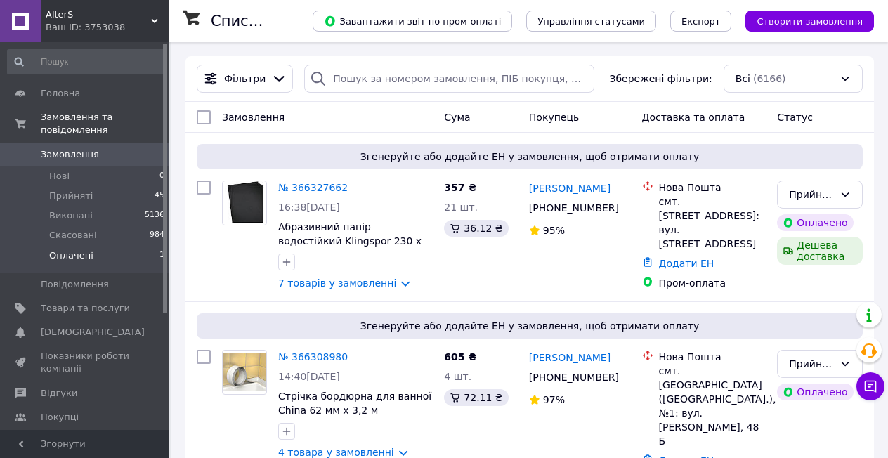
click at [97, 250] on li "Оплачені 1" at bounding box center [86, 259] width 173 height 27
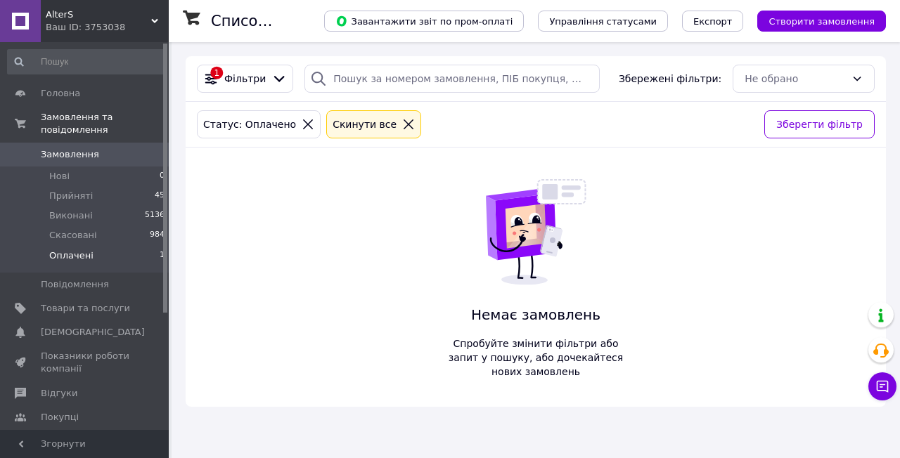
click at [403, 122] on icon at bounding box center [408, 124] width 10 height 10
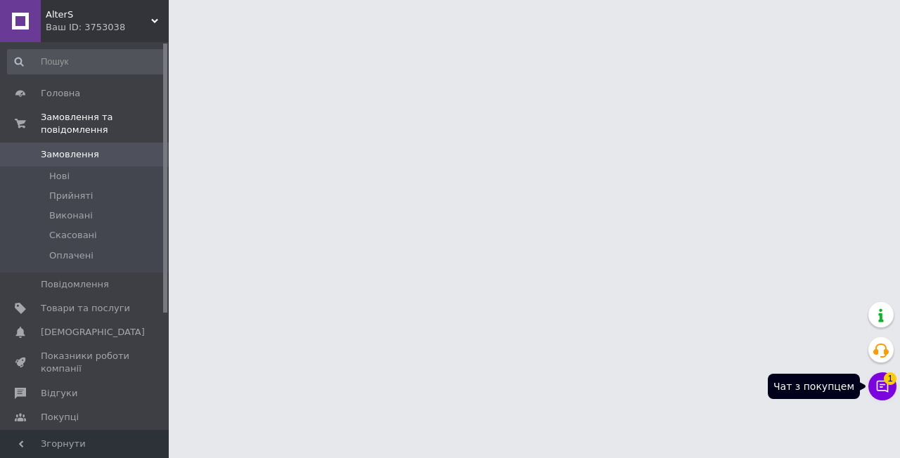
click at [888, 387] on icon at bounding box center [882, 387] width 12 height 12
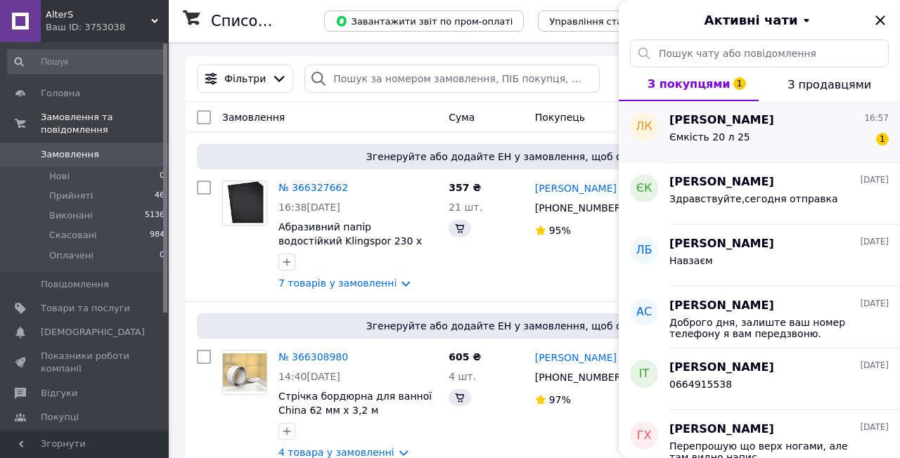
click at [755, 135] on div "Ємкість 20 л 25 1" at bounding box center [778, 140] width 219 height 22
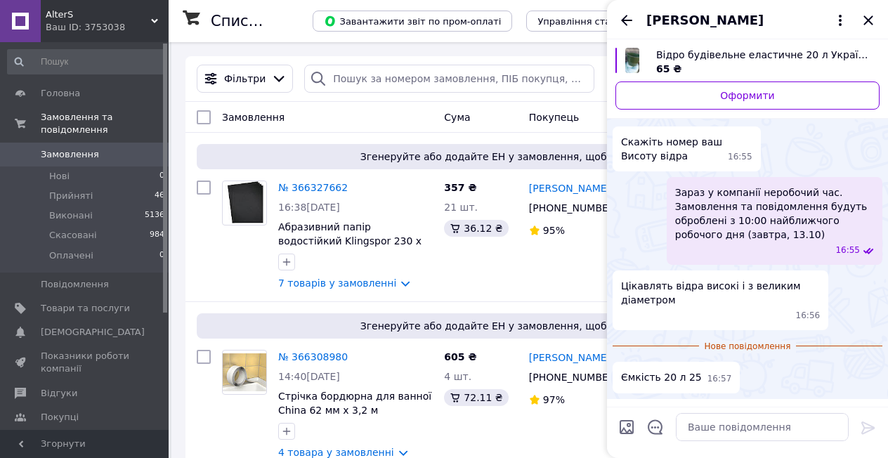
scroll to position [77, 0]
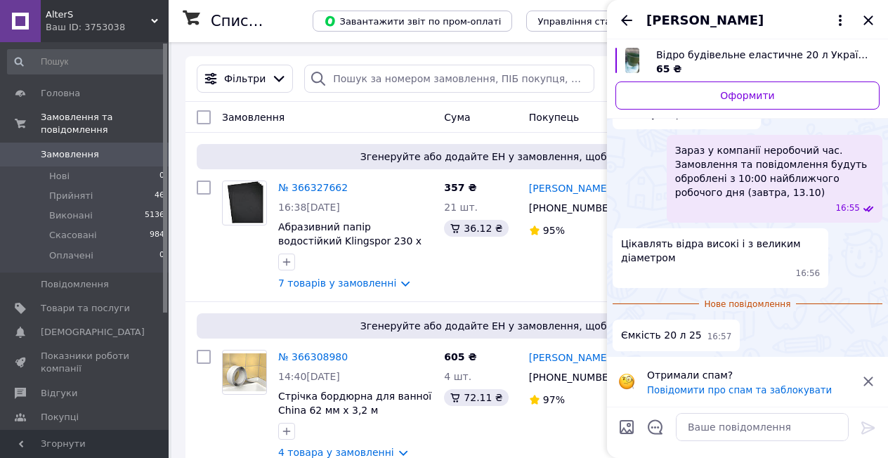
click at [867, 382] on icon at bounding box center [868, 381] width 17 height 17
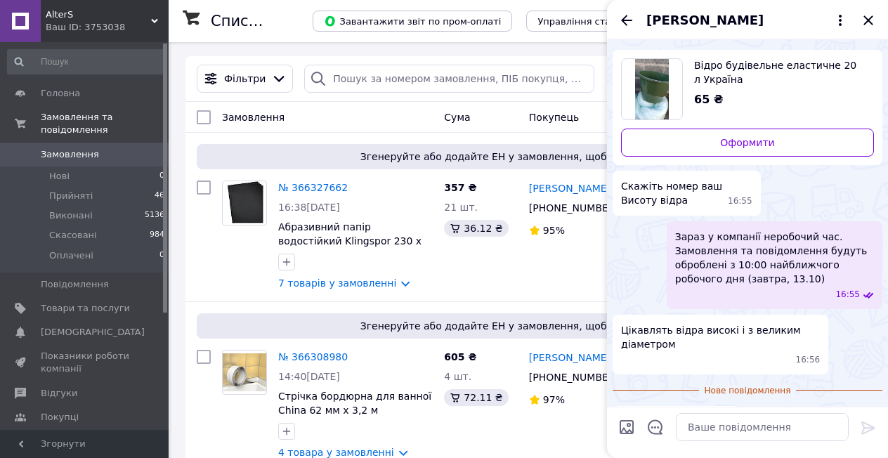
scroll to position [0, 0]
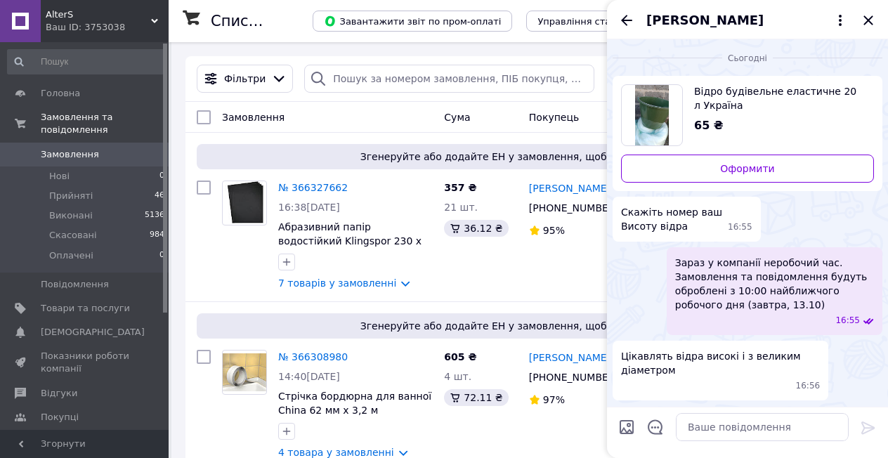
click at [719, 98] on span "Відро будівельне еластичне 20 л Україна" at bounding box center [778, 98] width 169 height 28
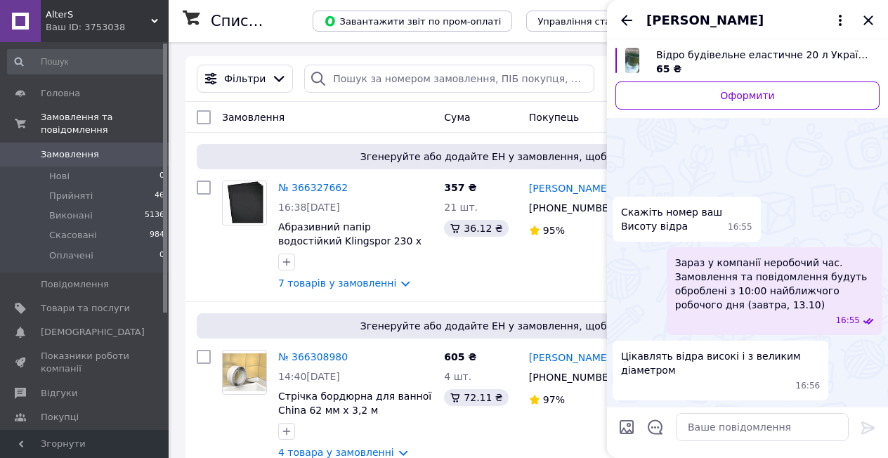
scroll to position [62, 0]
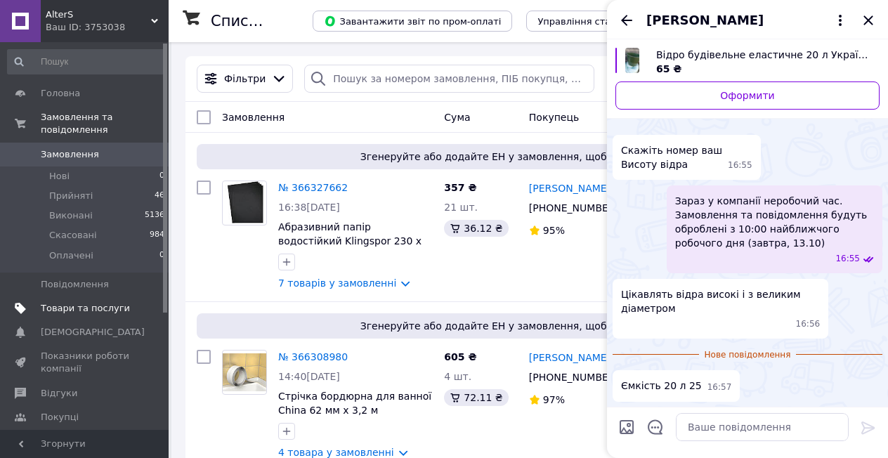
click at [110, 302] on span "Товари та послуги" at bounding box center [85, 308] width 89 height 13
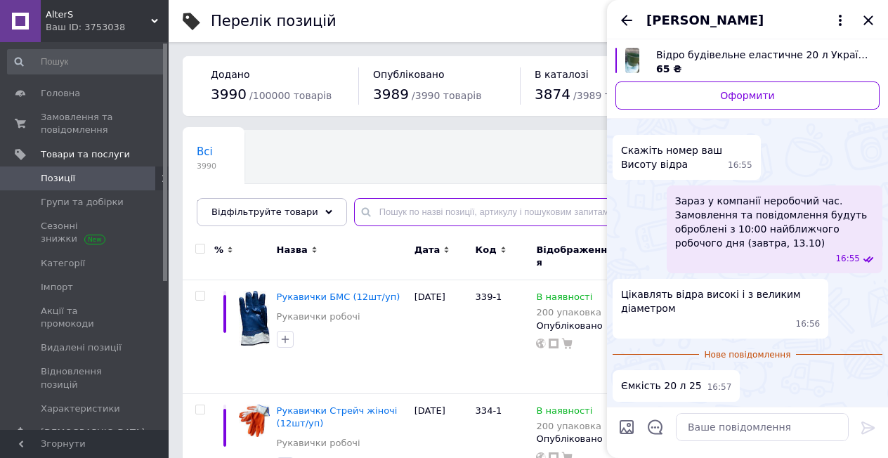
click at [430, 213] on input "text" at bounding box center [607, 212] width 506 height 28
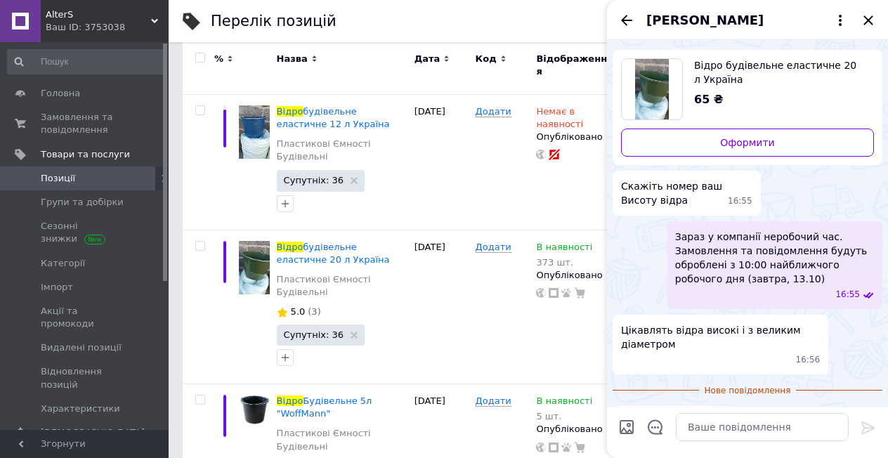
scroll to position [714, 0]
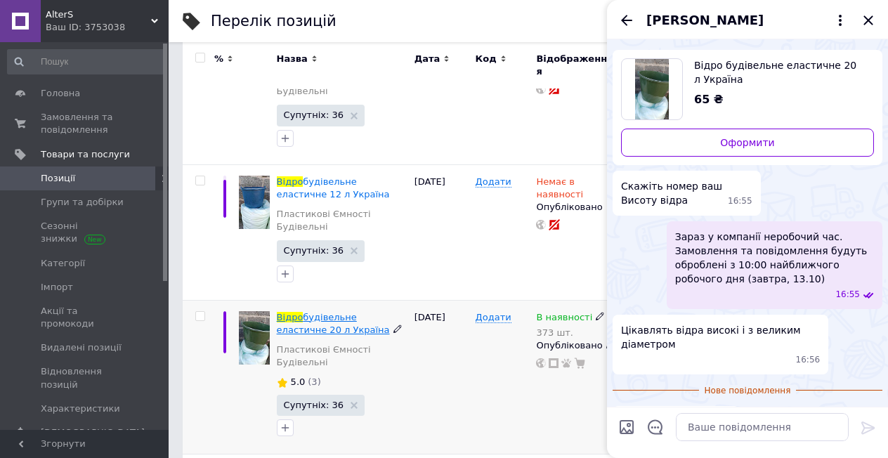
type input "відро"
click at [349, 312] on span "будівельне еластичне 20 л Україна" at bounding box center [333, 323] width 113 height 23
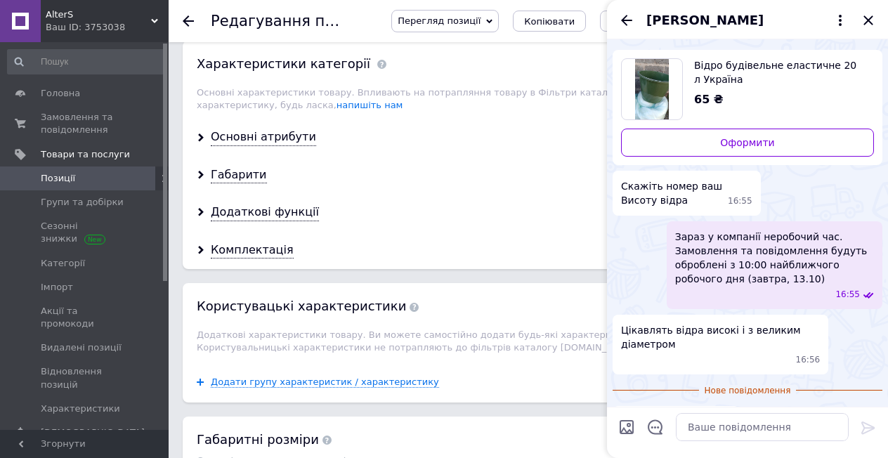
scroll to position [981, 0]
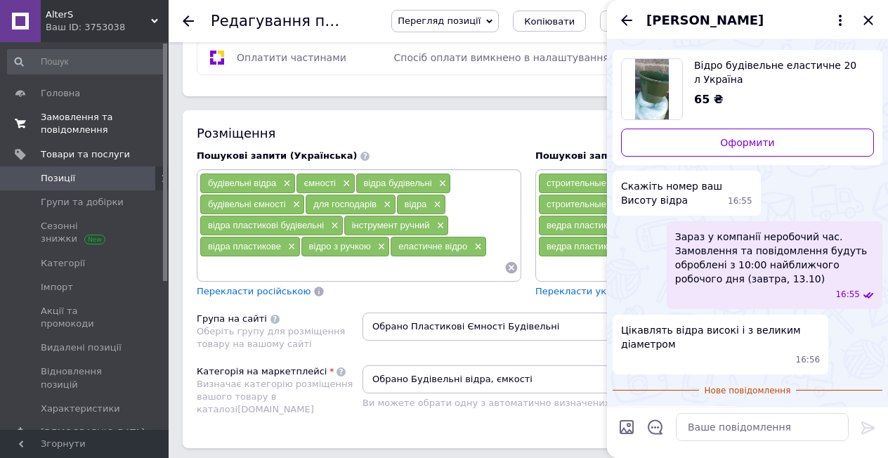
click at [65, 129] on span "Замовлення та повідомлення" at bounding box center [85, 123] width 89 height 25
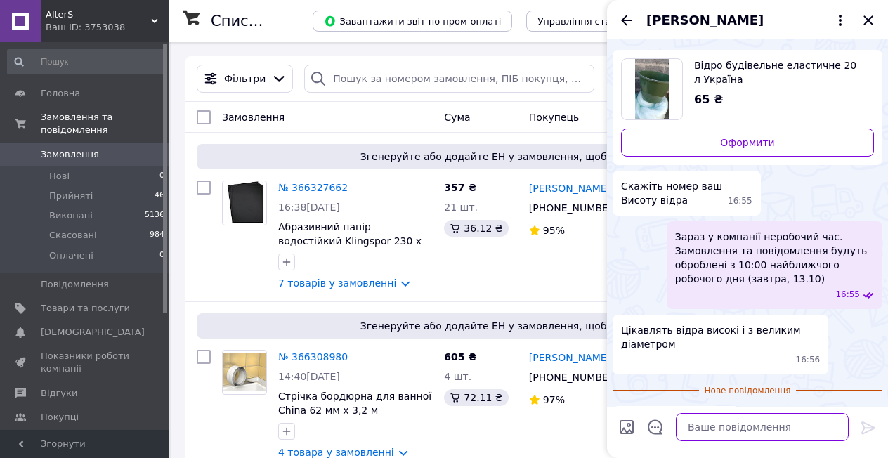
click at [763, 426] on textarea at bounding box center [762, 427] width 173 height 28
type textarea "Добрий день"
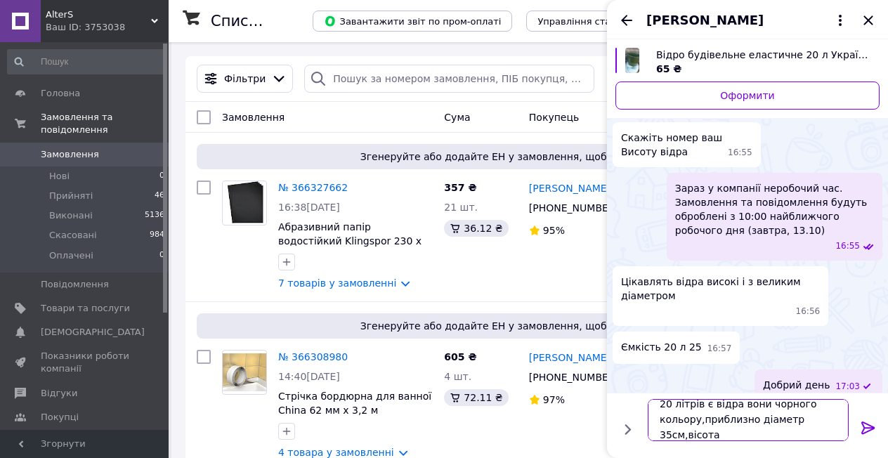
scroll to position [1, 0]
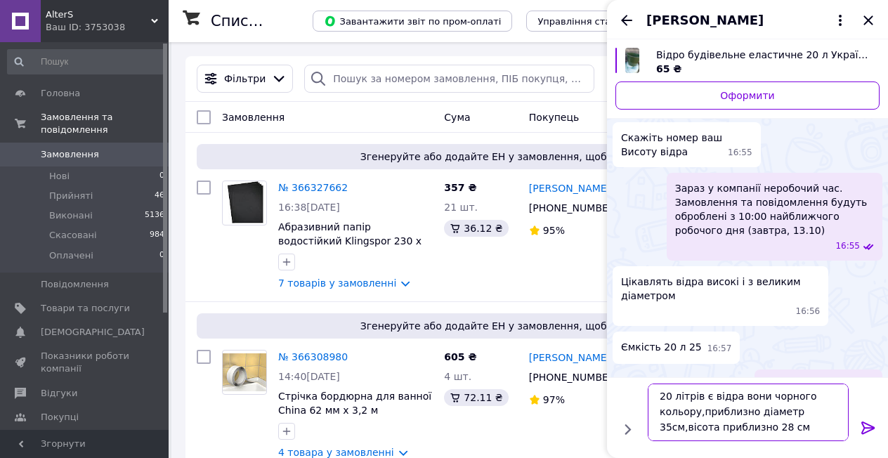
type textarea "20 літрів є відра вони чорного кольору,приблизно діаметр 35см,вісота приблизно …"
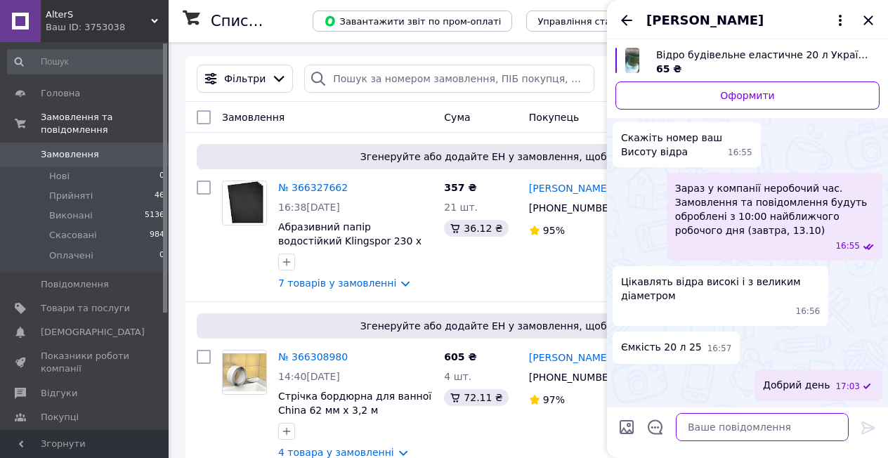
scroll to position [118, 0]
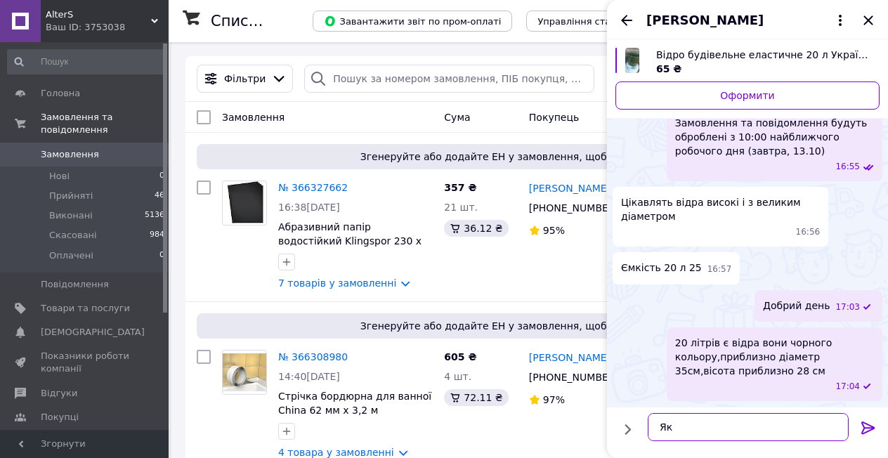
type textarea "Я"
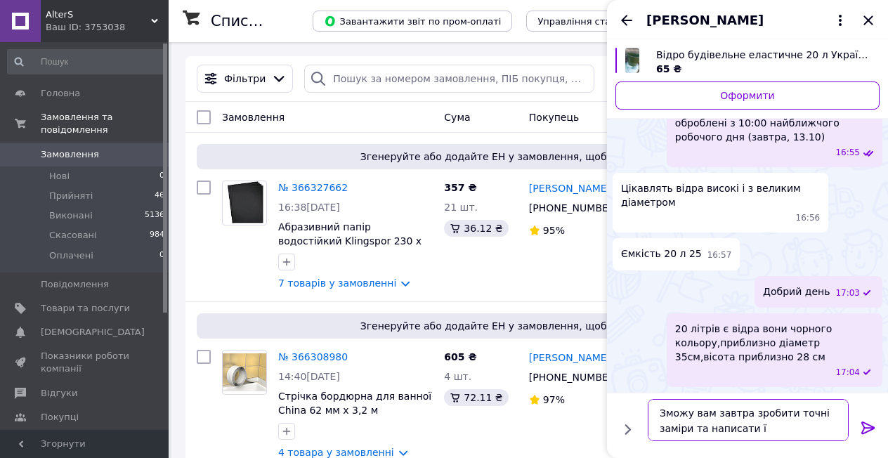
type textarea "Зможу вам завтра зробити точні заміри та написати їх"
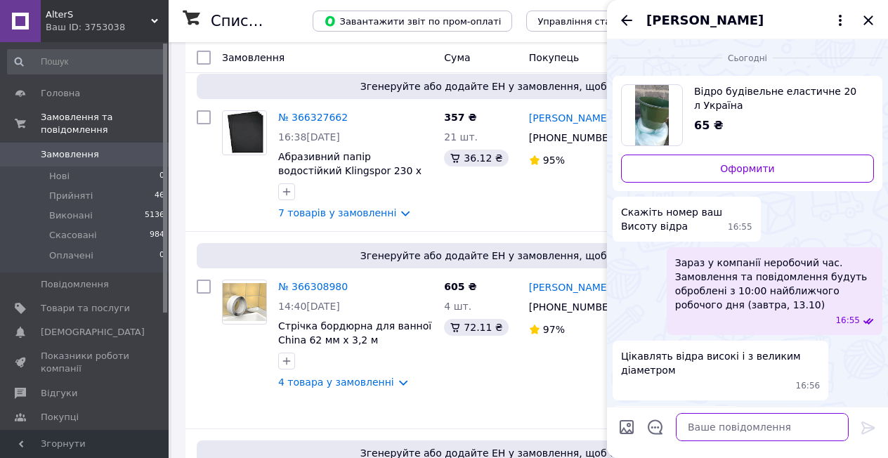
scroll to position [211, 0]
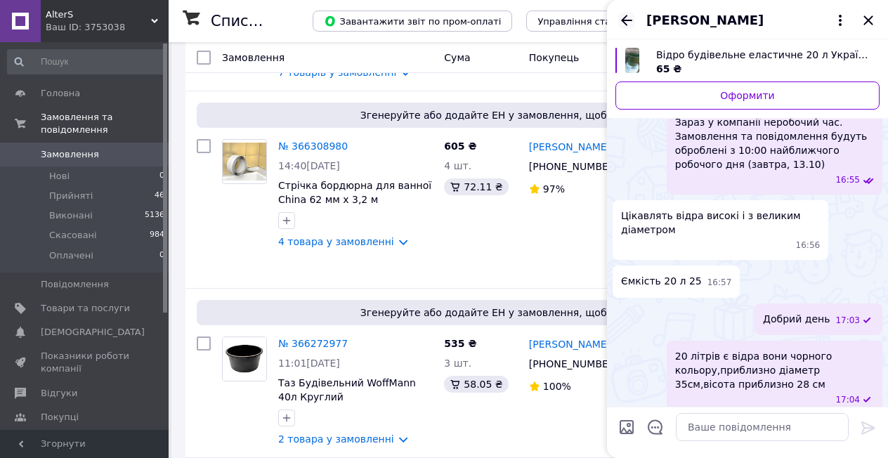
click at [630, 20] on icon "Назад" at bounding box center [626, 20] width 11 height 11
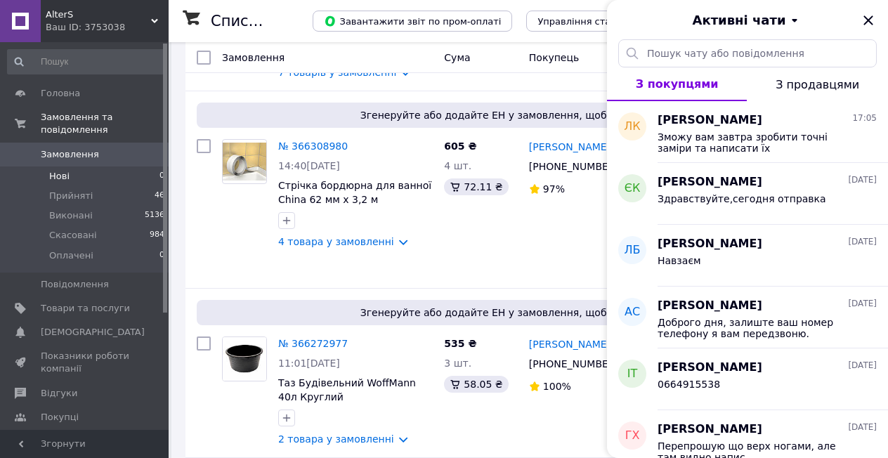
click at [70, 170] on li "Нові 0" at bounding box center [86, 177] width 173 height 20
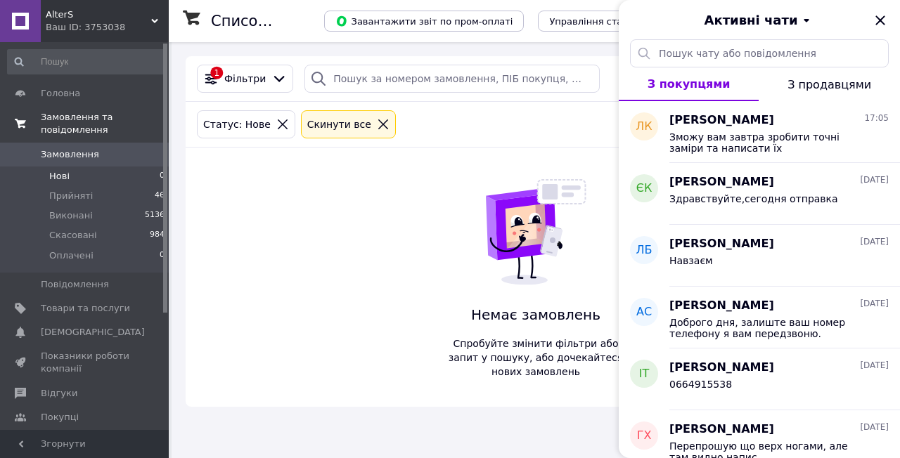
click at [81, 118] on span "Замовлення та повідомлення" at bounding box center [105, 123] width 128 height 25
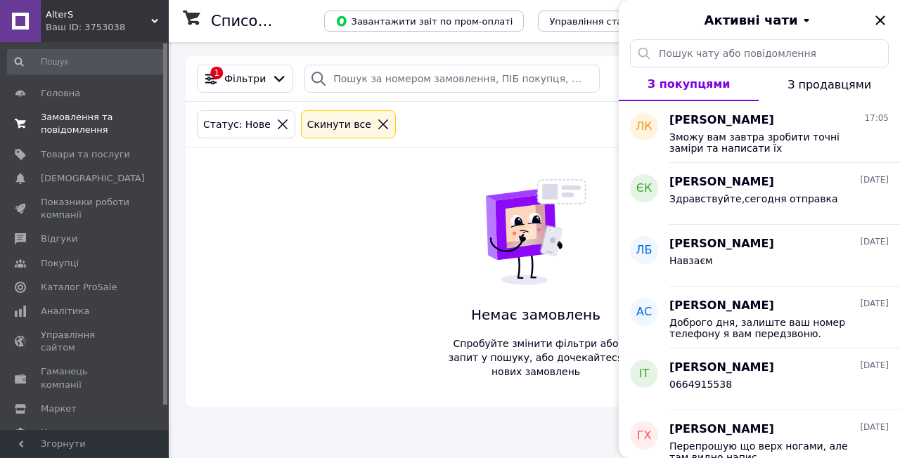
click at [79, 132] on span "Замовлення та повідомлення" at bounding box center [85, 123] width 89 height 25
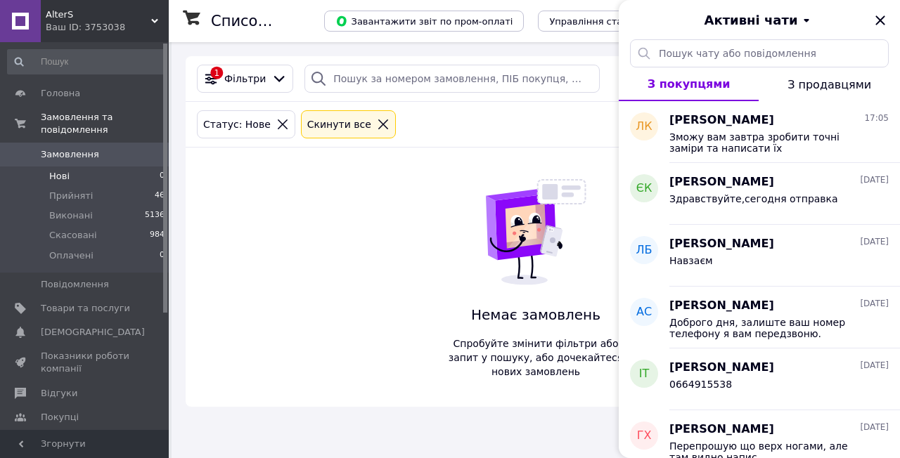
click at [883, 19] on icon "Закрити" at bounding box center [879, 20] width 17 height 17
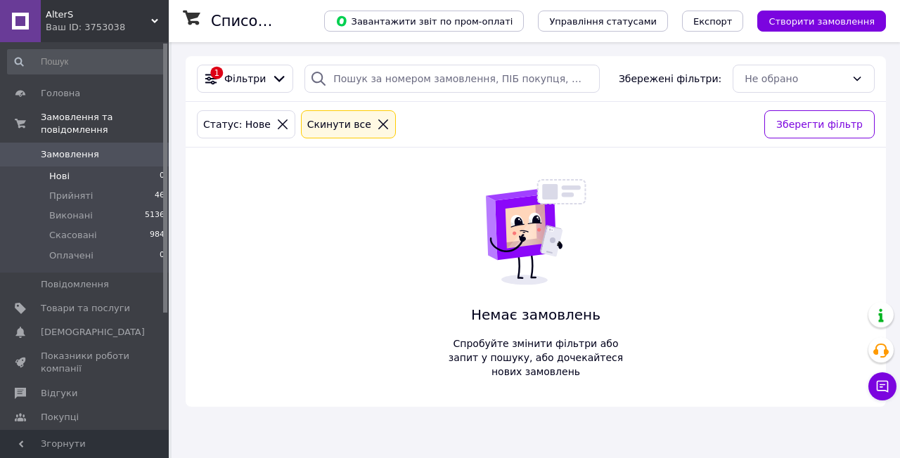
click at [378, 129] on icon at bounding box center [383, 124] width 10 height 10
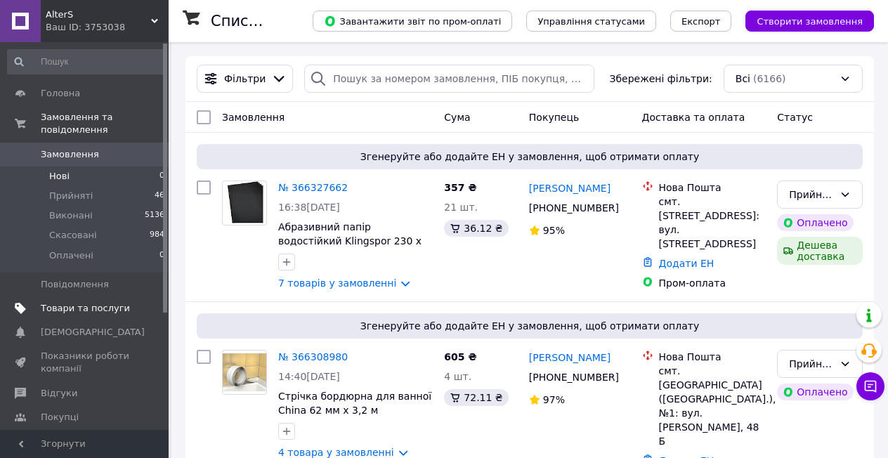
click at [121, 302] on span "Товари та послуги" at bounding box center [85, 308] width 89 height 13
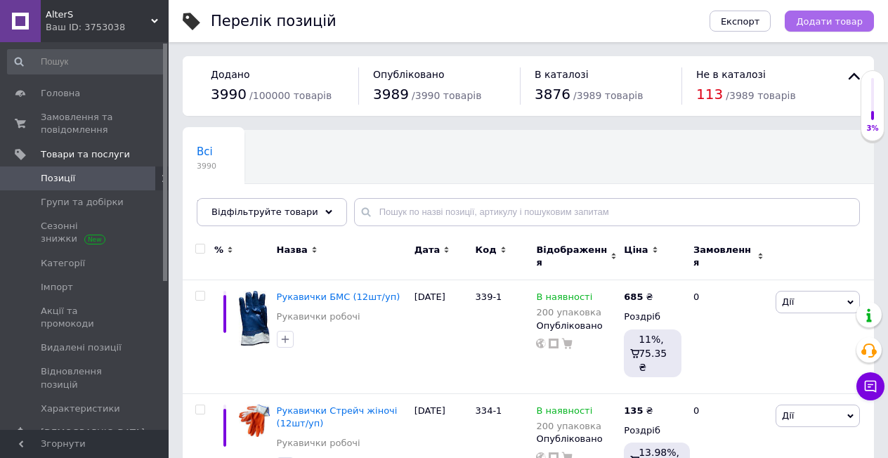
click at [841, 20] on span "Додати товар" at bounding box center [829, 21] width 67 height 11
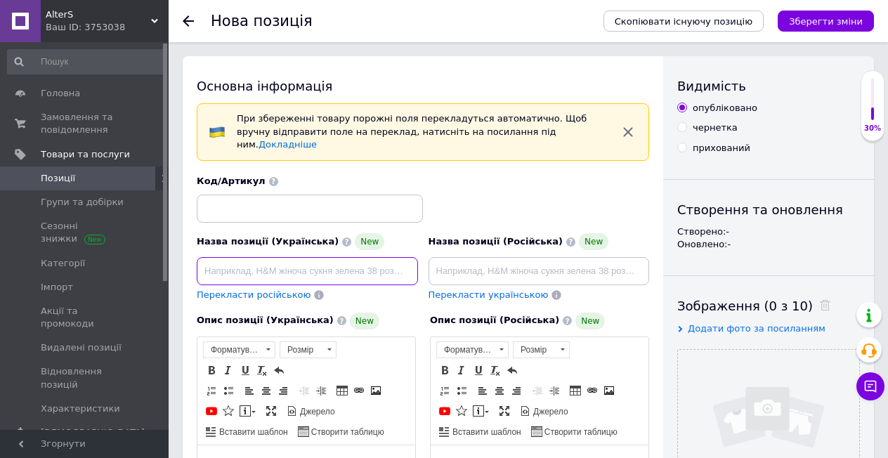
click at [326, 262] on input at bounding box center [307, 271] width 221 height 28
paste input "Канцелярський ніж Endura Blade 18 мм"
type input "Канцелярський ніж Endura Blade 18 мм"
click at [235, 290] on span "Перекласти російською" at bounding box center [254, 295] width 114 height 11
type input "Канцелярский нож Endura Blade 18 мм"
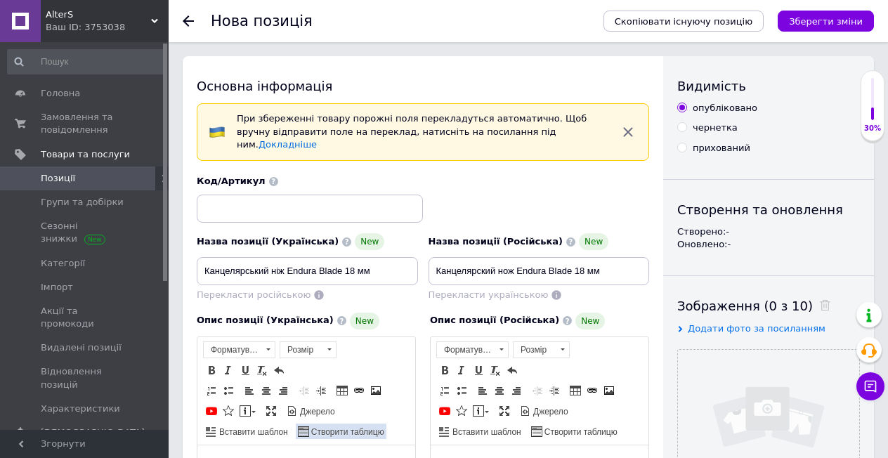
scroll to position [141, 0]
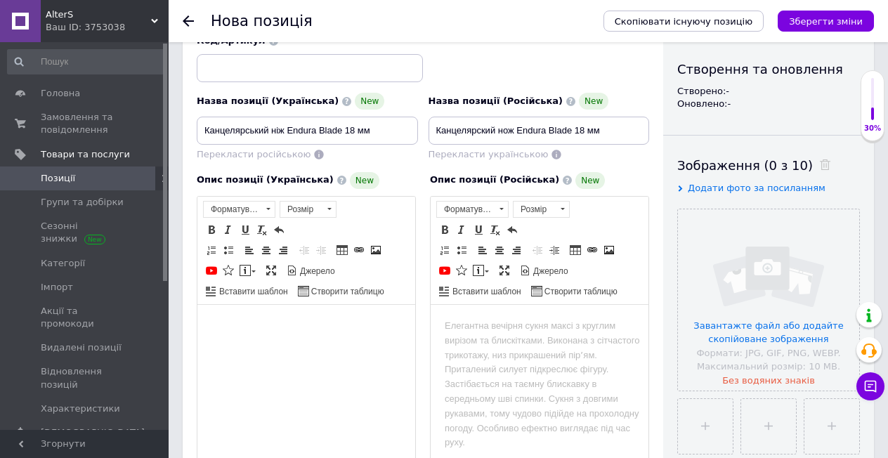
drag, startPoint x: 252, startPoint y: 361, endPoint x: 216, endPoint y: 370, distance: 36.5
click at [216, 347] on html at bounding box center [306, 325] width 218 height 43
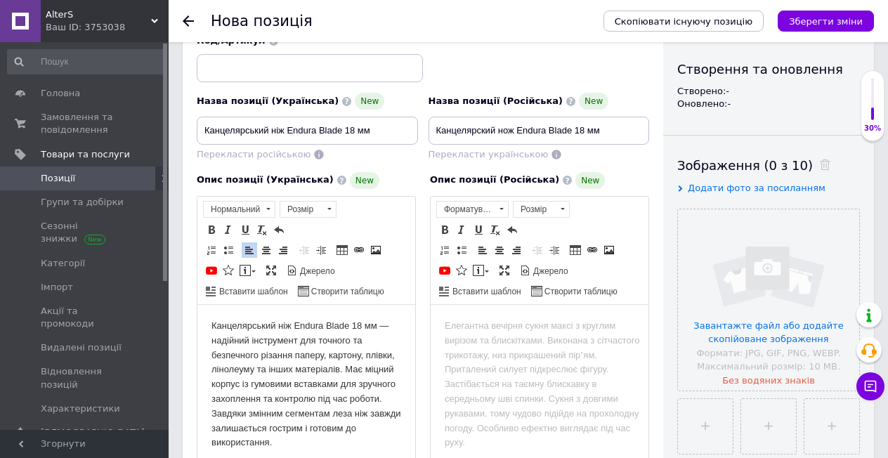
scroll to position [211, 0]
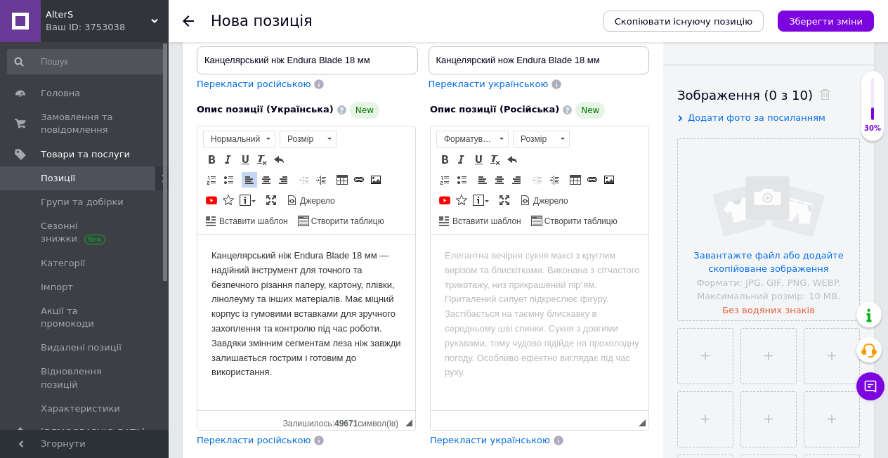
click at [259, 435] on span "Перекласти російською" at bounding box center [254, 440] width 114 height 11
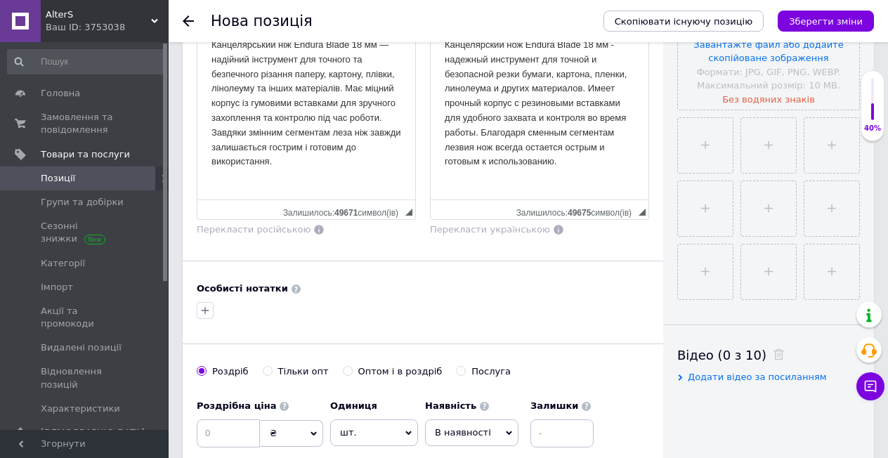
scroll to position [492, 0]
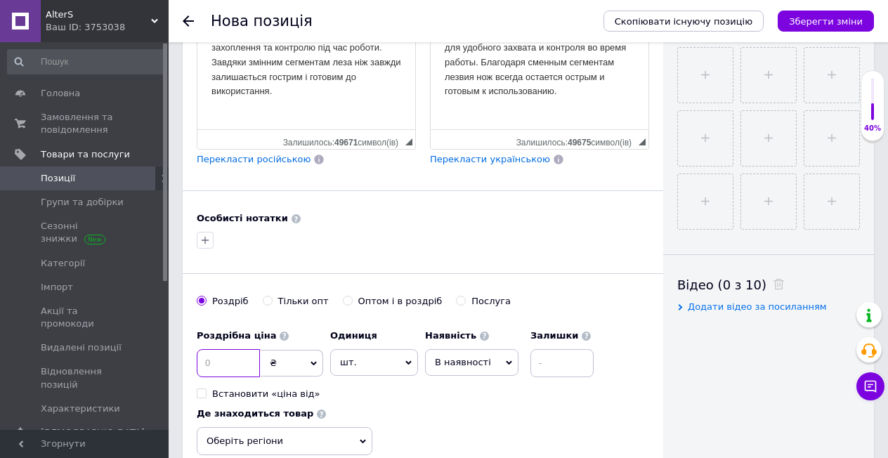
click at [235, 351] on input at bounding box center [228, 363] width 63 height 28
type input "26"
click at [343, 296] on input "Оптом і в роздріб" at bounding box center [347, 300] width 9 height 9
radio input "true"
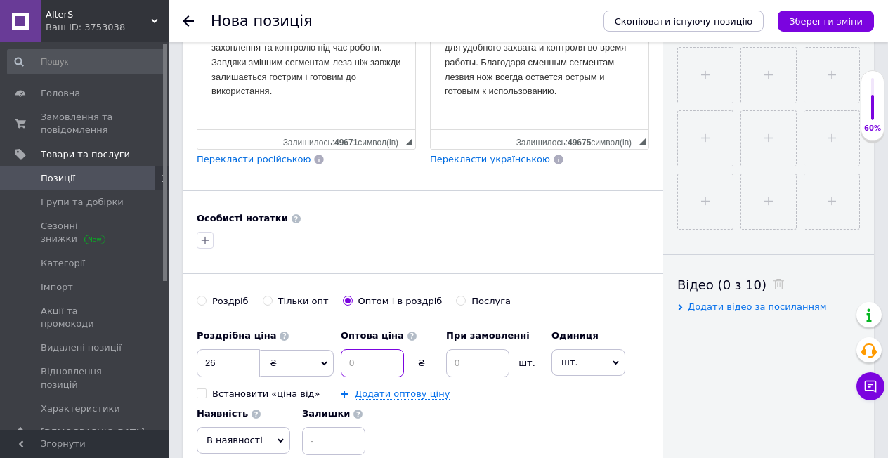
click at [356, 353] on input at bounding box center [372, 363] width 63 height 28
type input "24"
click at [476, 349] on input at bounding box center [477, 363] width 63 height 28
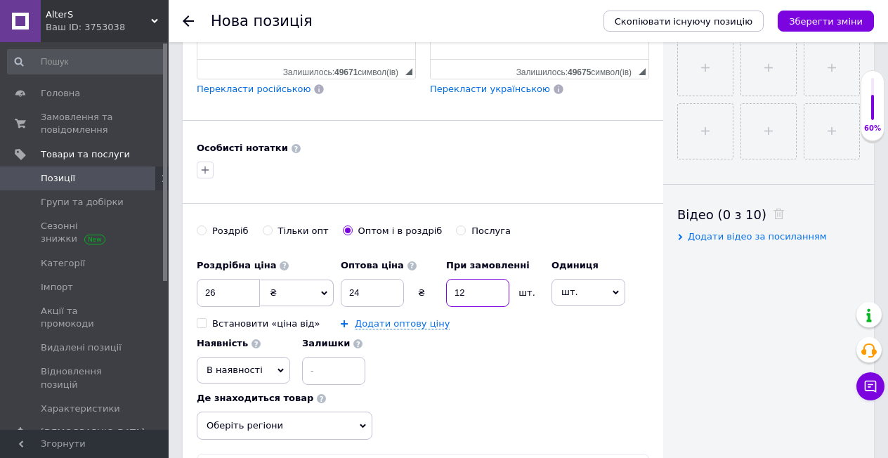
type input "12"
click at [333, 363] on input at bounding box center [333, 371] width 63 height 28
type input "100"
click at [323, 412] on span "Оберіть регіони" at bounding box center [285, 426] width 176 height 28
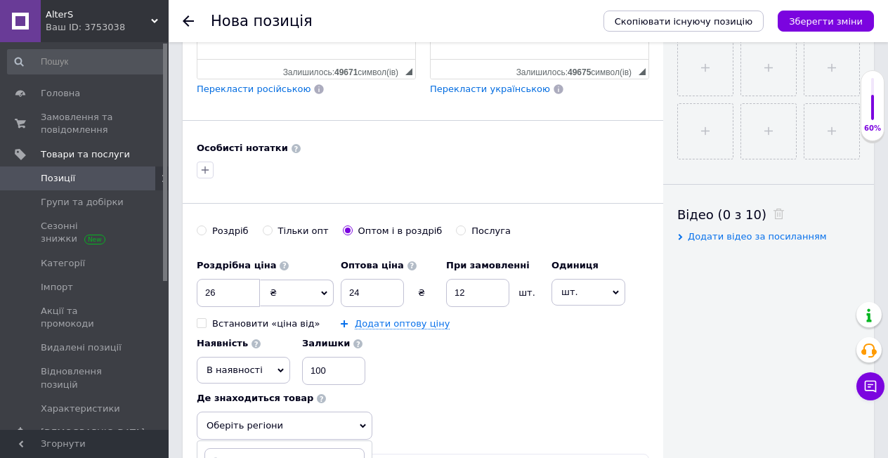
scroll to position [632, 0]
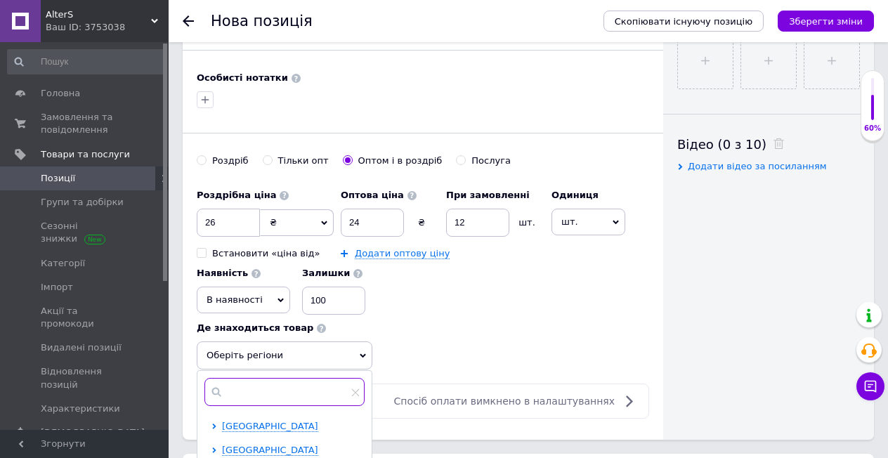
click at [303, 378] on input "text" at bounding box center [285, 392] width 160 height 28
type input "харкі"
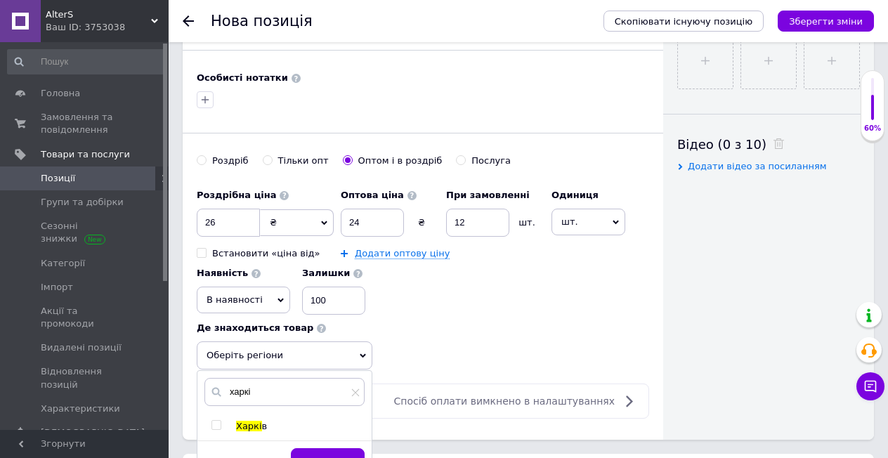
click at [216, 421] on input "checkbox" at bounding box center [216, 425] width 9 height 9
checkbox input "true"
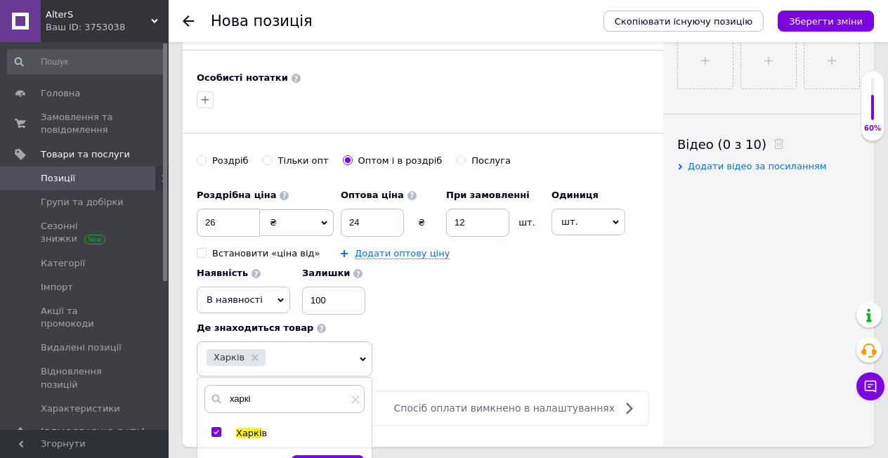
scroll to position [703, 0]
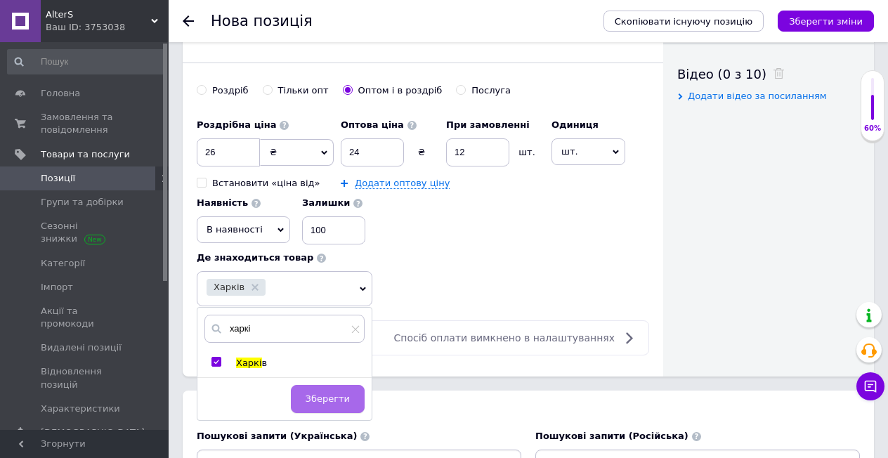
click at [335, 394] on span "Зберегти" at bounding box center [328, 399] width 44 height 11
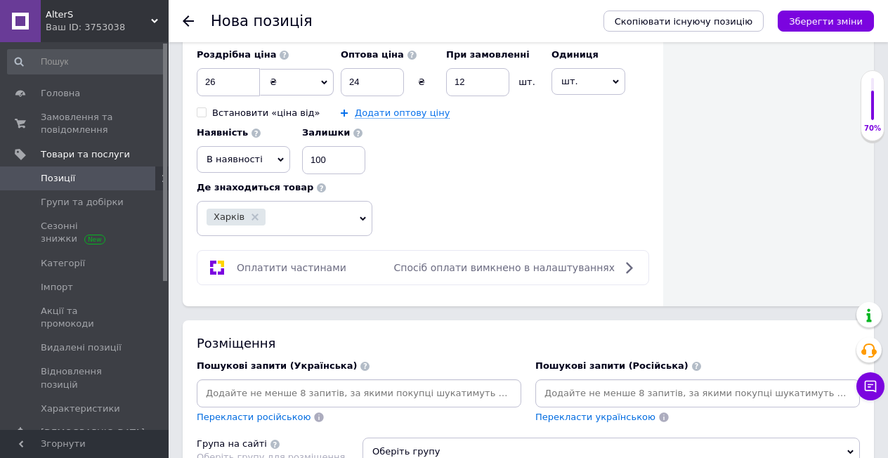
scroll to position [843, 0]
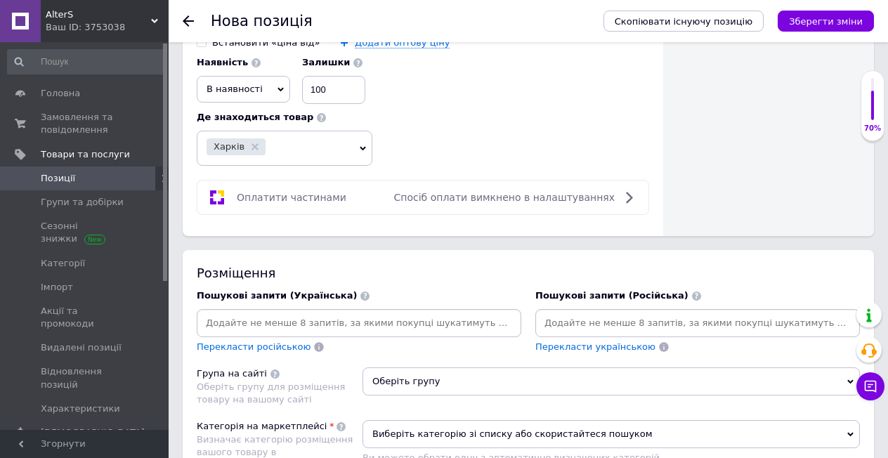
click at [452, 370] on span "Оберіть групу" at bounding box center [612, 382] width 498 height 28
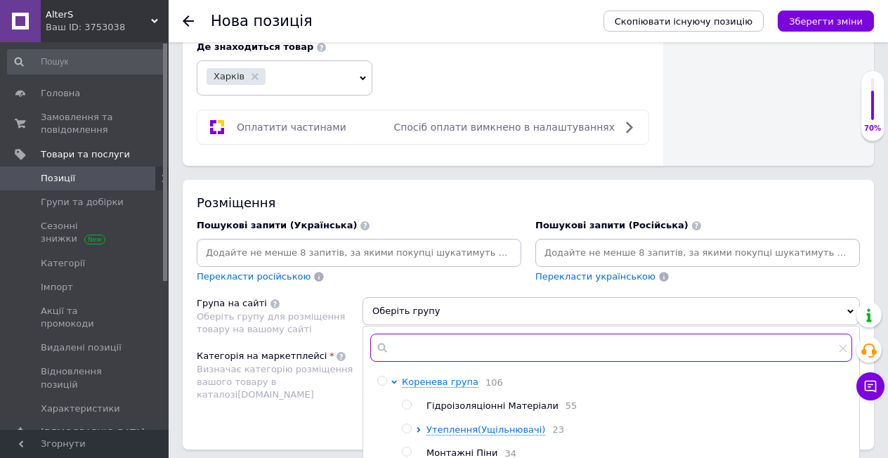
click at [452, 340] on input "text" at bounding box center [611, 348] width 482 height 28
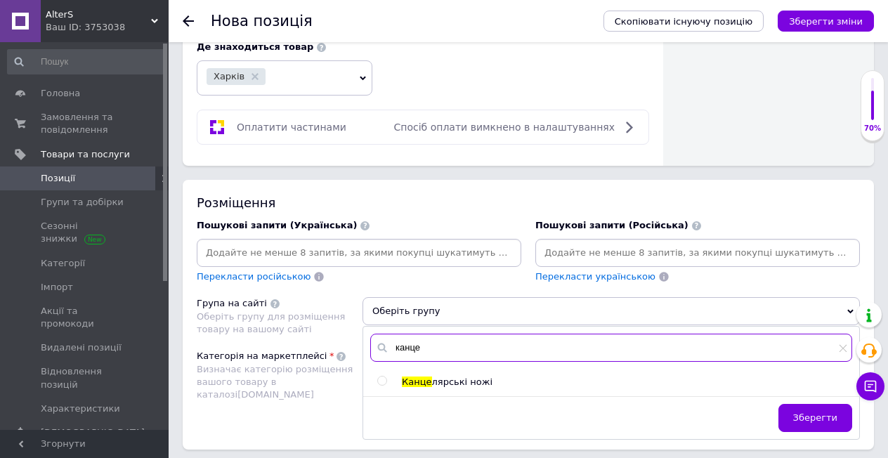
type input "канце"
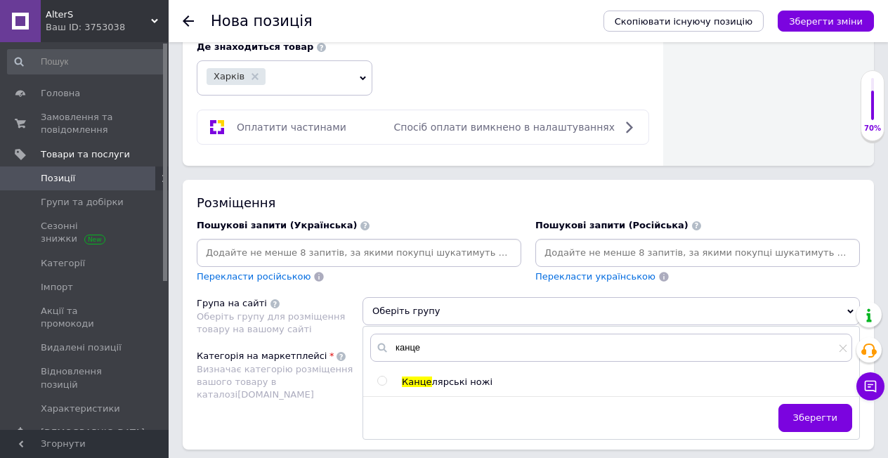
click at [383, 377] on input "radio" at bounding box center [381, 381] width 9 height 9
radio input "true"
click at [809, 413] on span "Зберегти" at bounding box center [815, 418] width 44 height 11
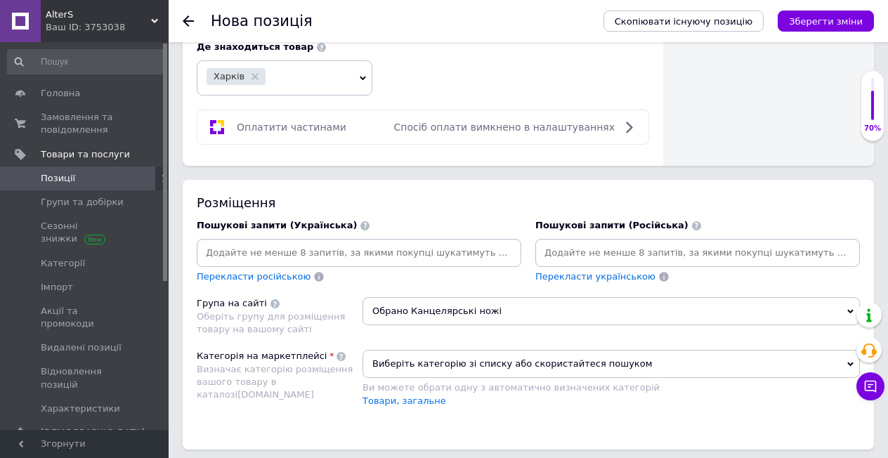
click at [540, 355] on span "Виберіть категорію зі списку або скористайтеся пошуком" at bounding box center [612, 364] width 498 height 28
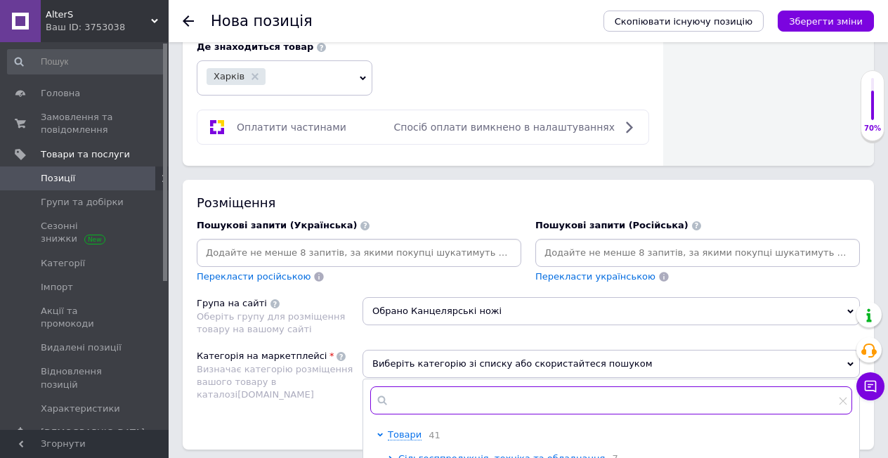
click at [534, 387] on input "text" at bounding box center [611, 401] width 482 height 28
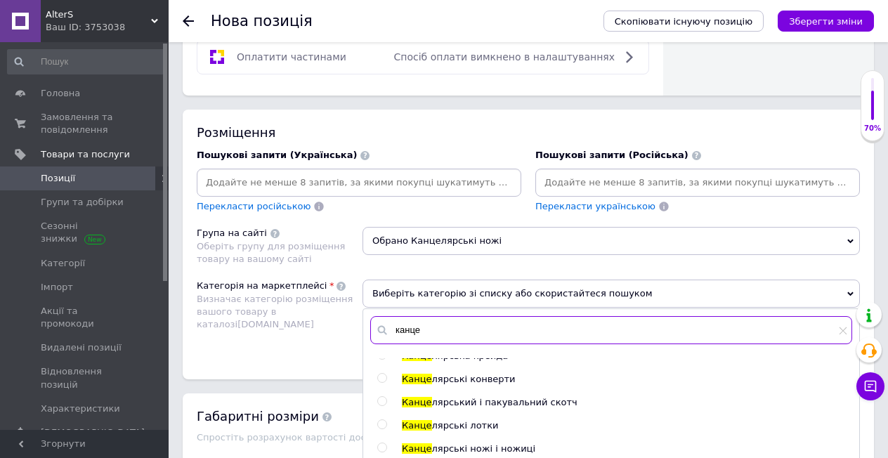
scroll to position [1054, 0]
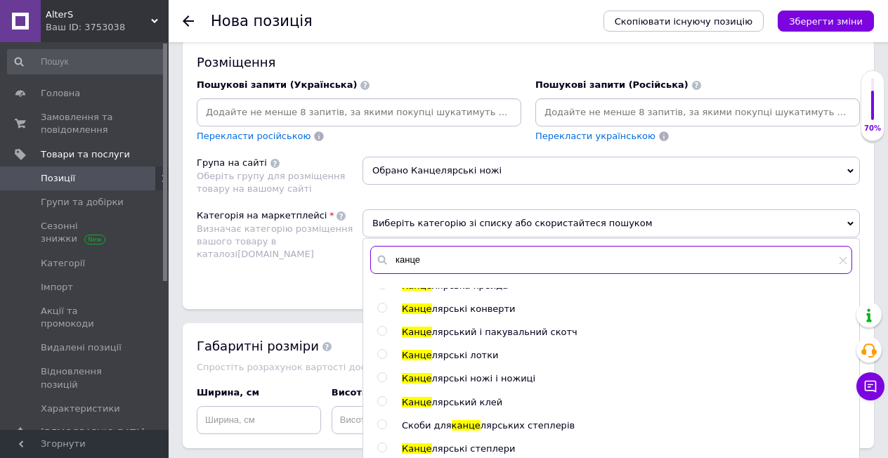
type input "канце"
click at [384, 373] on input "radio" at bounding box center [381, 377] width 9 height 9
radio input "true"
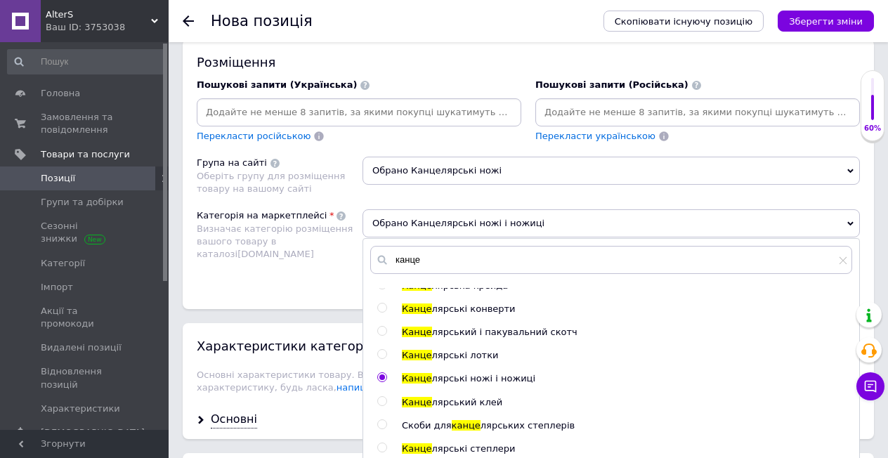
click at [320, 259] on div "Категорія на маркетплейсі Визначає категорію розміщення вашого товару в каталоз…" at bounding box center [280, 244] width 166 height 71
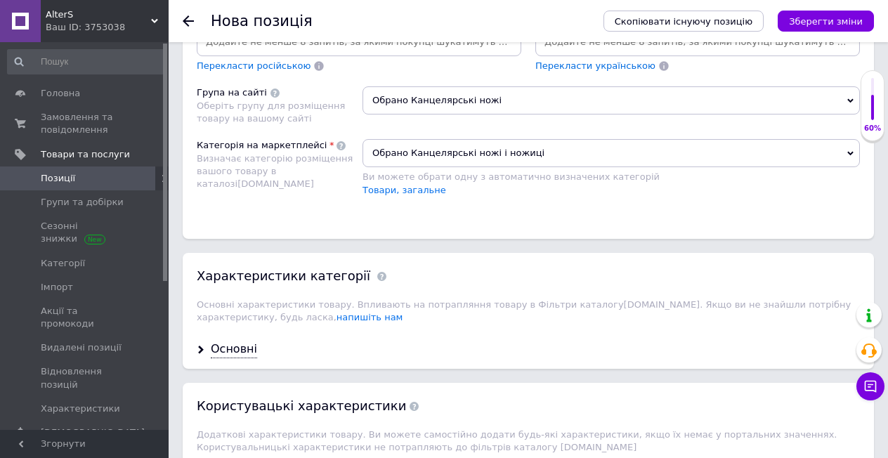
scroll to position [984, 0]
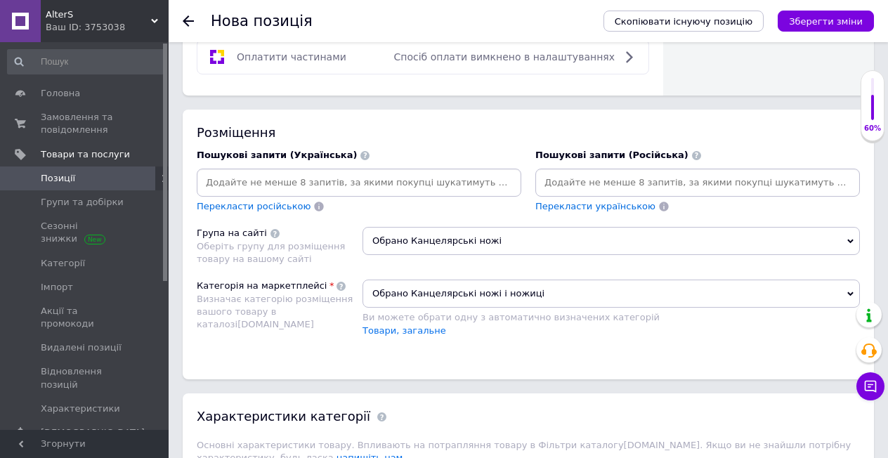
click at [596, 172] on input at bounding box center [697, 182] width 319 height 21
click at [605, 172] on input at bounding box center [697, 182] width 319 height 21
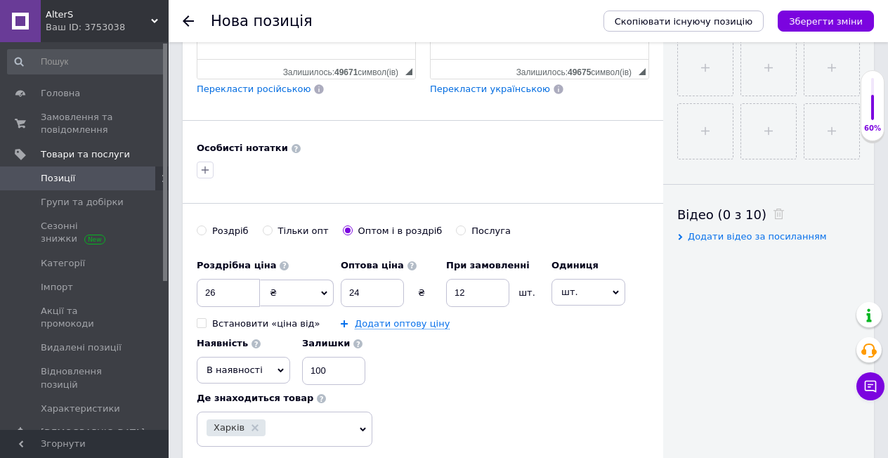
scroll to position [773, 0]
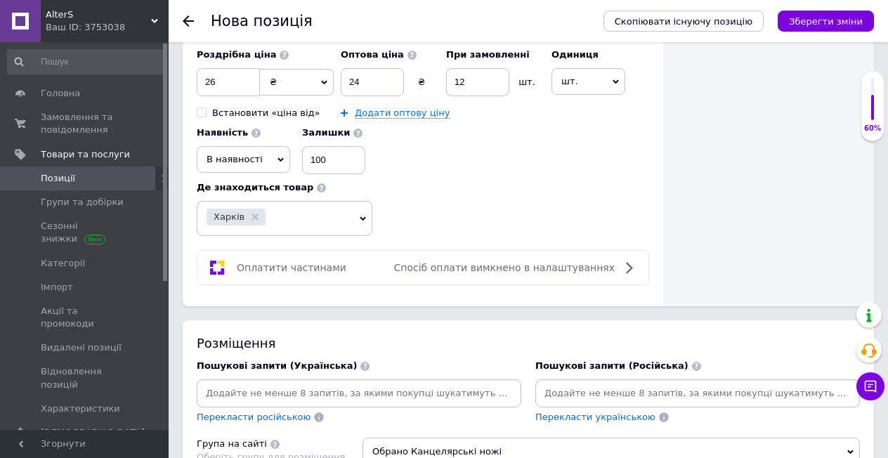
click at [567, 390] on input at bounding box center [697, 393] width 319 height 21
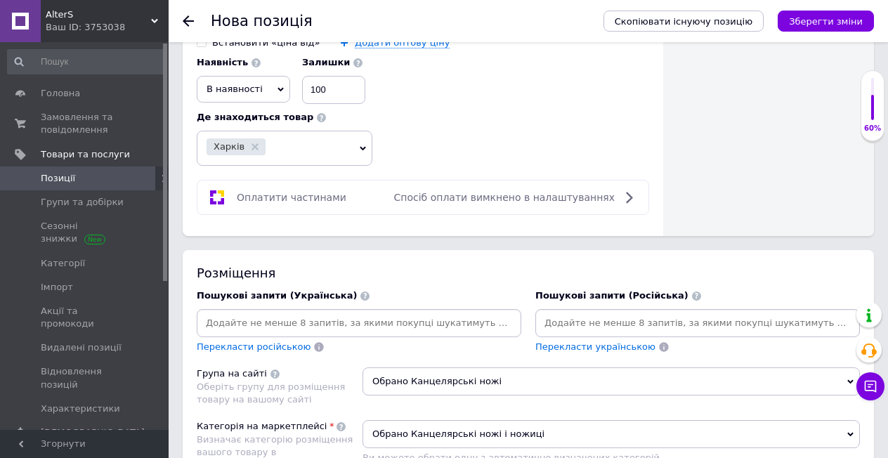
click at [359, 313] on input at bounding box center [359, 323] width 319 height 21
paste input "Канцелярский нож Нож для бумаги Резак для бумаги Офисный нож Нож для картона"
type input "Канцелярский нож Нож для бумаги Резак для бумаги Офисный нож Нож для картона"
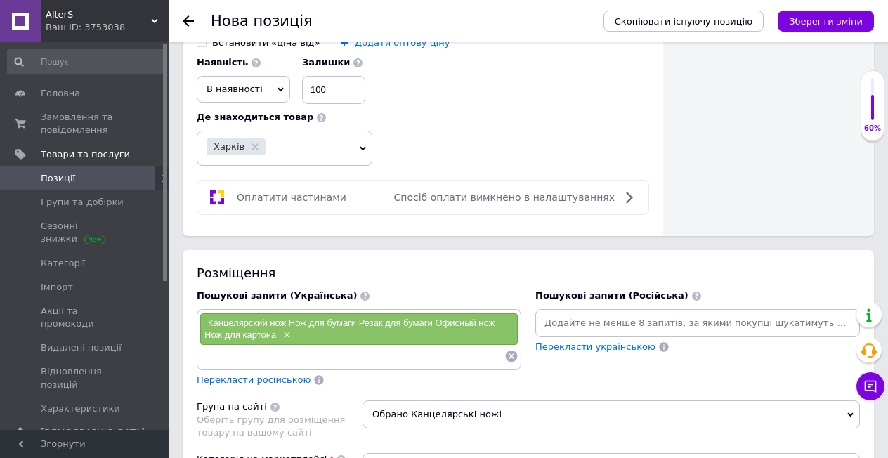
scroll to position [0, 0]
click at [287, 330] on span "×" at bounding box center [285, 336] width 11 height 12
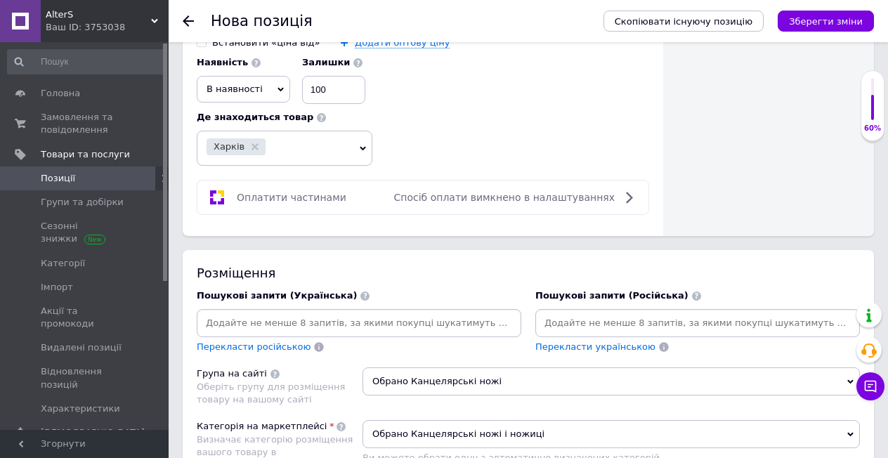
click at [279, 313] on input at bounding box center [359, 323] width 319 height 21
drag, startPoint x: 279, startPoint y: 309, endPoint x: 578, endPoint y: 311, distance: 299.4
click at [578, 313] on input at bounding box center [697, 323] width 319 height 21
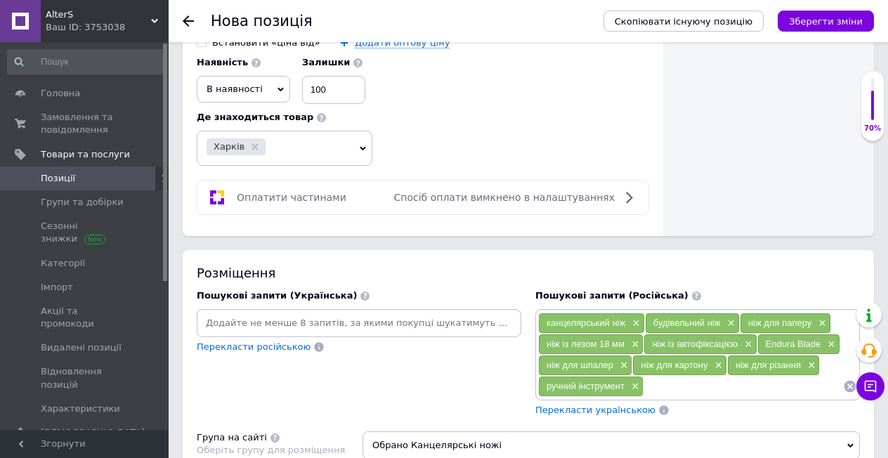
click at [579, 405] on span "Перекласти українською" at bounding box center [596, 410] width 120 height 11
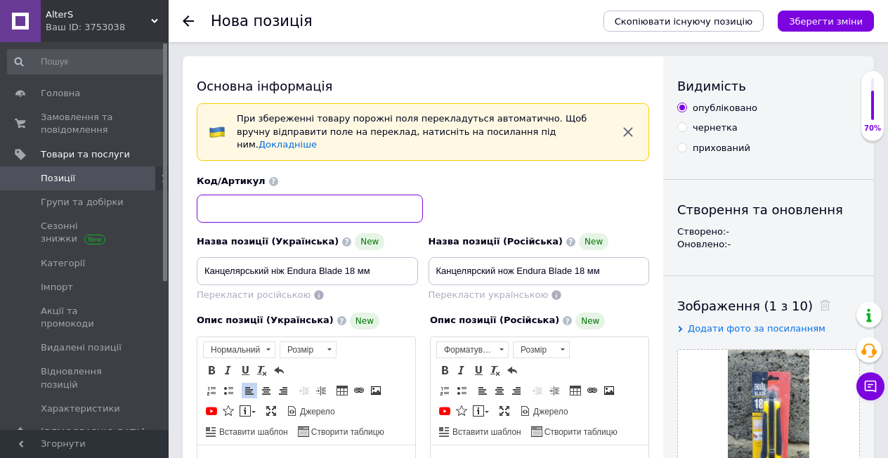
click at [262, 201] on input at bounding box center [310, 209] width 226 height 28
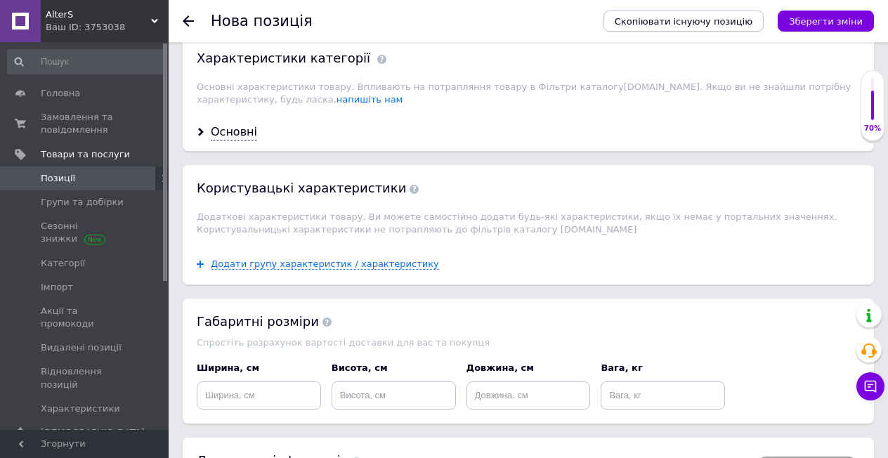
scroll to position [1493, 0]
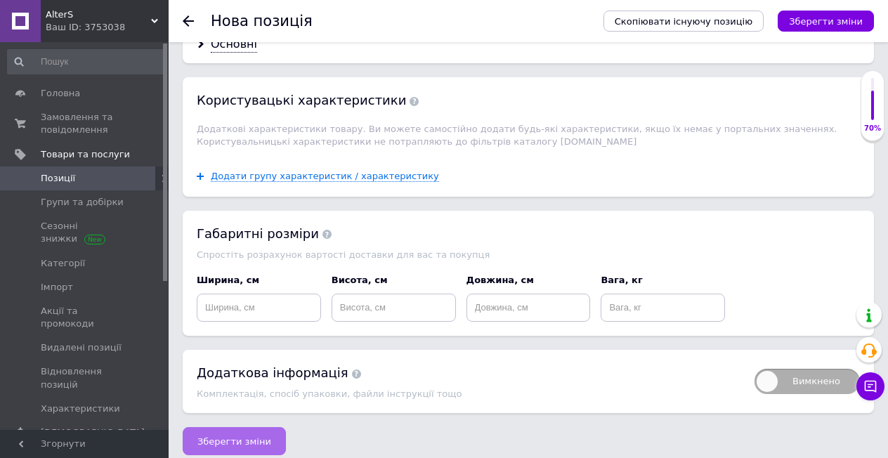
type input "4277"
click at [252, 436] on span "Зберегти зміни" at bounding box center [234, 441] width 74 height 11
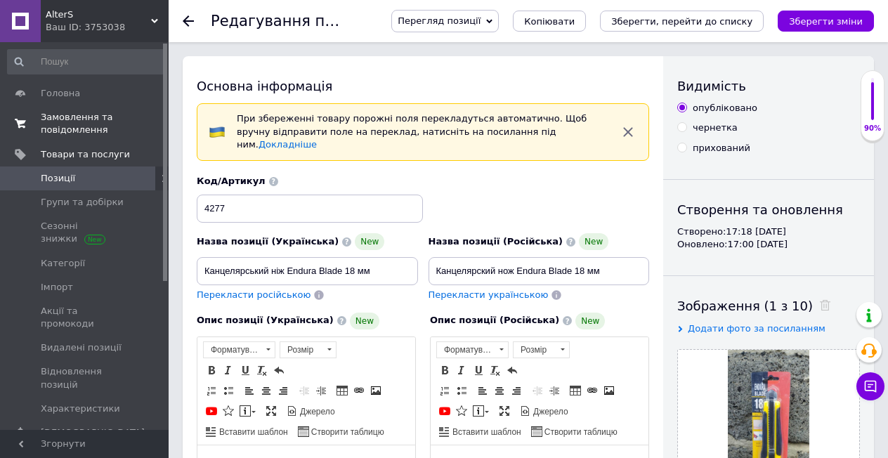
click at [77, 129] on span "Замовлення та повідомлення" at bounding box center [85, 123] width 89 height 25
